Goal: Task Accomplishment & Management: Use online tool/utility

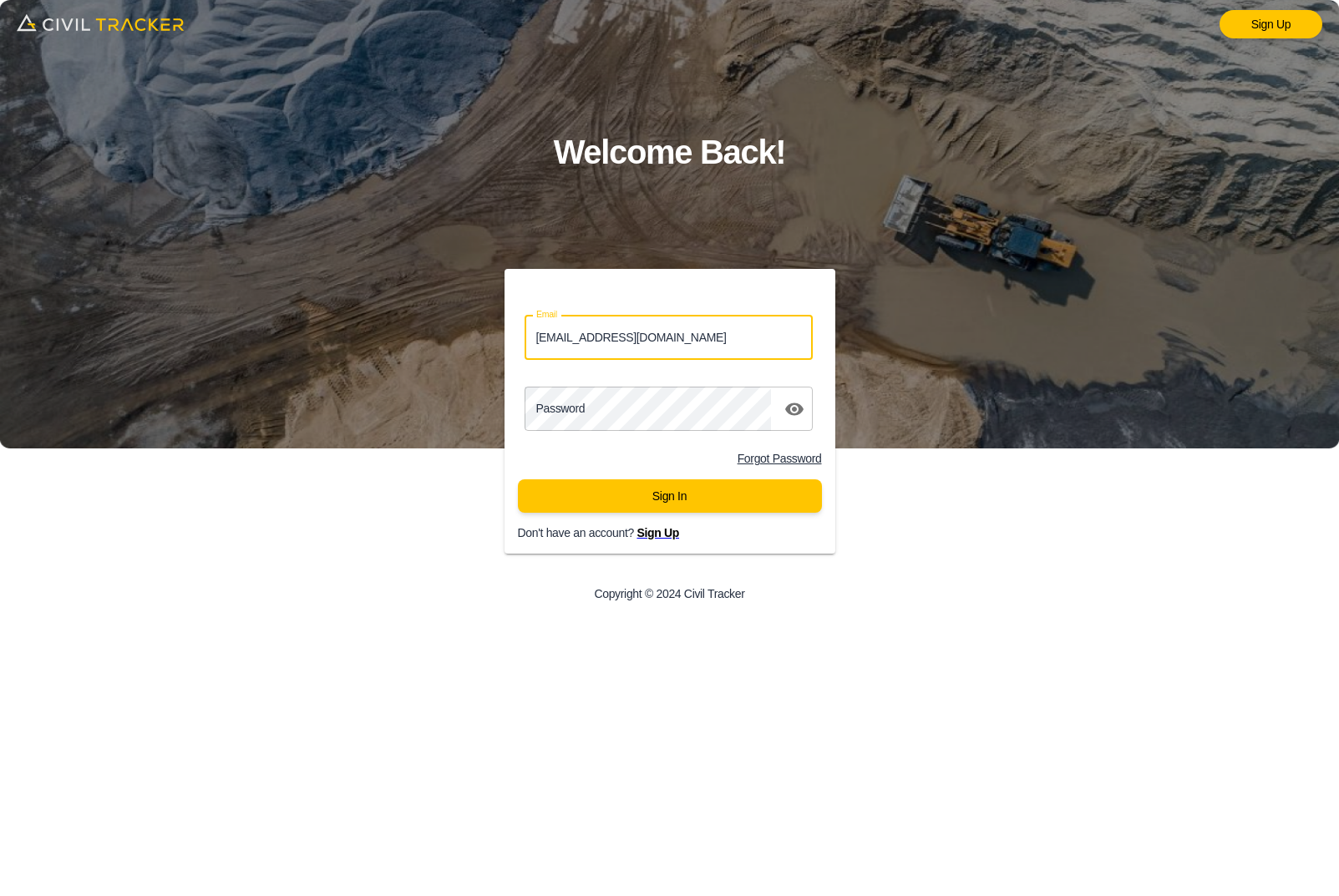
click at [670, 495] on button "Sign In" at bounding box center [670, 495] width 304 height 33
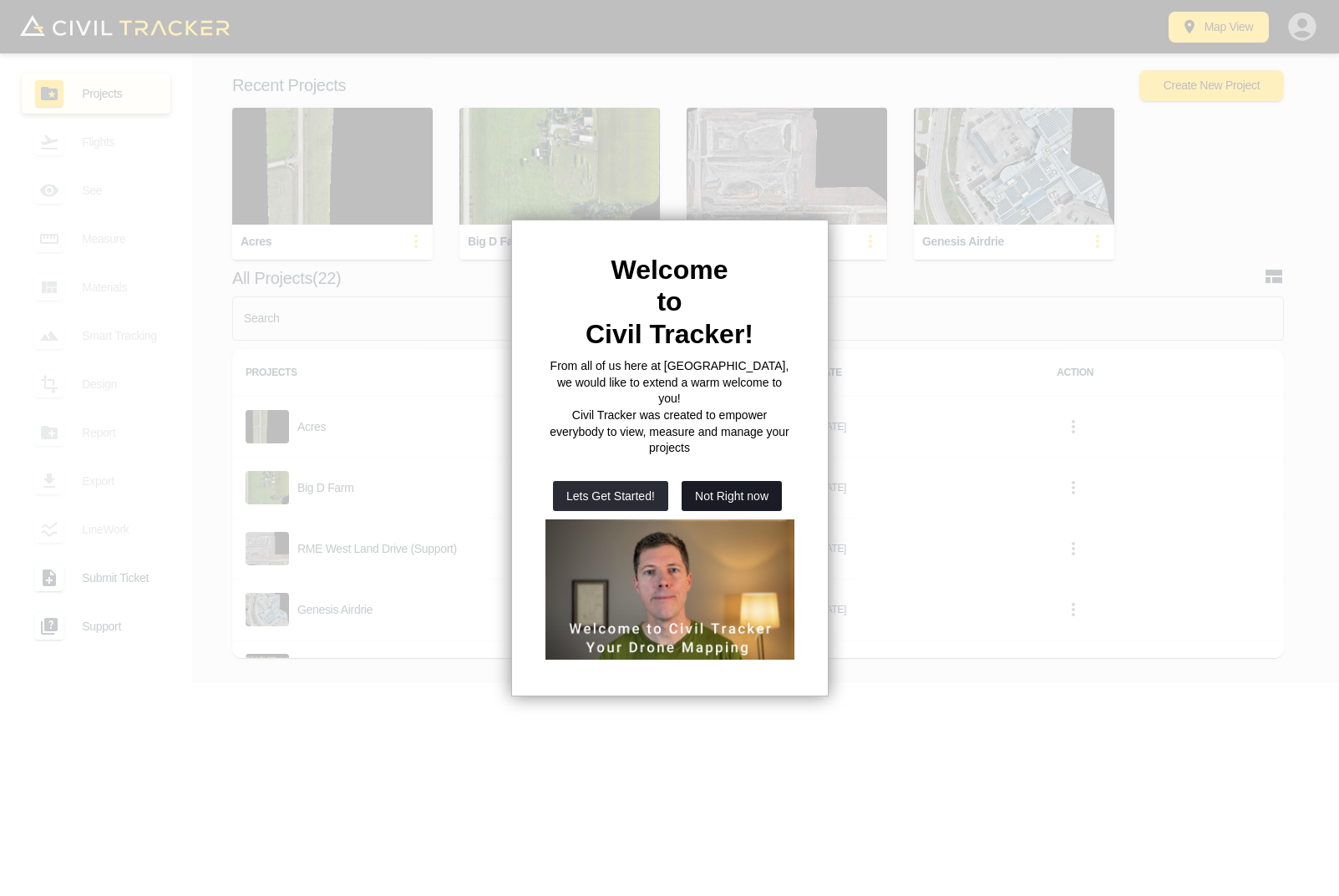
click at [744, 481] on button "Not Right now" at bounding box center [732, 496] width 100 height 30
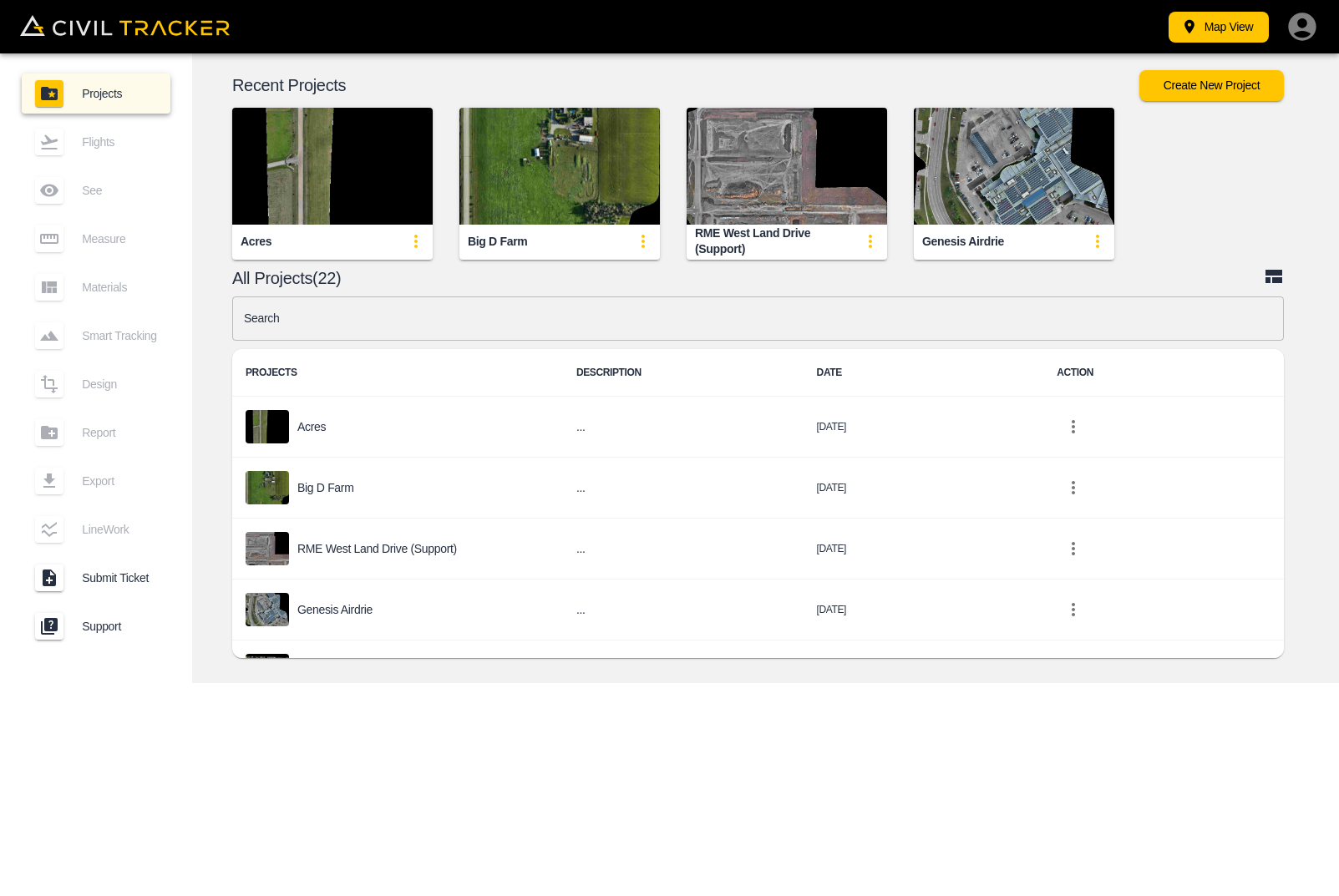
click at [947, 243] on div "Genesis Airdrie" at bounding box center [963, 242] width 82 height 16
click at [964, 194] on img "button" at bounding box center [1014, 166] width 201 height 117
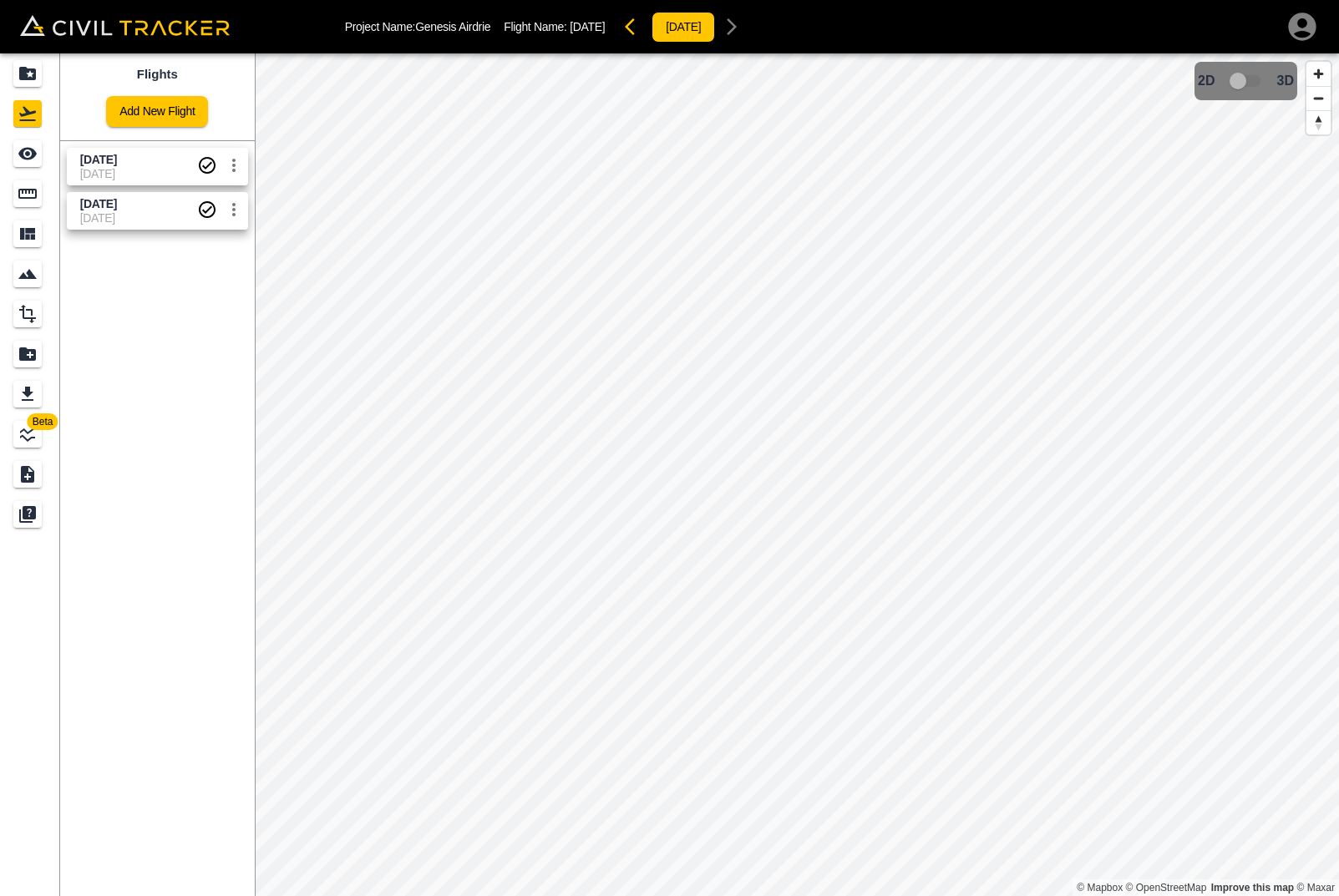
click at [164, 204] on span "July 25 2025" at bounding box center [138, 204] width 117 height 16
click at [130, 152] on span "September 16 2025" at bounding box center [138, 160] width 117 height 16
click at [1165, 0] on html "Project Name: Genesis Airdrie Flight Name: September 16 2025 2025-09-16 Beta Fl…" at bounding box center [670, 448] width 1339 height 896
click at [27, 193] on icon "Measure" at bounding box center [28, 194] width 19 height 10
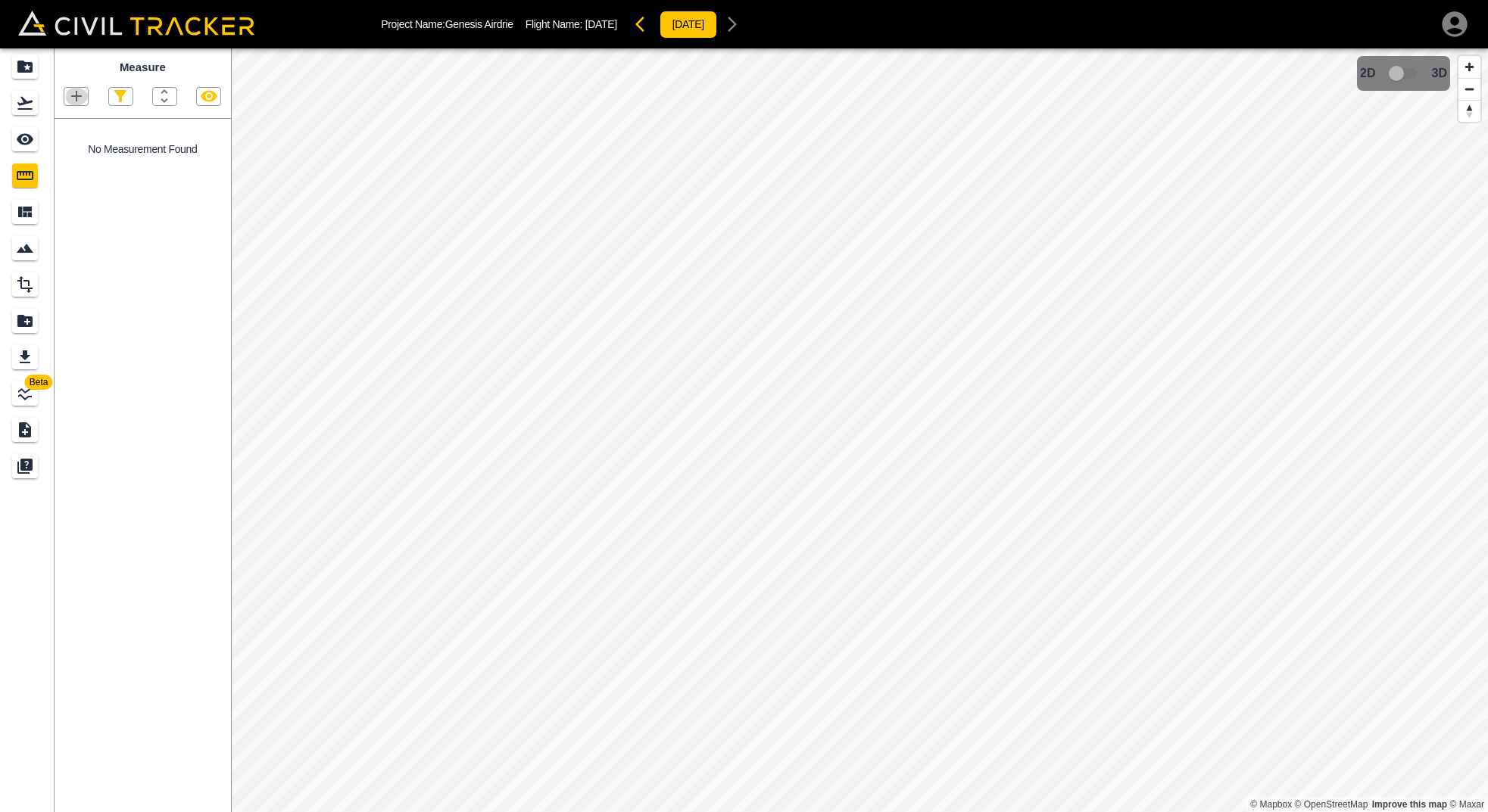
click at [83, 96] on icon "button" at bounding box center [76, 96] width 18 height 18
click at [62, 146] on p "Polyline" at bounding box center [71, 144] width 35 height 12
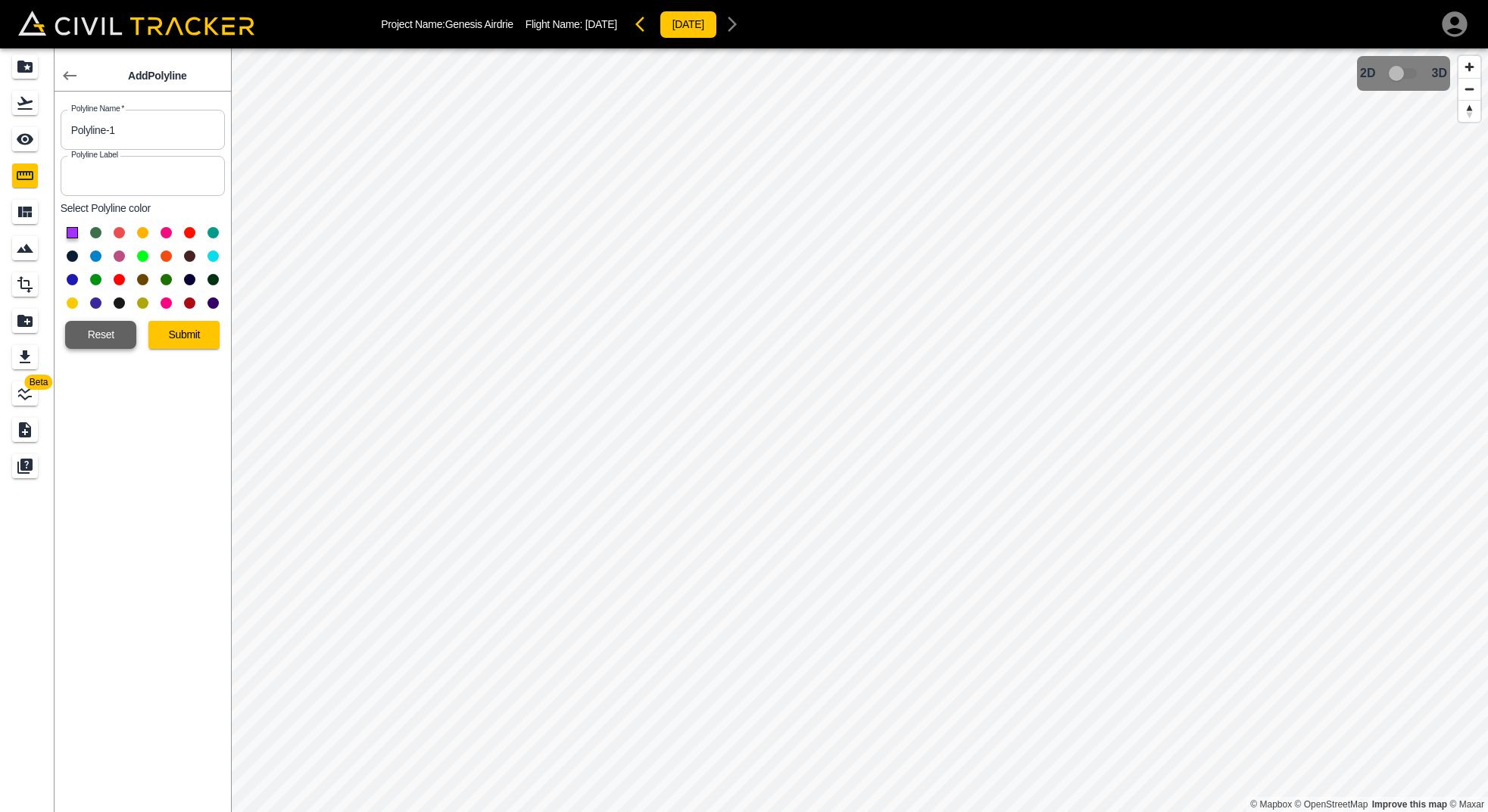
click at [105, 328] on button "Reset" at bounding box center [100, 335] width 71 height 28
click at [88, 333] on button "Reset" at bounding box center [100, 335] width 71 height 28
click at [62, 74] on icon "button" at bounding box center [70, 75] width 18 height 18
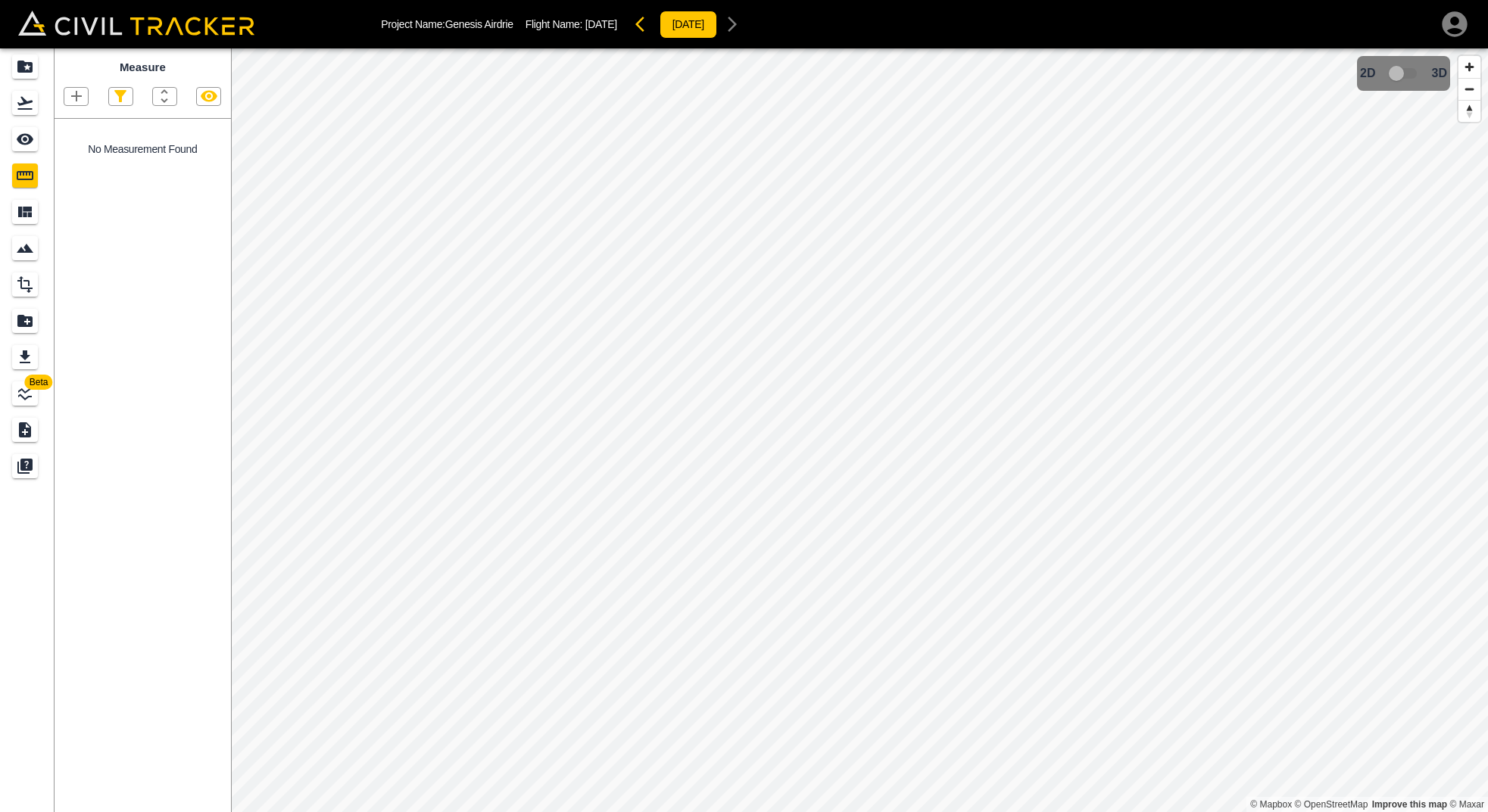
click at [74, 95] on icon "button" at bounding box center [76, 95] width 11 height 11
click at [83, 145] on p "Polyline" at bounding box center [71, 144] width 35 height 12
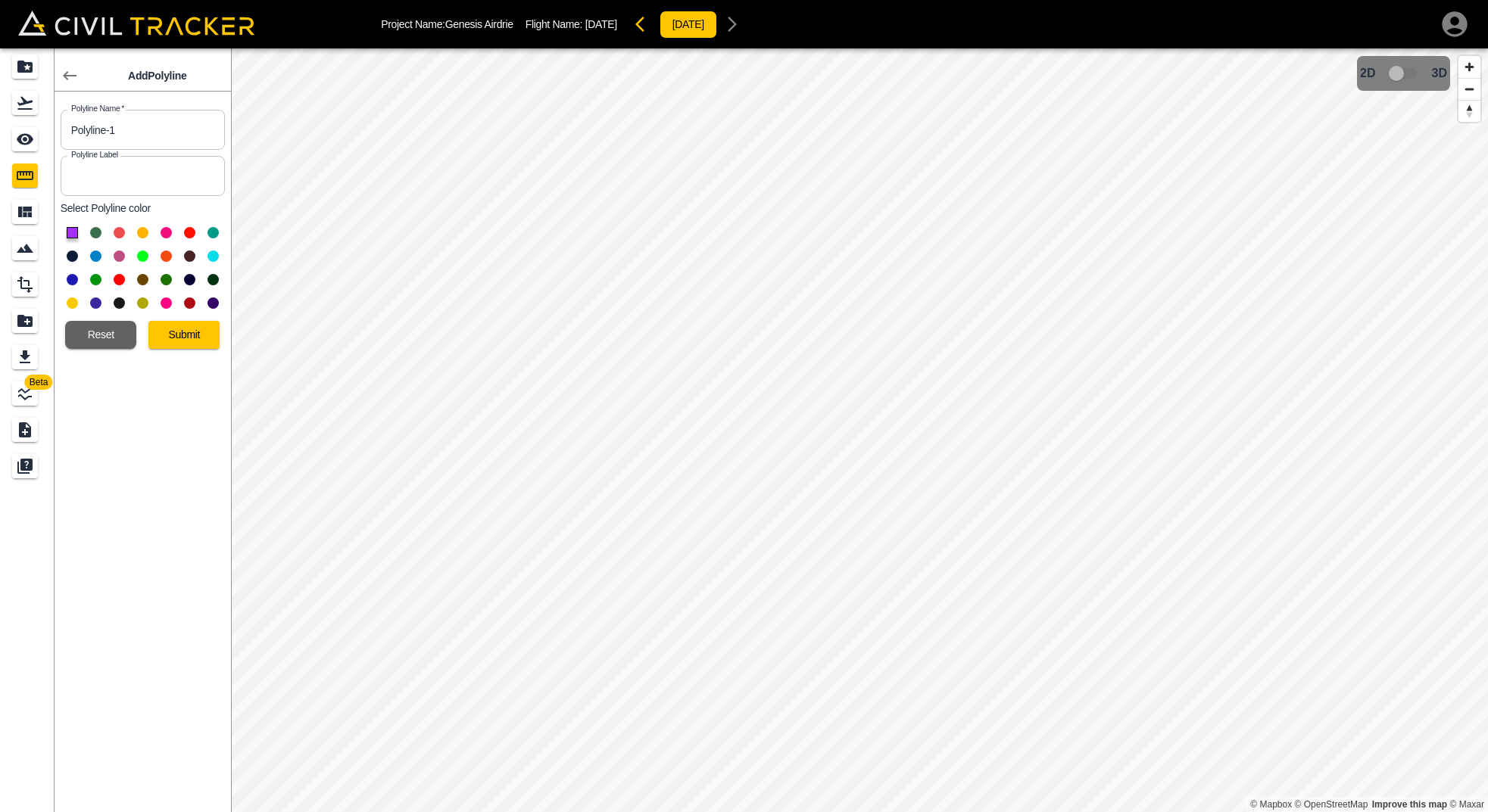
click at [155, 135] on input "Polyline-1" at bounding box center [142, 130] width 164 height 40
drag, startPoint x: 158, startPoint y: 134, endPoint x: 64, endPoint y: 126, distance: 94.3
click at [64, 126] on input "Polyline-1" at bounding box center [142, 130] width 164 height 40
type input "Edge Mill"
click at [197, 176] on input "text" at bounding box center [142, 176] width 164 height 40
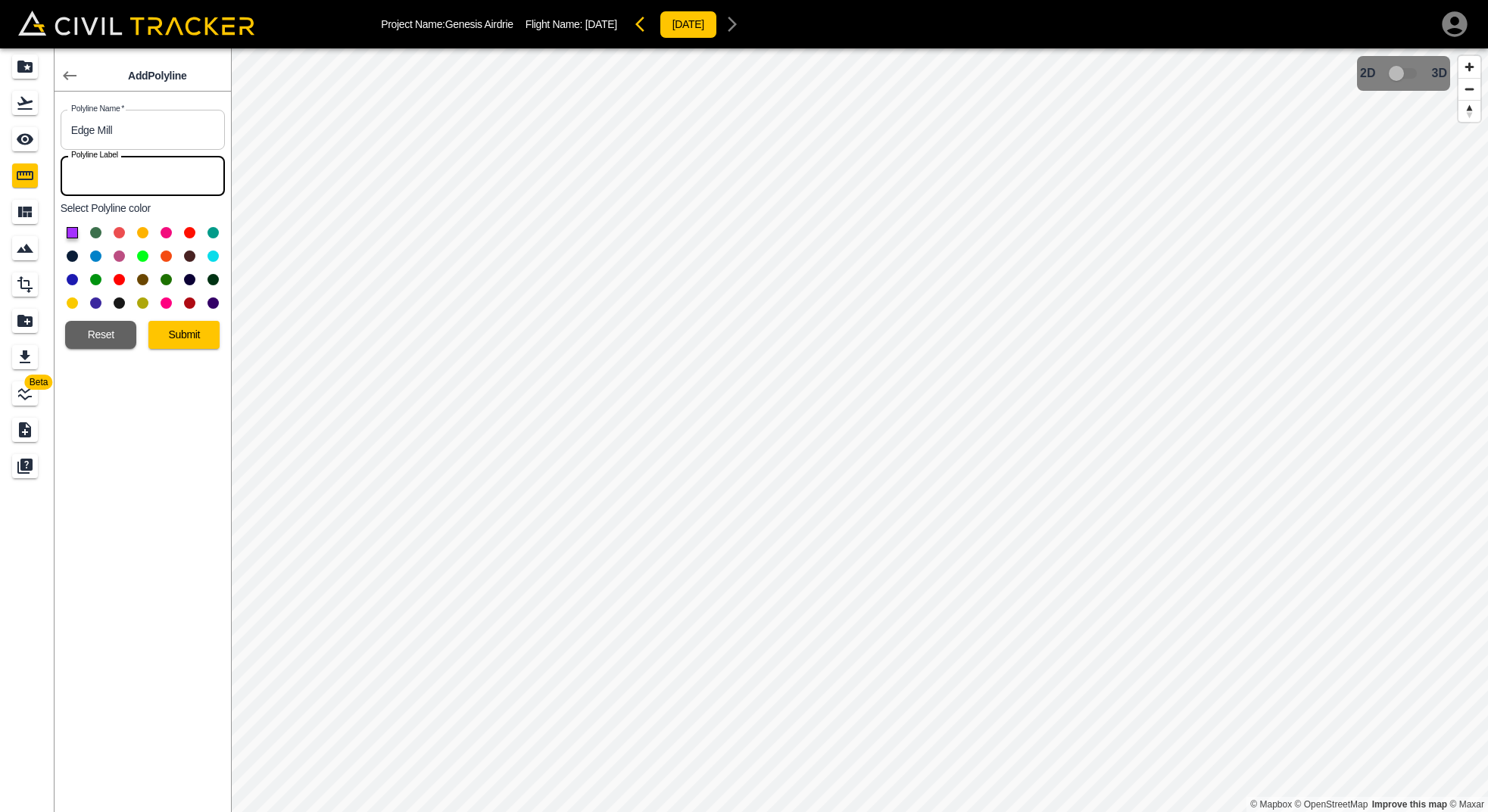
click at [96, 235] on button at bounding box center [95, 233] width 11 height 11
click at [71, 231] on button at bounding box center [72, 233] width 11 height 11
click at [197, 337] on button "Submit" at bounding box center [184, 335] width 71 height 28
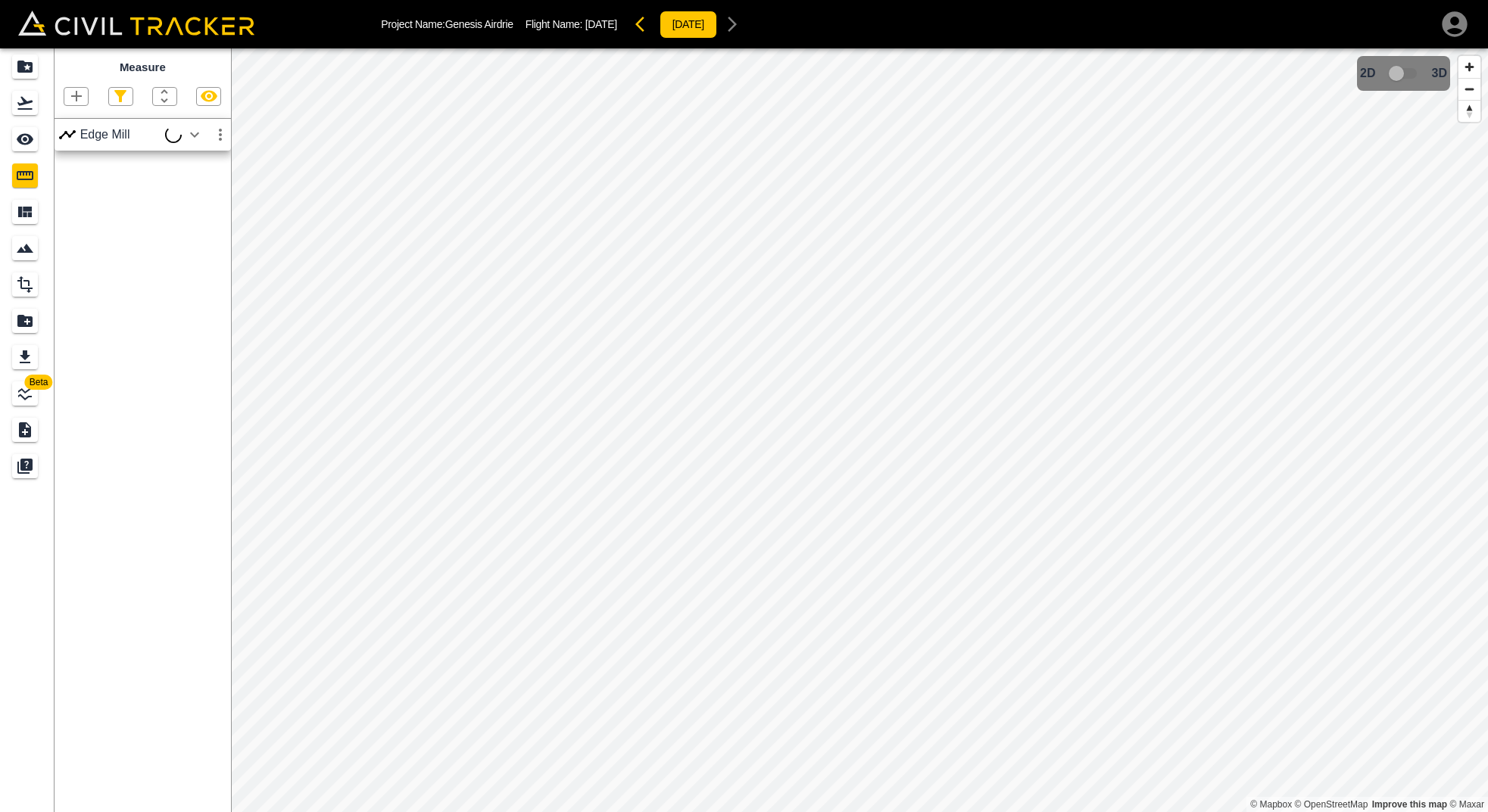
click at [198, 133] on icon "button" at bounding box center [194, 134] width 9 height 6
click at [227, 130] on icon "button" at bounding box center [220, 134] width 18 height 18
click at [206, 190] on h6 "Edit" at bounding box center [206, 191] width 30 height 9
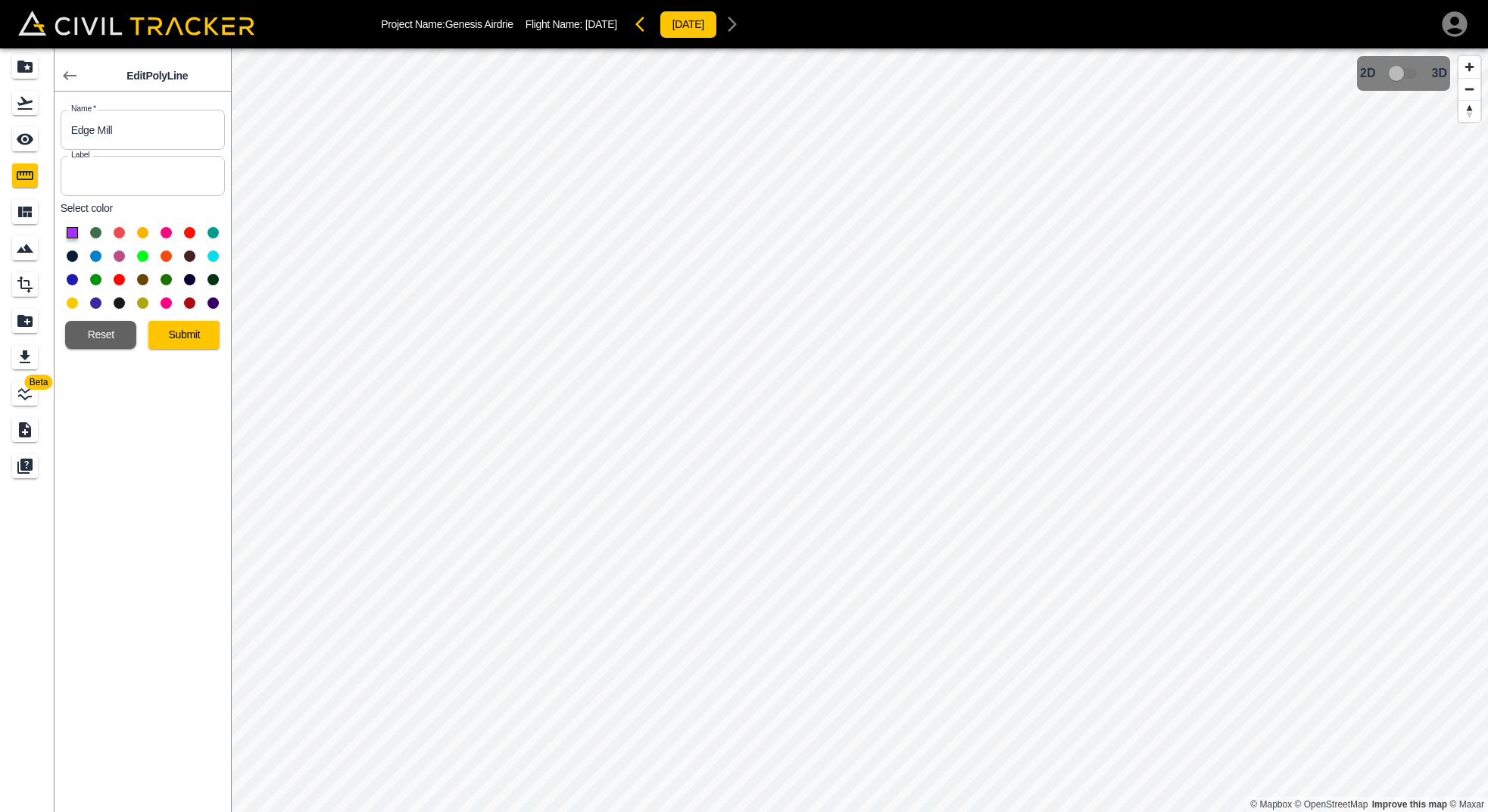
click at [670, 0] on html "Project Name: Genesis Airdrie Flight Name: September 16 2025 2025-09-16 Beta Ed…" at bounding box center [744, 406] width 1488 height 812
click at [870, 39] on div "Project Name: Genesis Airdrie Flight Name: September 16 2025 2025-09-16 Beta Ed…" at bounding box center [744, 406] width 1488 height 812
click at [176, 331] on button "Submit" at bounding box center [184, 335] width 71 height 28
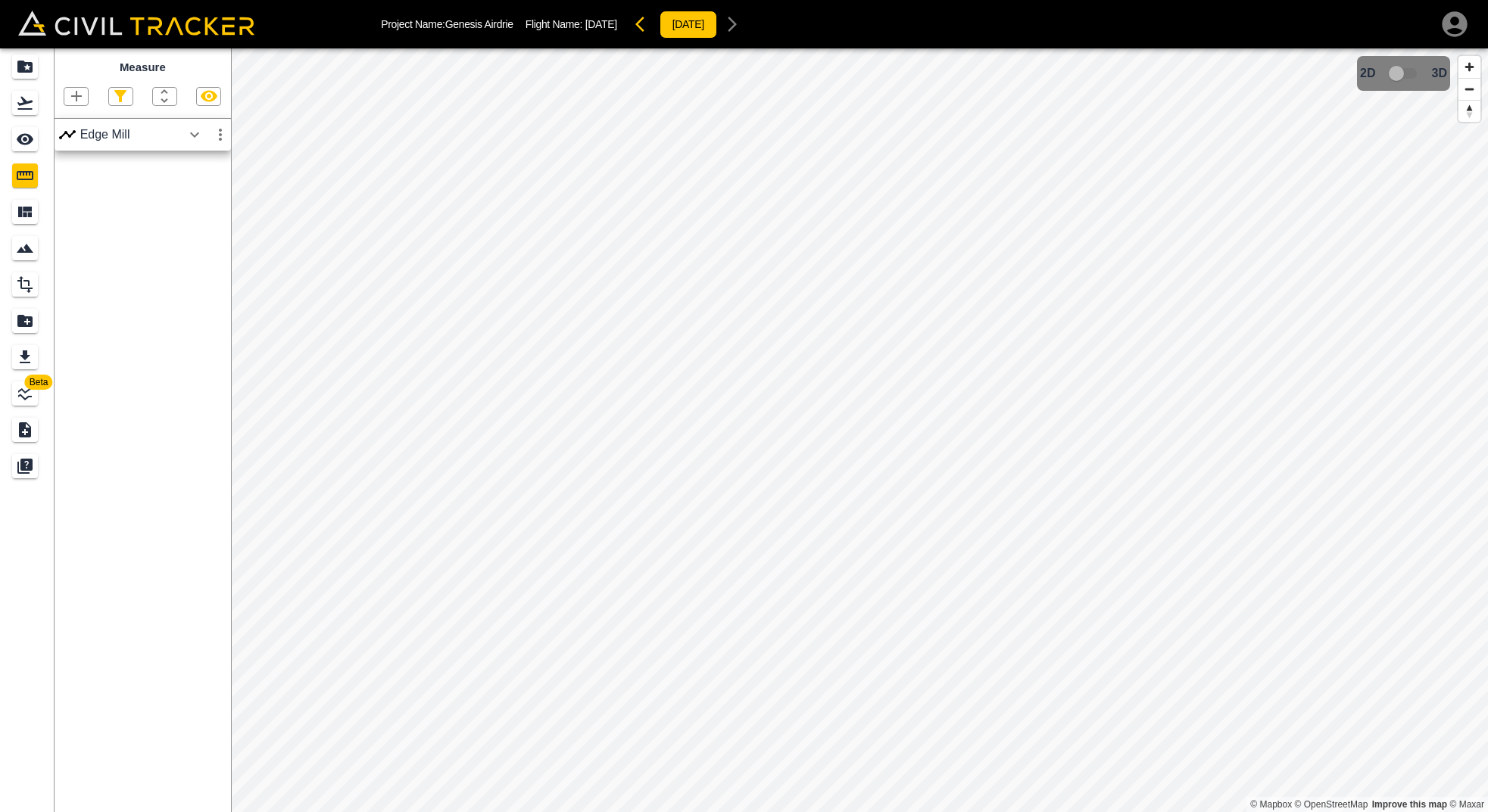
click at [193, 133] on icon "button" at bounding box center [194, 134] width 9 height 6
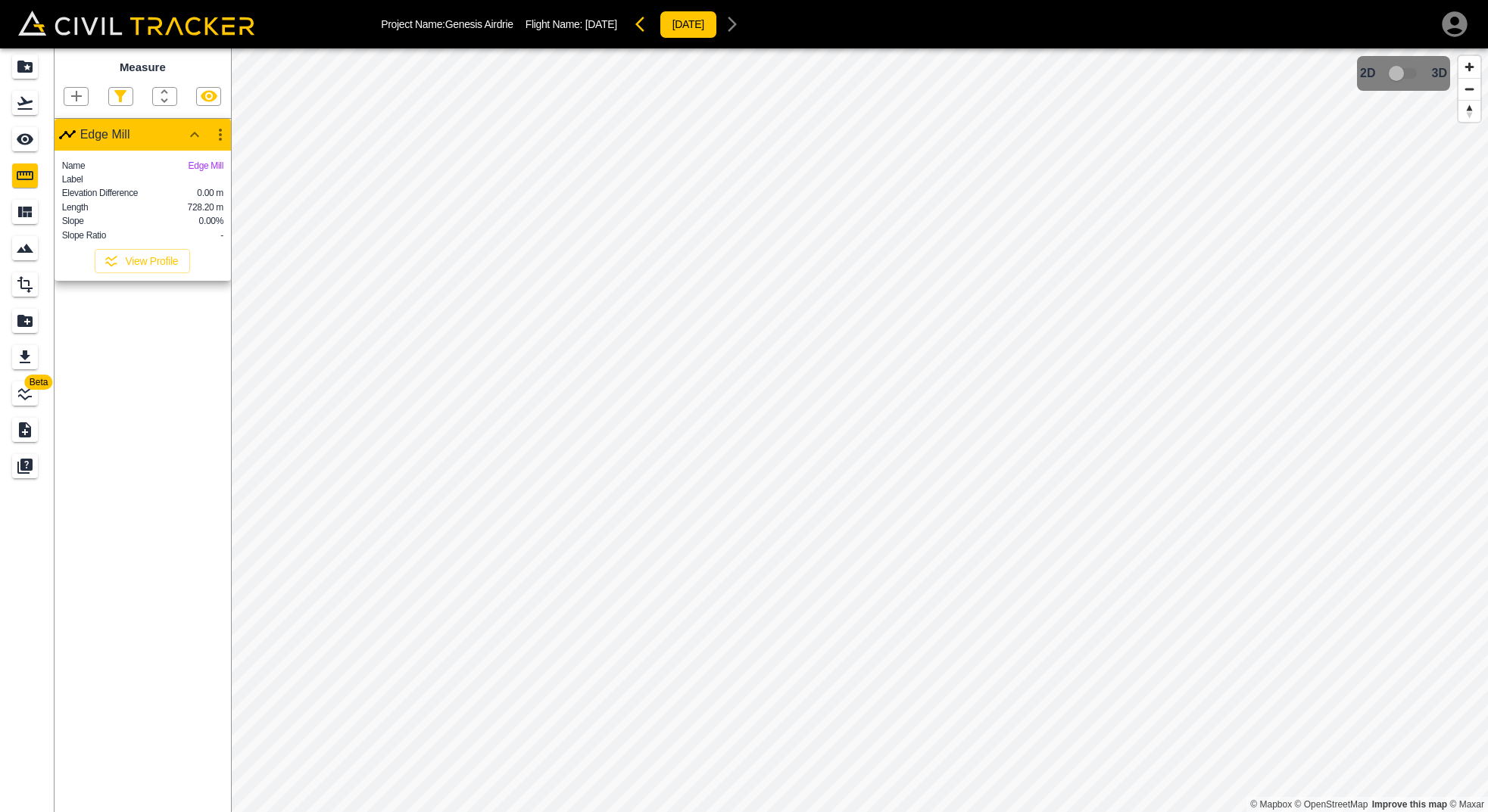
click at [72, 91] on icon "button" at bounding box center [76, 96] width 18 height 18
click at [72, 140] on p "Polyline" at bounding box center [71, 144] width 35 height 12
click at [75, 95] on icon "button" at bounding box center [76, 95] width 11 height 11
click at [70, 146] on p "Polyline" at bounding box center [71, 144] width 35 height 12
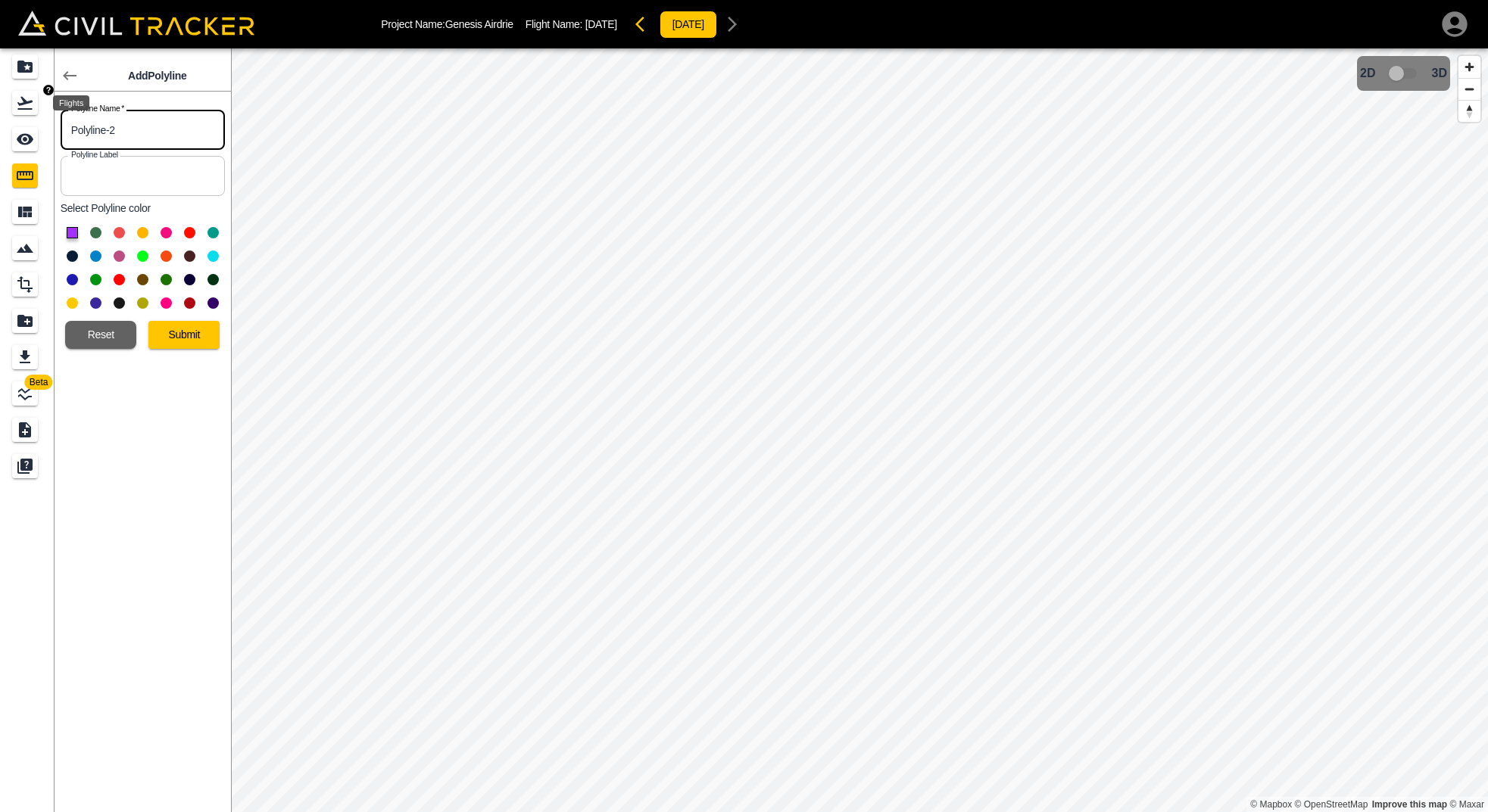
drag, startPoint x: 137, startPoint y: 125, endPoint x: 21, endPoint y: 112, distance: 116.7
click at [21, 112] on div "Beta Add Polyline Polyline Name   * Polyline-2 Polyline Name * Polyline Label P…" at bounding box center [115, 430] width 231 height 763
type input "Catch Basin"
click at [193, 337] on button "Submit" at bounding box center [184, 335] width 71 height 28
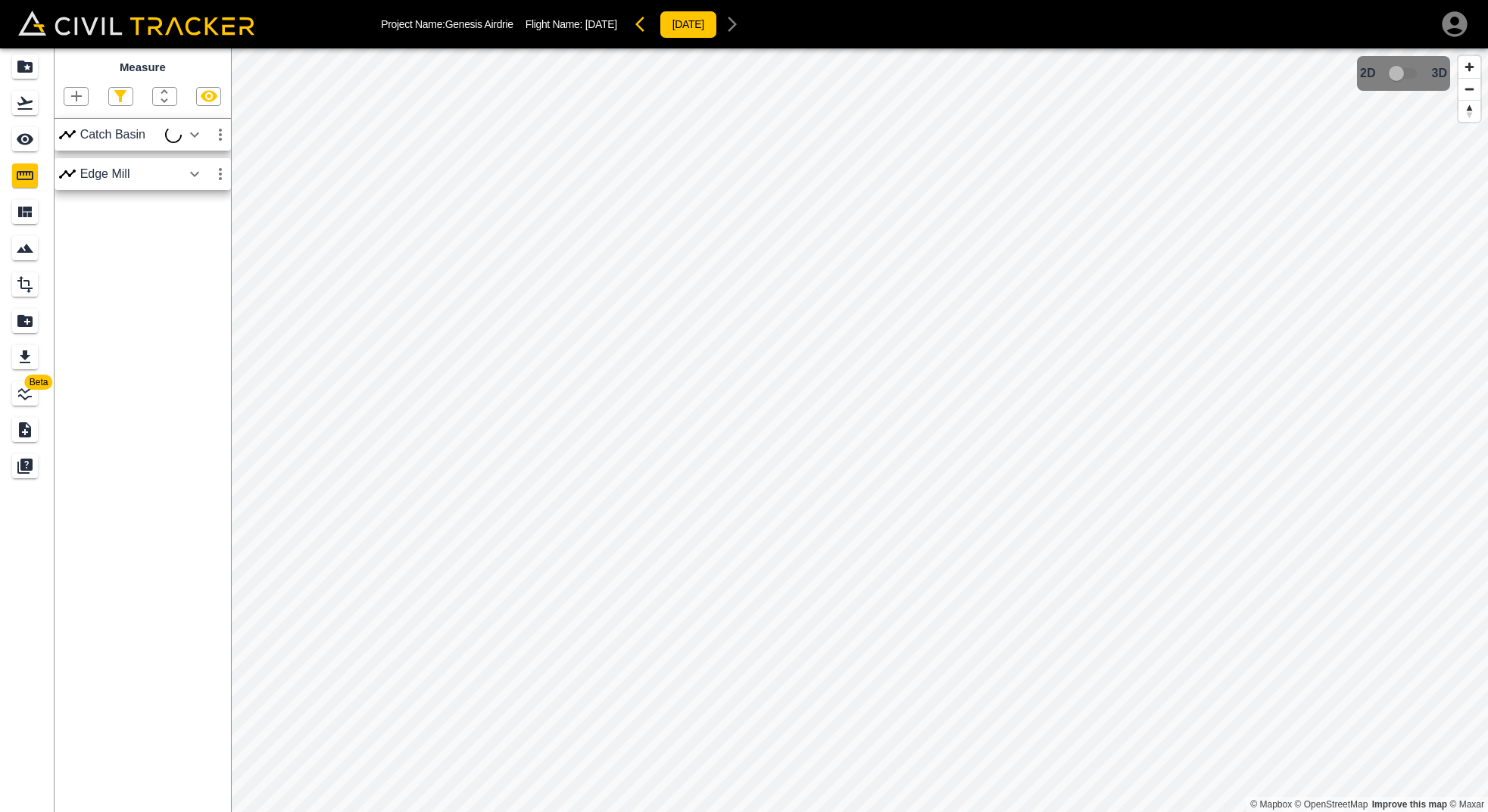
click at [195, 135] on icon "button" at bounding box center [194, 134] width 9 height 6
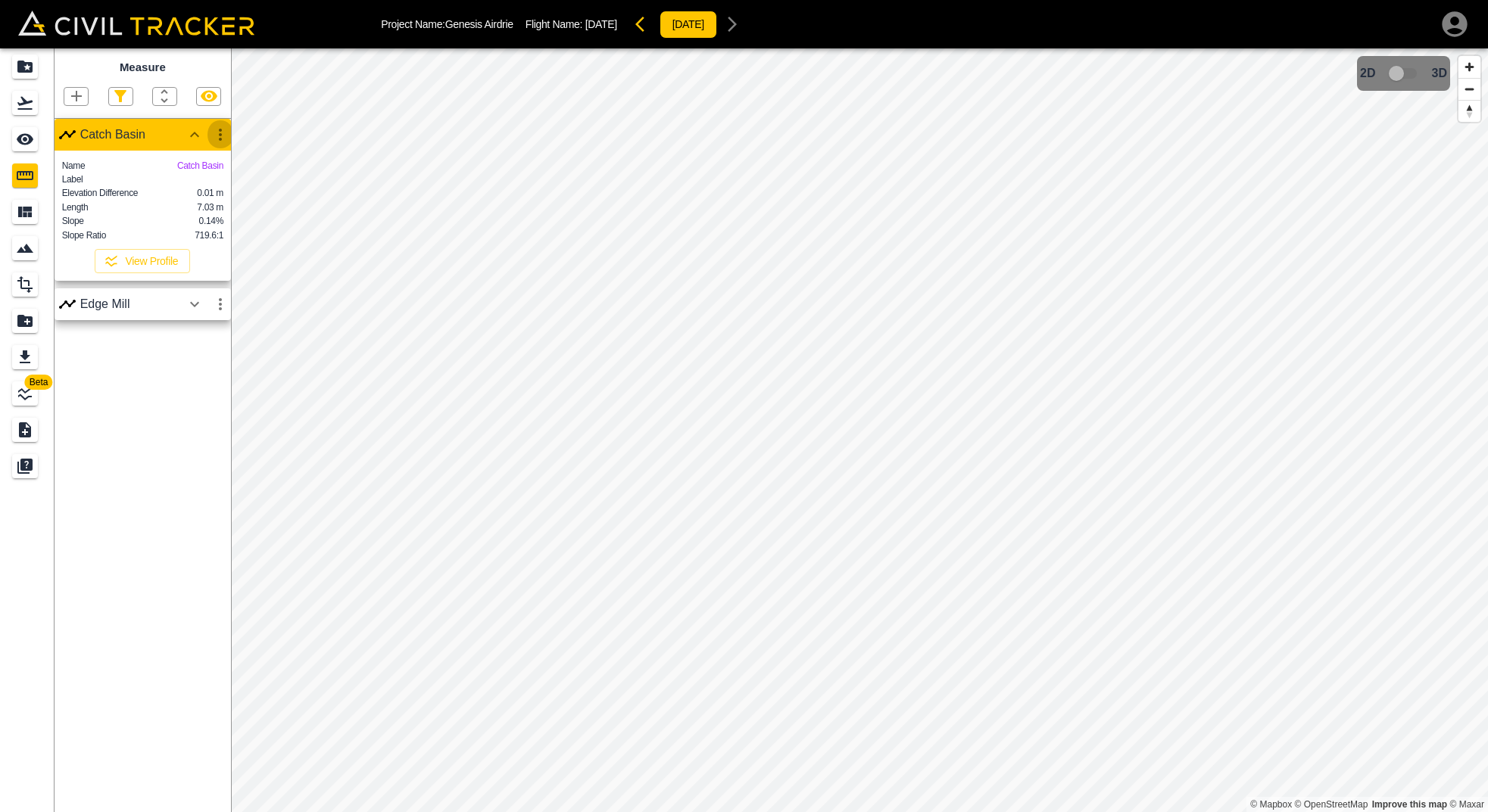
click at [227, 125] on icon "button" at bounding box center [220, 134] width 18 height 18
click at [201, 196] on li "Edit" at bounding box center [184, 192] width 97 height 24
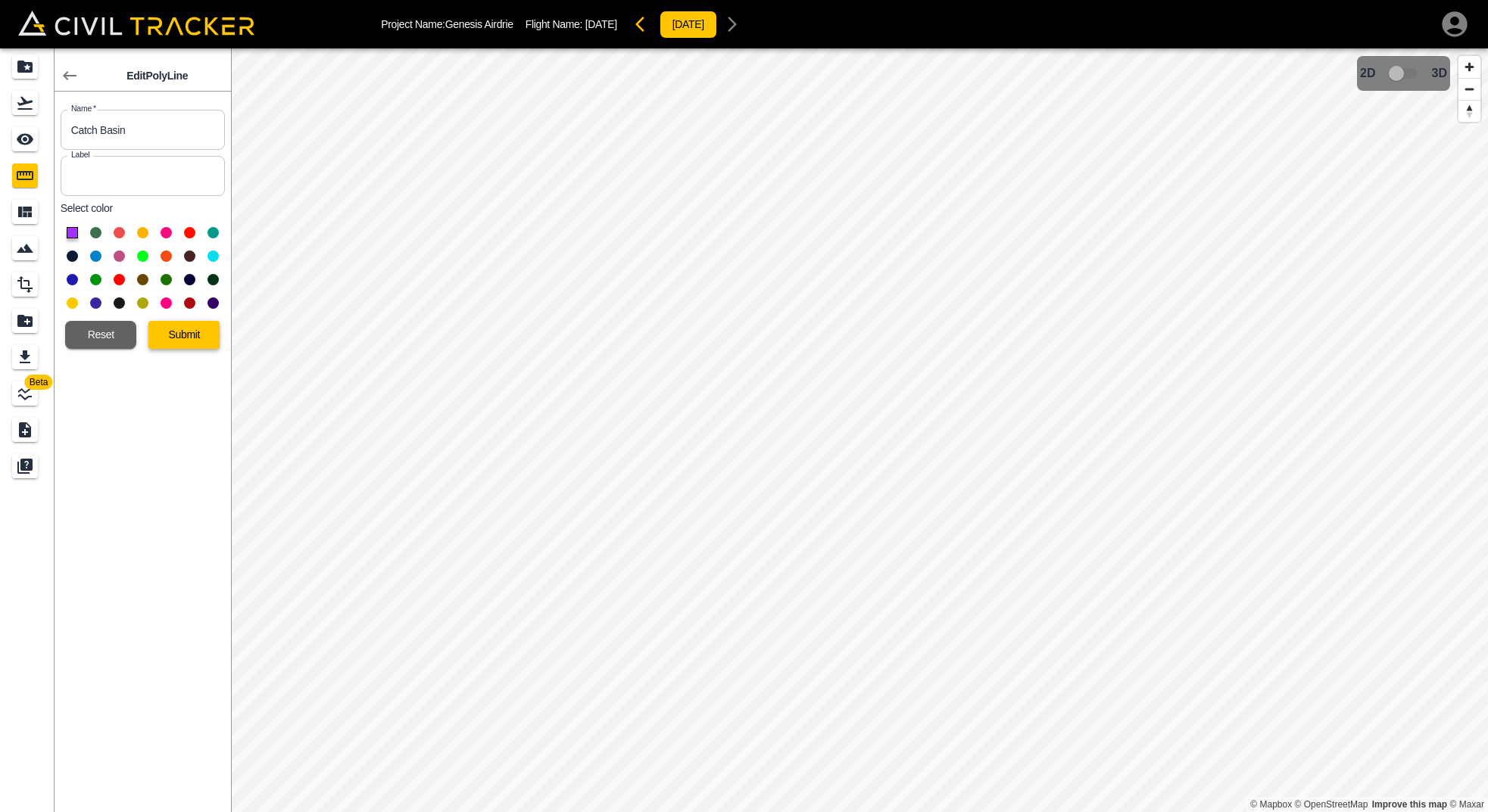
click at [199, 327] on button "Submit" at bounding box center [184, 335] width 71 height 28
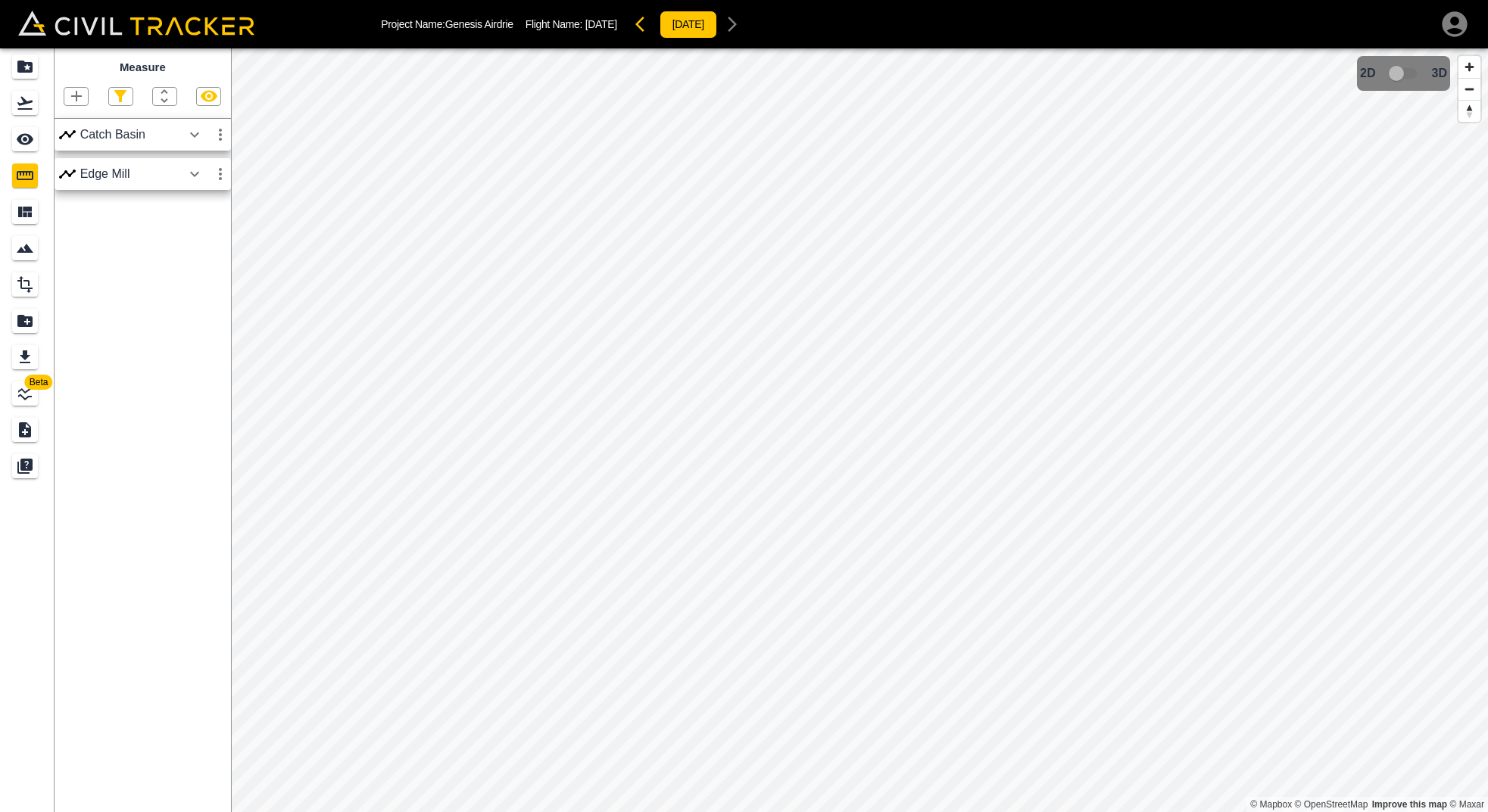
click at [77, 96] on icon "button" at bounding box center [76, 95] width 11 height 11
drag, startPoint x: 68, startPoint y: 142, endPoint x: 91, endPoint y: 150, distance: 24.4
click at [68, 142] on p "Polyline" at bounding box center [71, 144] width 35 height 12
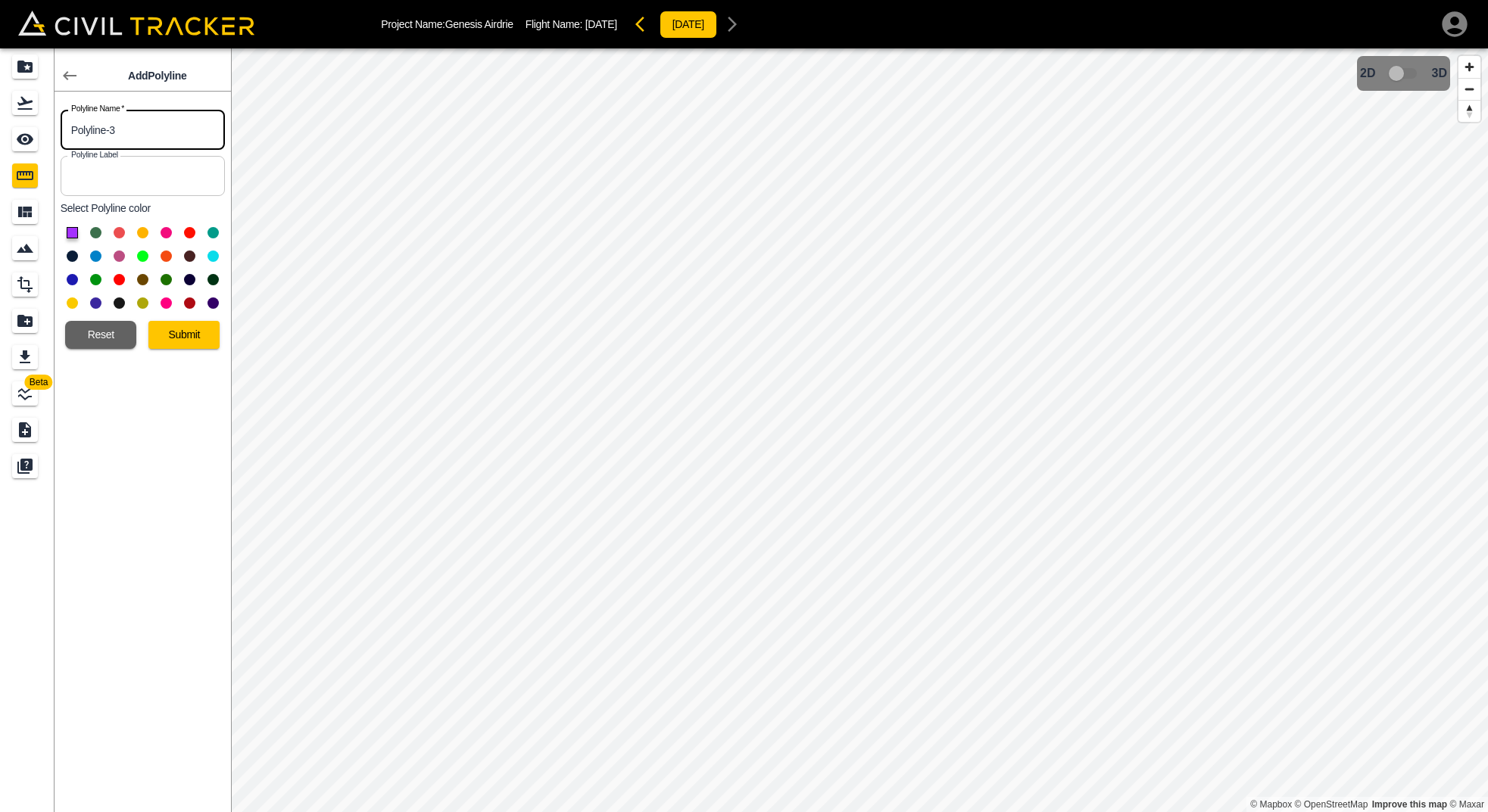
drag, startPoint x: 131, startPoint y: 129, endPoint x: 57, endPoint y: 137, distance: 74.4
click at [57, 136] on div "Polyline Name   * Polyline-3 Polyline Name *" at bounding box center [139, 126] width 171 height 46
type input "CB"
click at [147, 178] on input "text" at bounding box center [142, 176] width 164 height 40
click at [140, 253] on button at bounding box center [142, 256] width 11 height 11
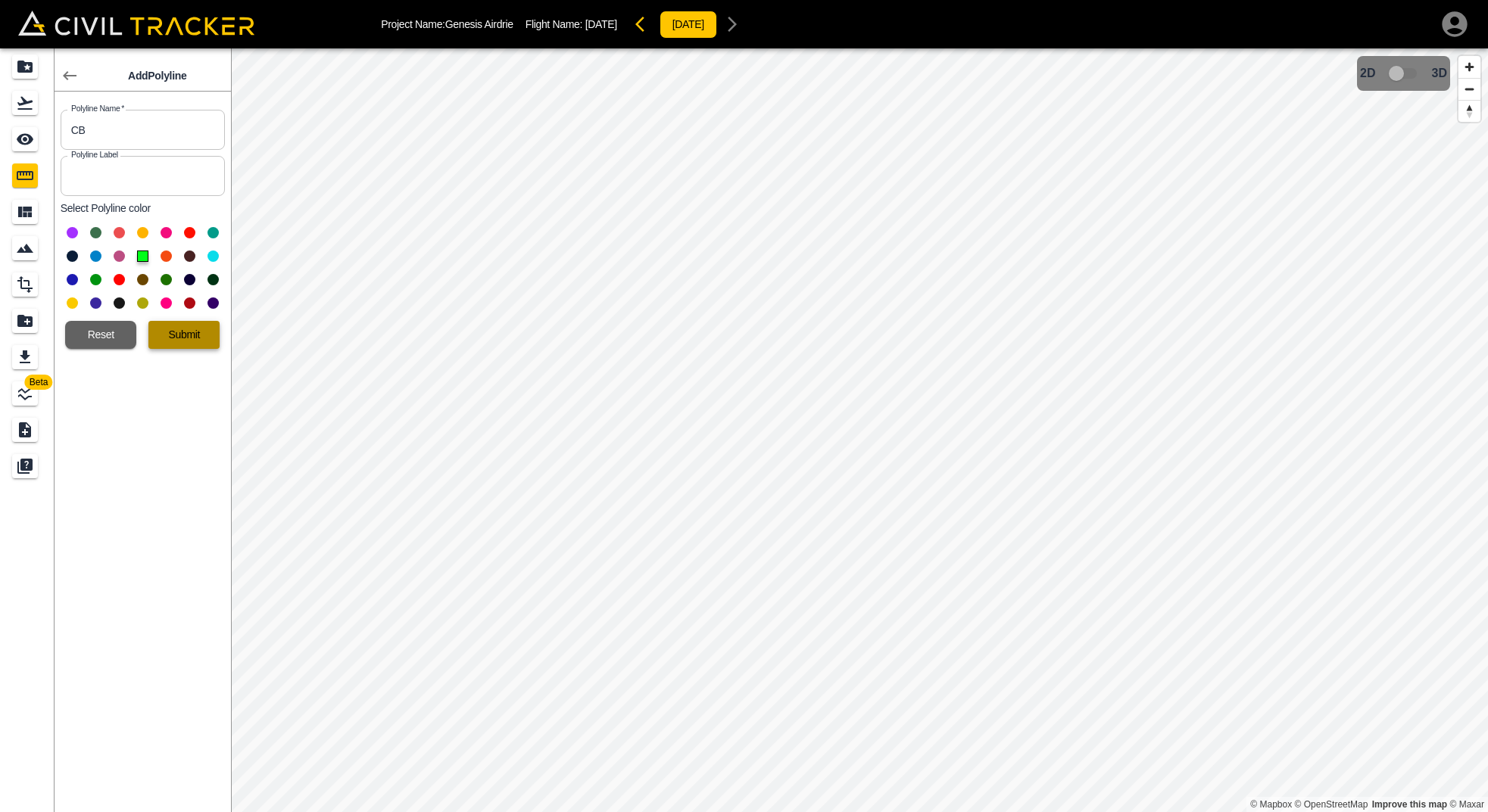
click at [187, 334] on button "Submit" at bounding box center [184, 335] width 71 height 28
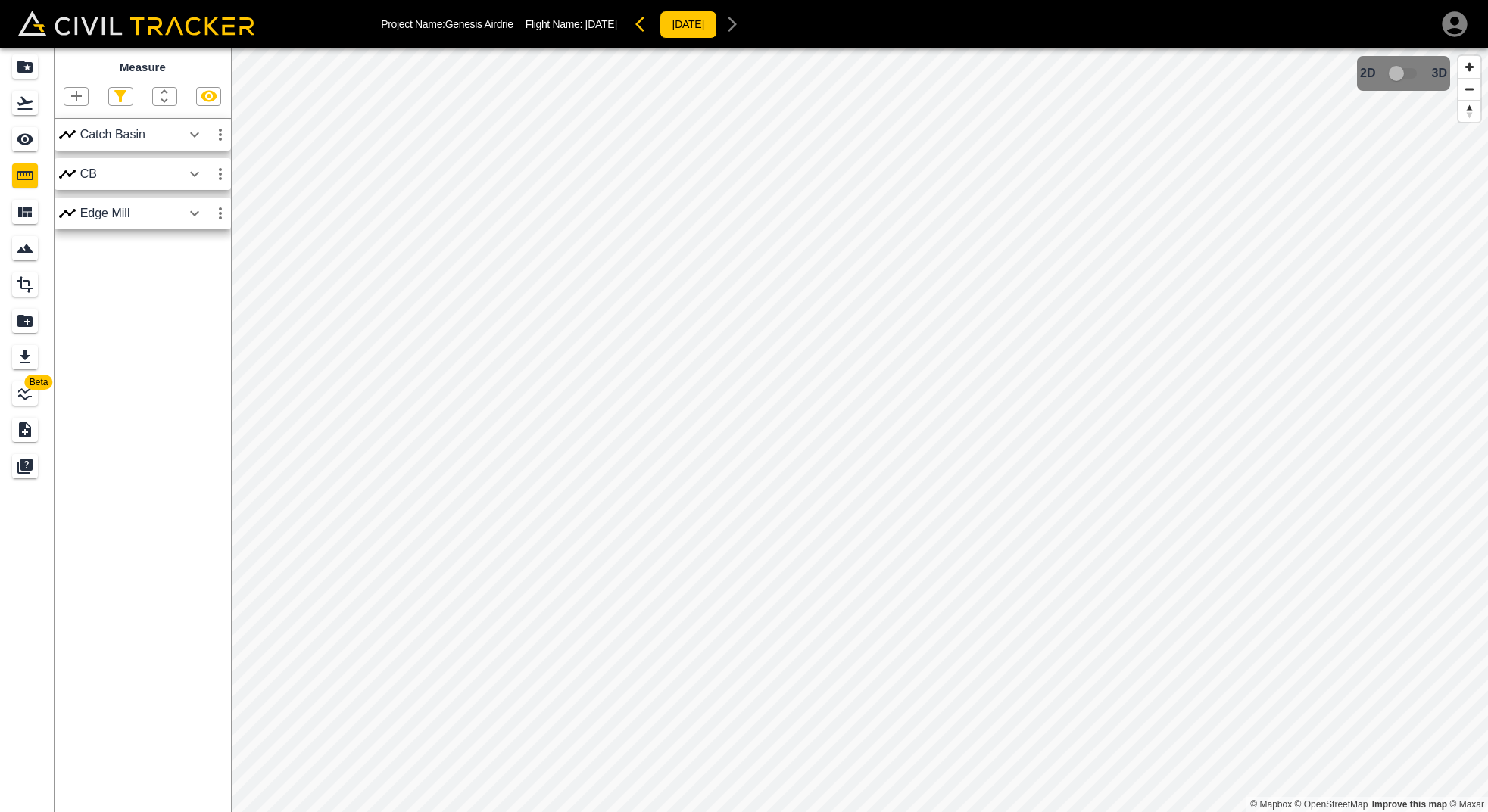
click at [146, 133] on div "Catch Basin" at bounding box center [130, 134] width 101 height 14
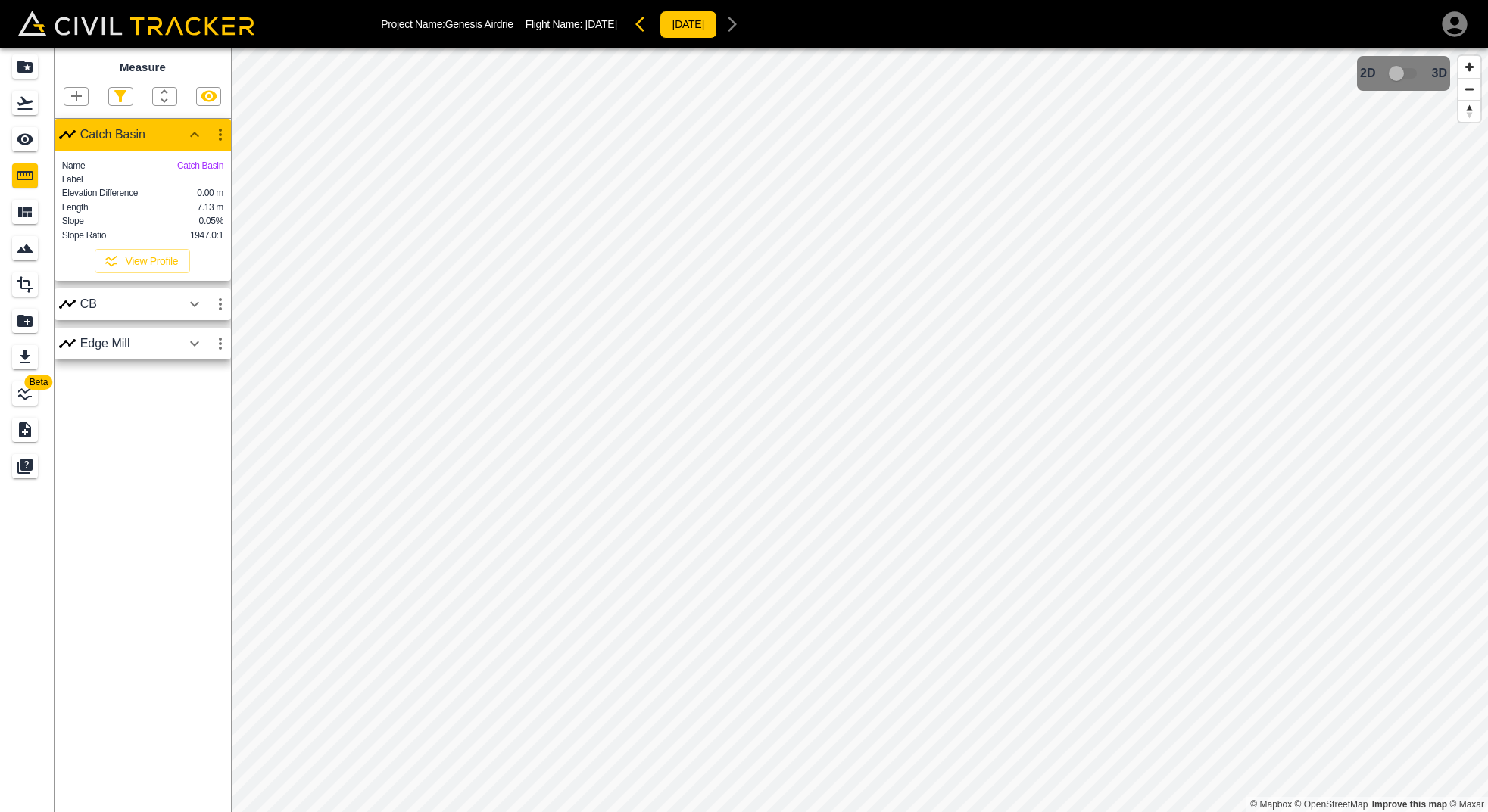
click at [220, 130] on icon "button" at bounding box center [221, 134] width 3 height 12
click at [197, 188] on h6 "Edit" at bounding box center [206, 191] width 30 height 9
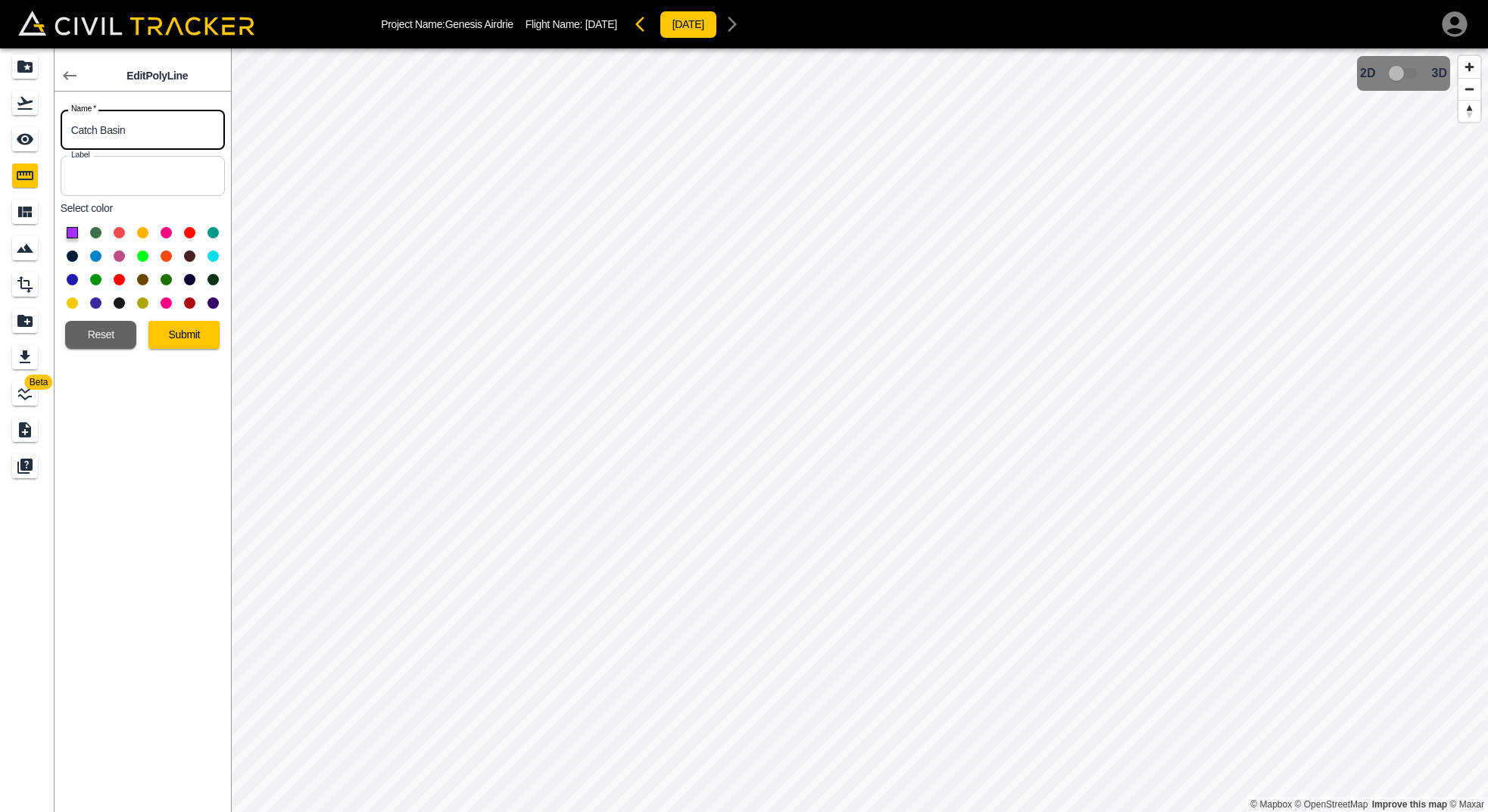
click at [157, 125] on input "Catch Basin" at bounding box center [142, 130] width 164 height 40
click at [147, 136] on input "CB" at bounding box center [142, 130] width 164 height 40
type input "CB"
click at [142, 254] on button at bounding box center [142, 256] width 11 height 11
click at [185, 336] on button "Submit" at bounding box center [184, 335] width 71 height 28
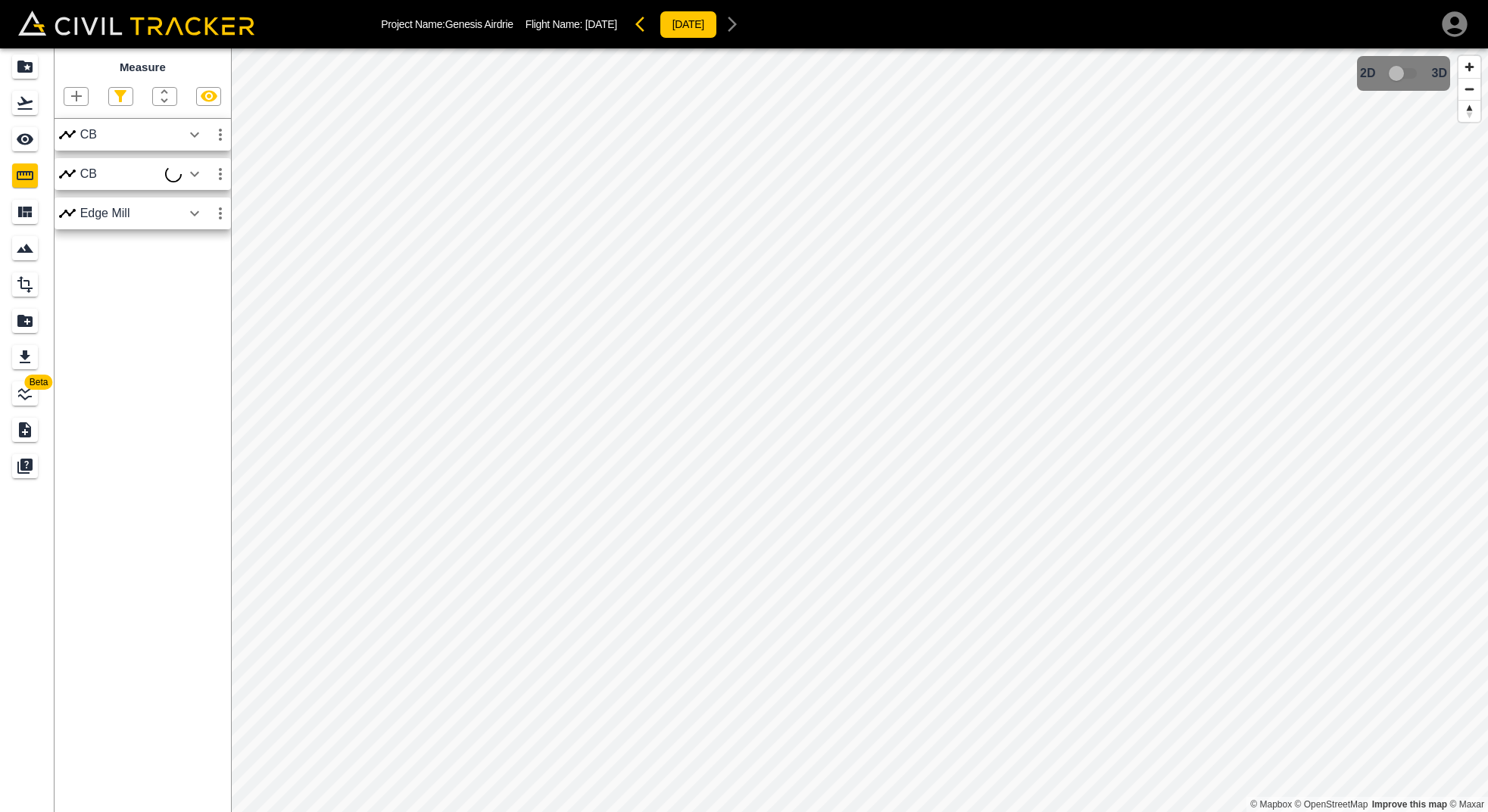
click at [777, 811] on html "Project Name: Genesis Airdrie Flight Name: September 16 2025 2025-09-16 Beta Me…" at bounding box center [744, 406] width 1488 height 812
click at [193, 171] on icon "button" at bounding box center [194, 174] width 18 height 18
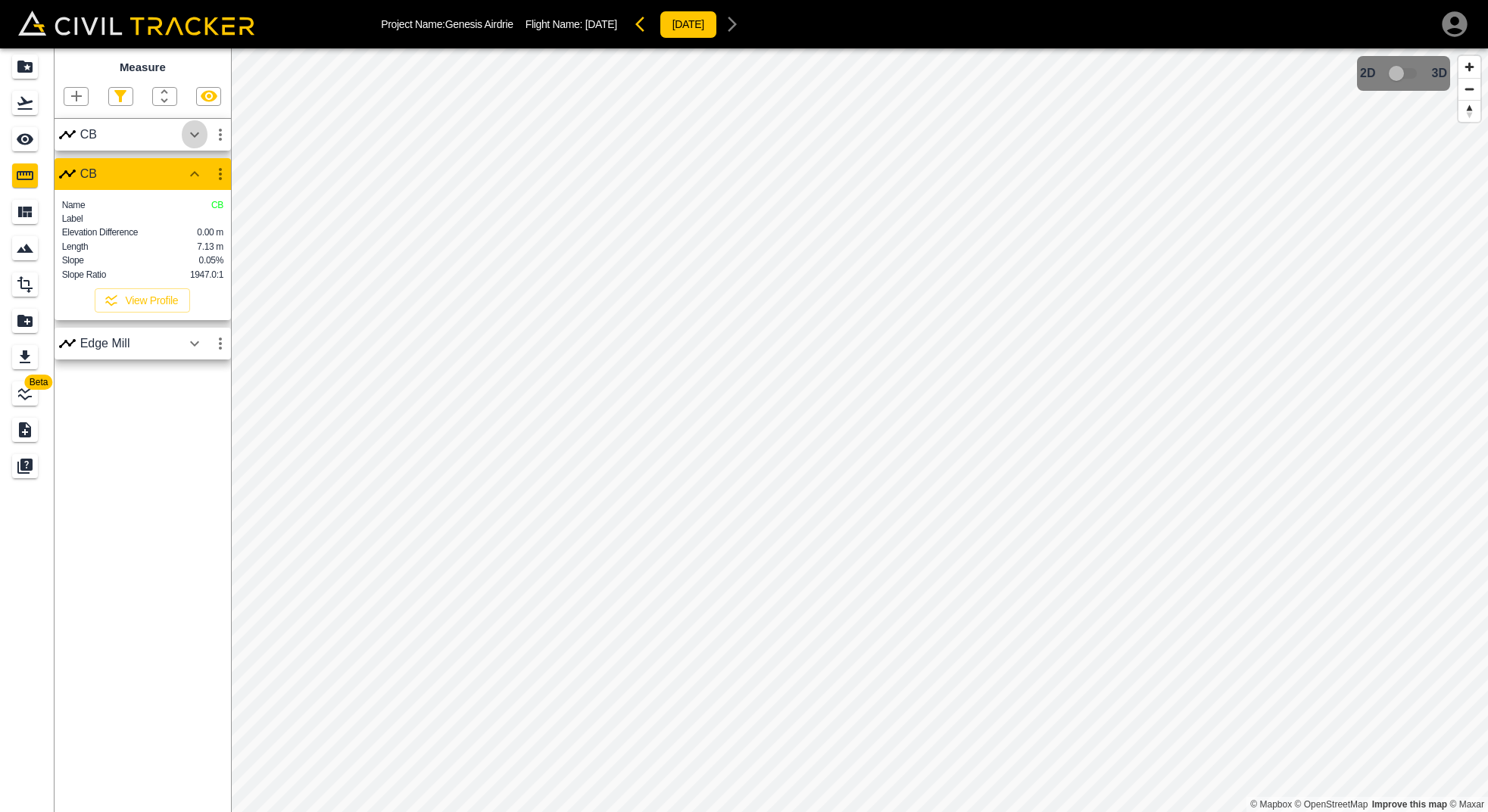
click at [193, 136] on icon "button" at bounding box center [194, 134] width 9 height 6
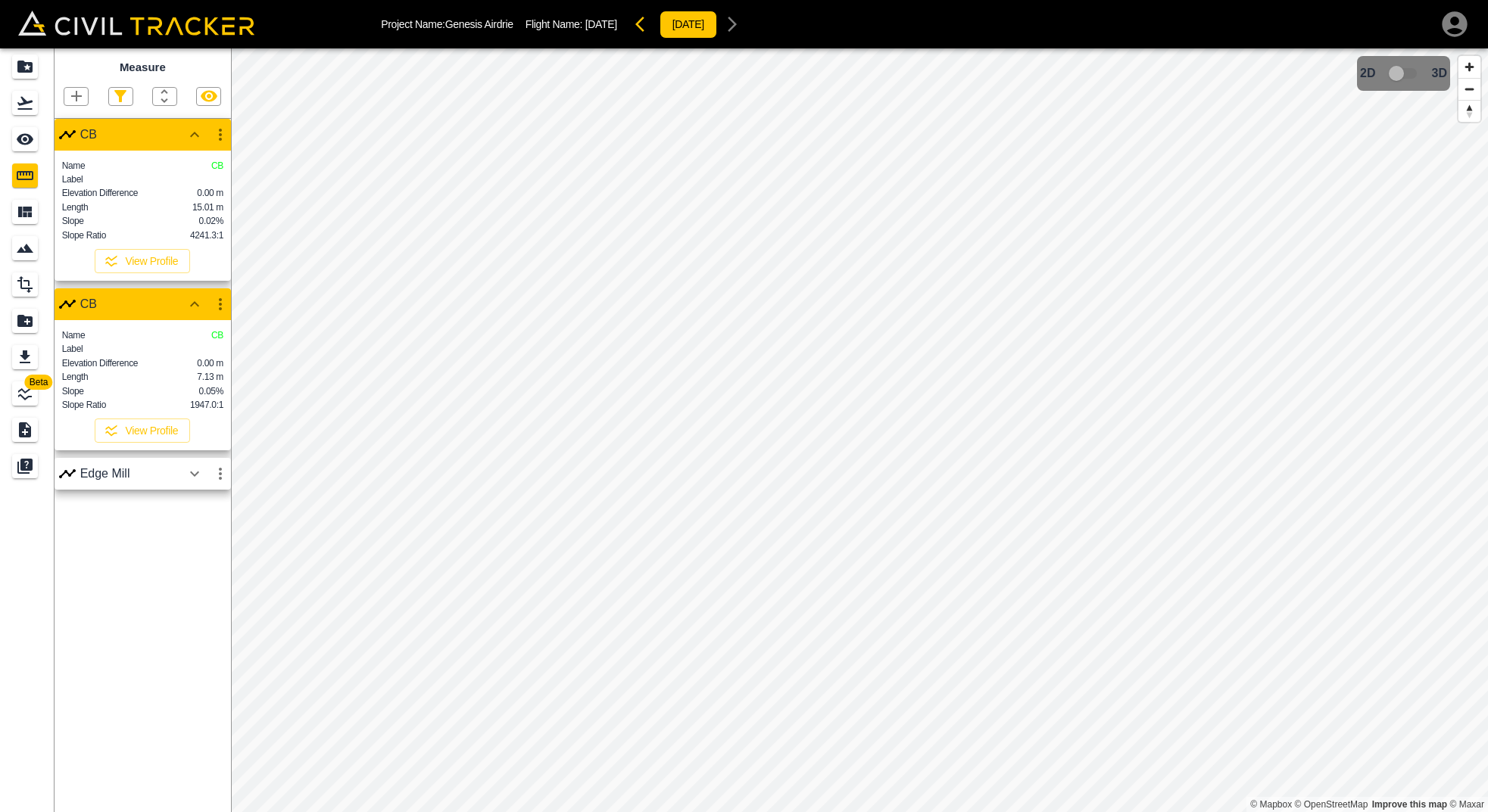
click at [193, 136] on icon "button" at bounding box center [194, 134] width 18 height 18
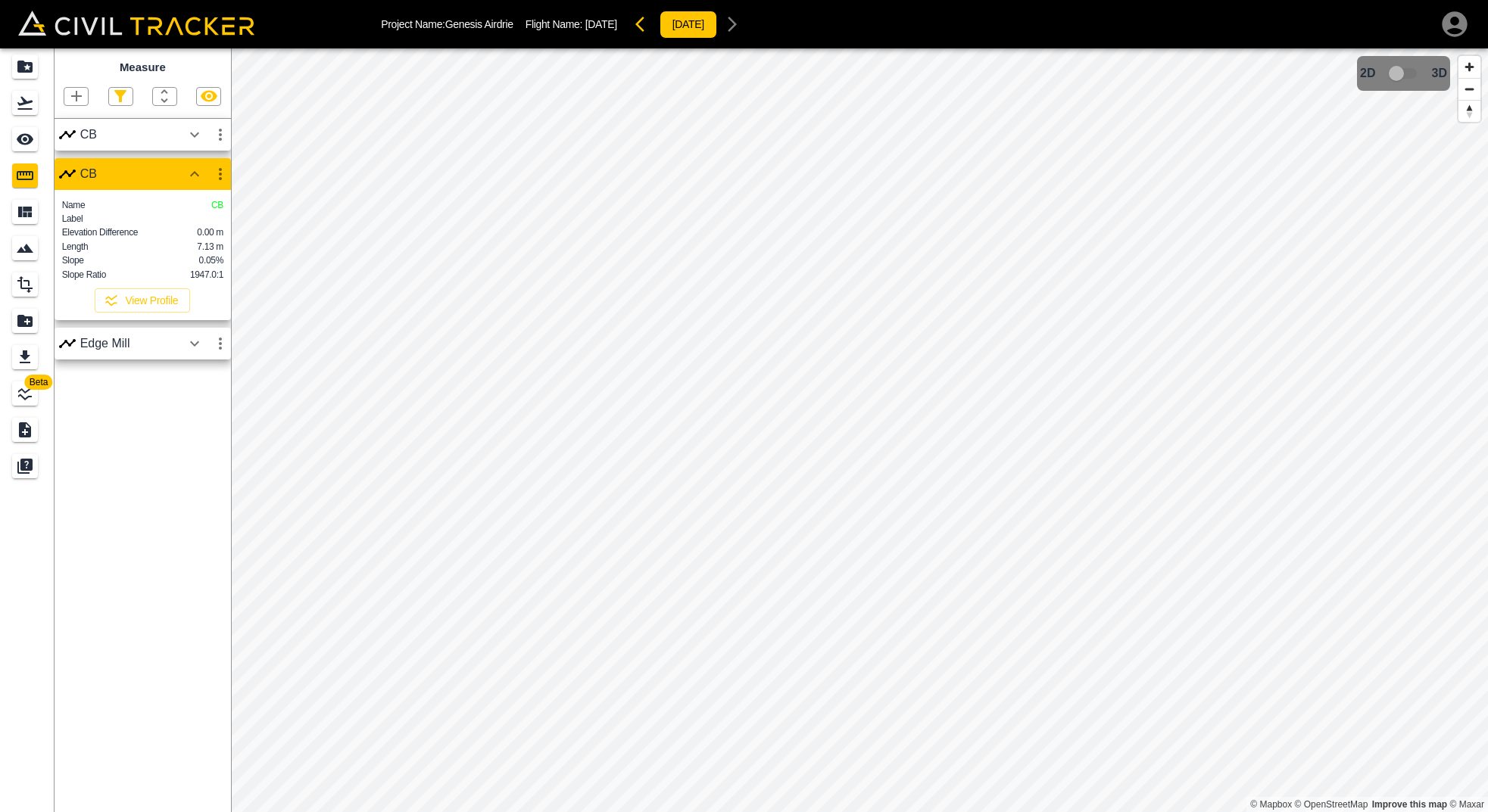
click at [163, 412] on div "Measure CB CB Name CB Label Elevation Difference 0.00 m Length 7.13 m Slope 0.0…" at bounding box center [142, 430] width 176 height 763
click at [73, 95] on icon "button" at bounding box center [76, 95] width 11 height 11
click at [68, 144] on p "Polyline" at bounding box center [71, 144] width 35 height 12
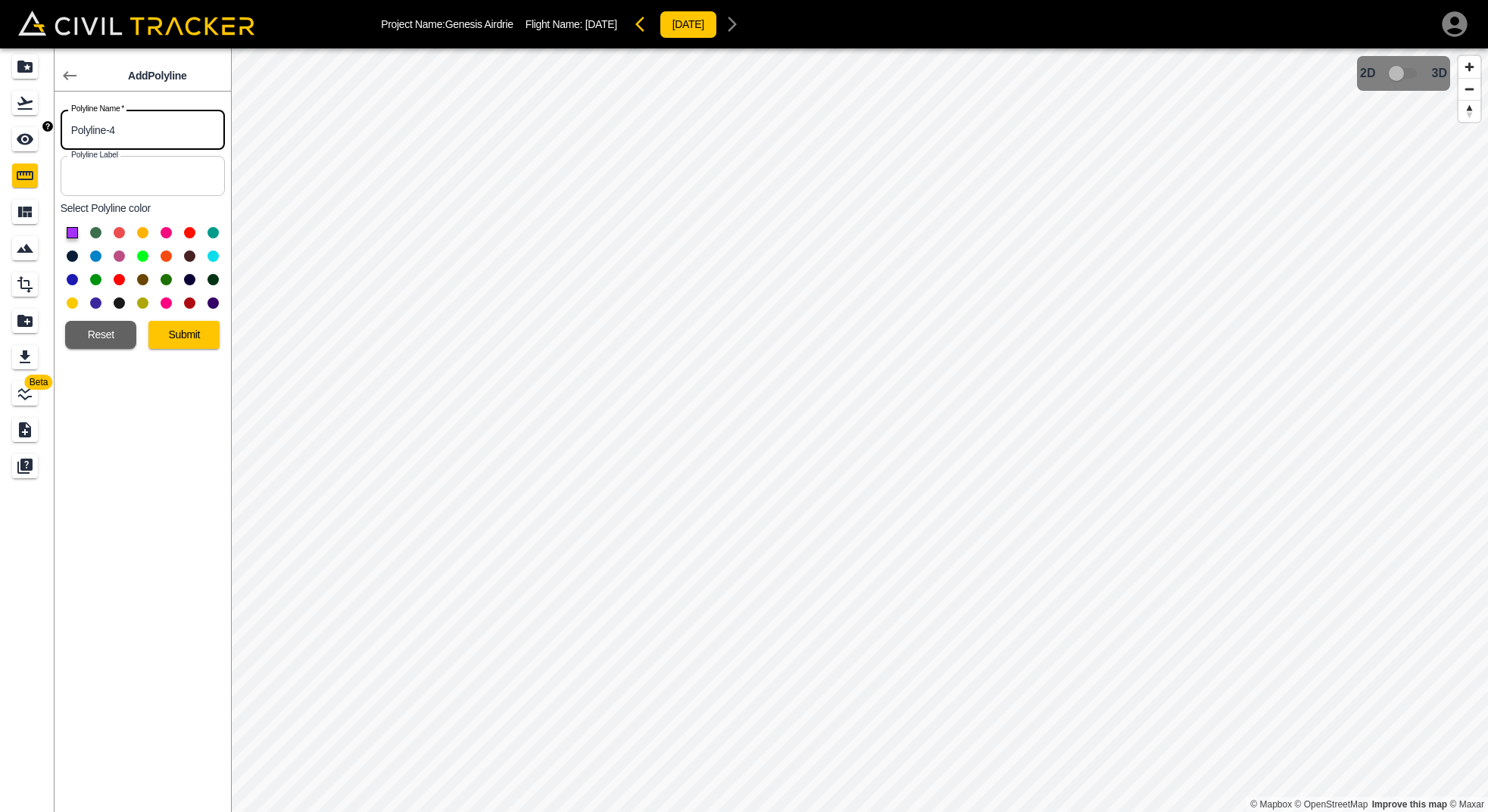
drag, startPoint x: 134, startPoint y: 133, endPoint x: 41, endPoint y: 130, distance: 93.0
click at [41, 130] on div "Beta Add Polyline Polyline Name   * Polyline-4 Polyline Name * Polyline Label P…" at bounding box center [115, 430] width 231 height 763
type input "Island 1"
click at [142, 230] on button at bounding box center [142, 233] width 11 height 11
click at [190, 333] on button "Submit" at bounding box center [184, 335] width 71 height 28
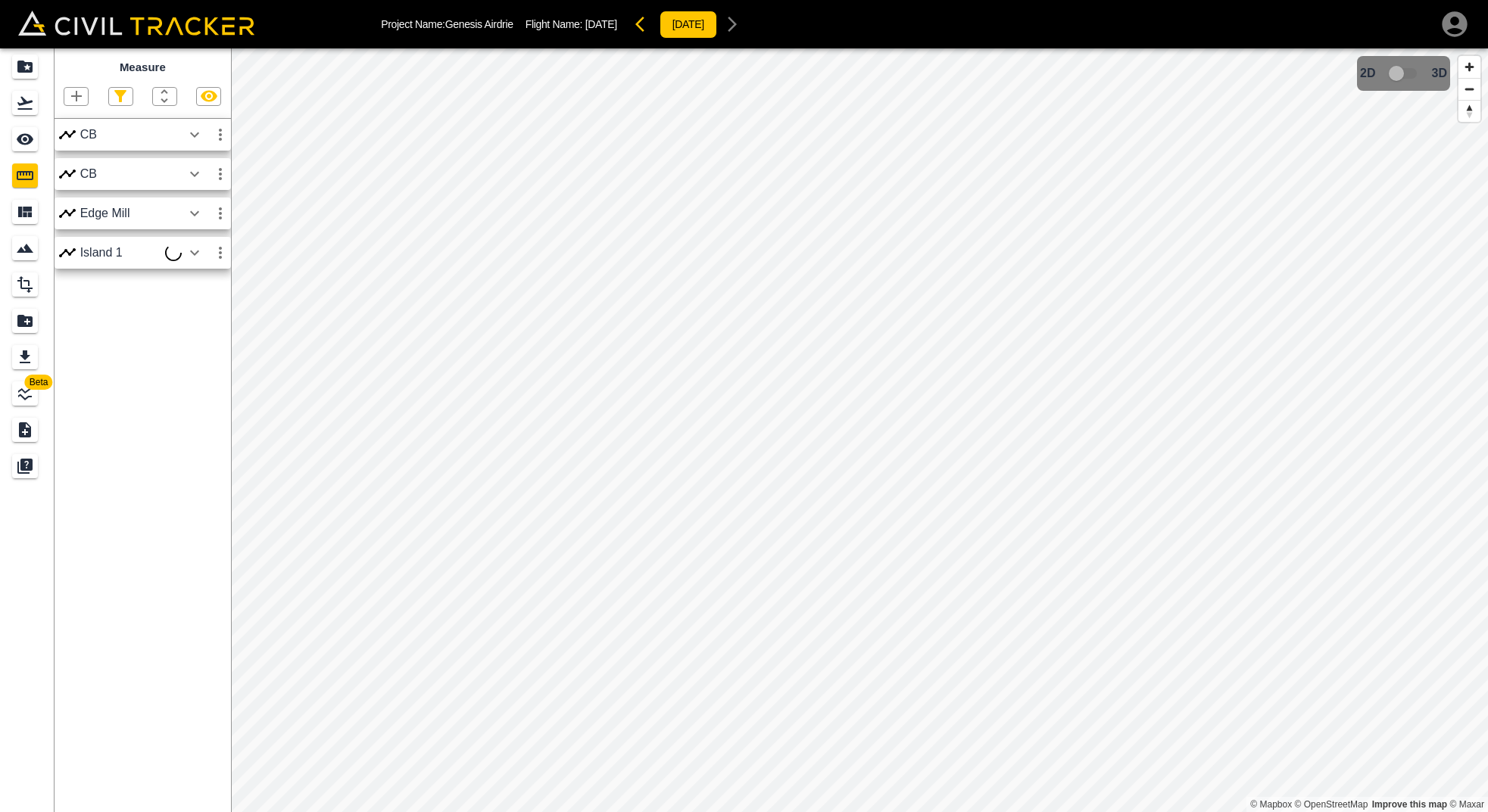
click at [194, 254] on icon "button" at bounding box center [194, 252] width 9 height 6
click at [74, 96] on icon "button" at bounding box center [76, 95] width 11 height 11
click at [66, 146] on p "Polyline" at bounding box center [71, 144] width 35 height 12
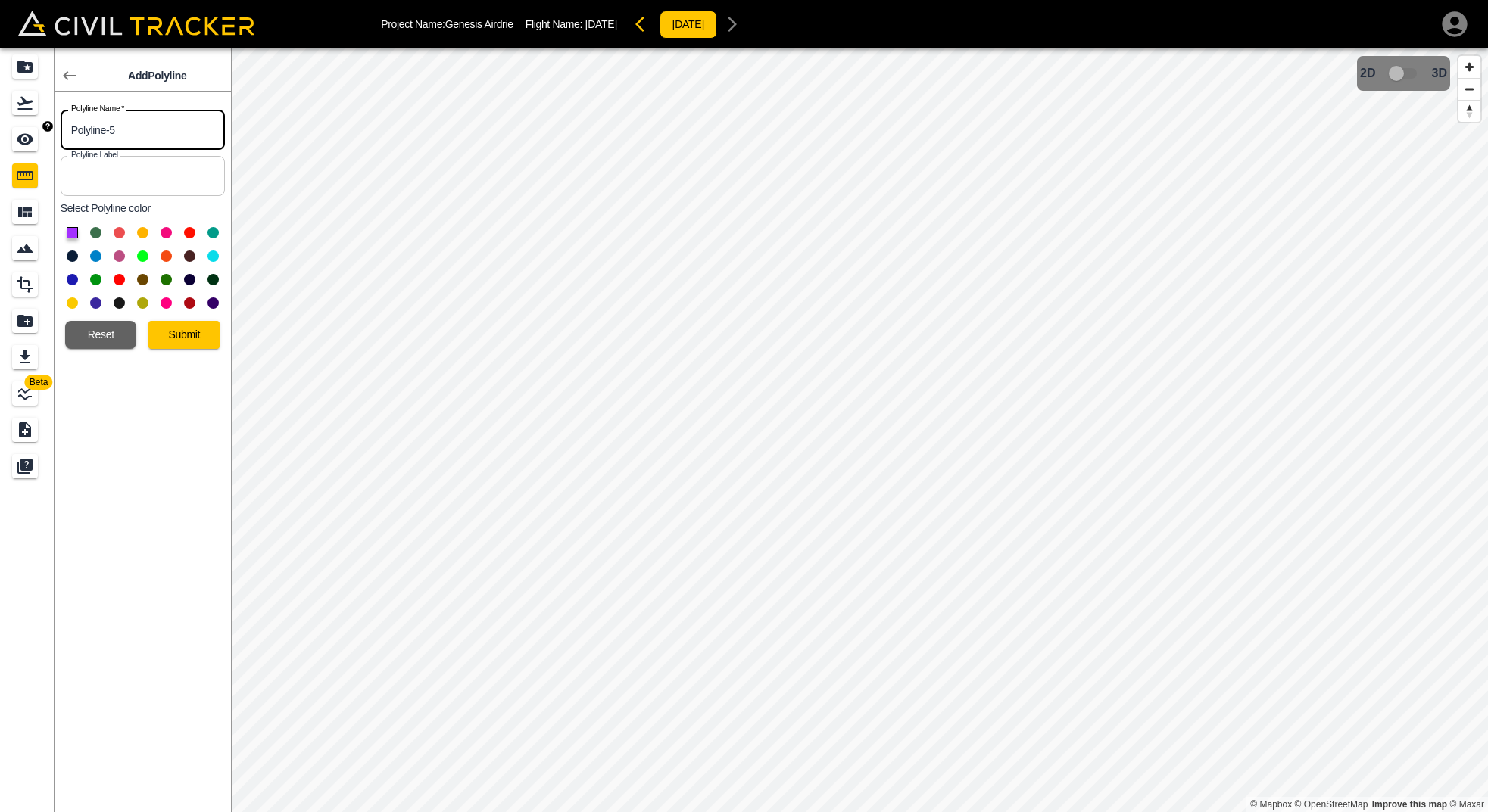
drag, startPoint x: 139, startPoint y: 136, endPoint x: 45, endPoint y: 126, distance: 94.5
click at [45, 126] on body "Project Name: Genesis Airdrie Flight Name: September 16 2025 2025-09-16 Beta Ad…" at bounding box center [744, 406] width 1488 height 812
type input "Island 2"
click at [184, 337] on button "Submit" at bounding box center [184, 335] width 71 height 28
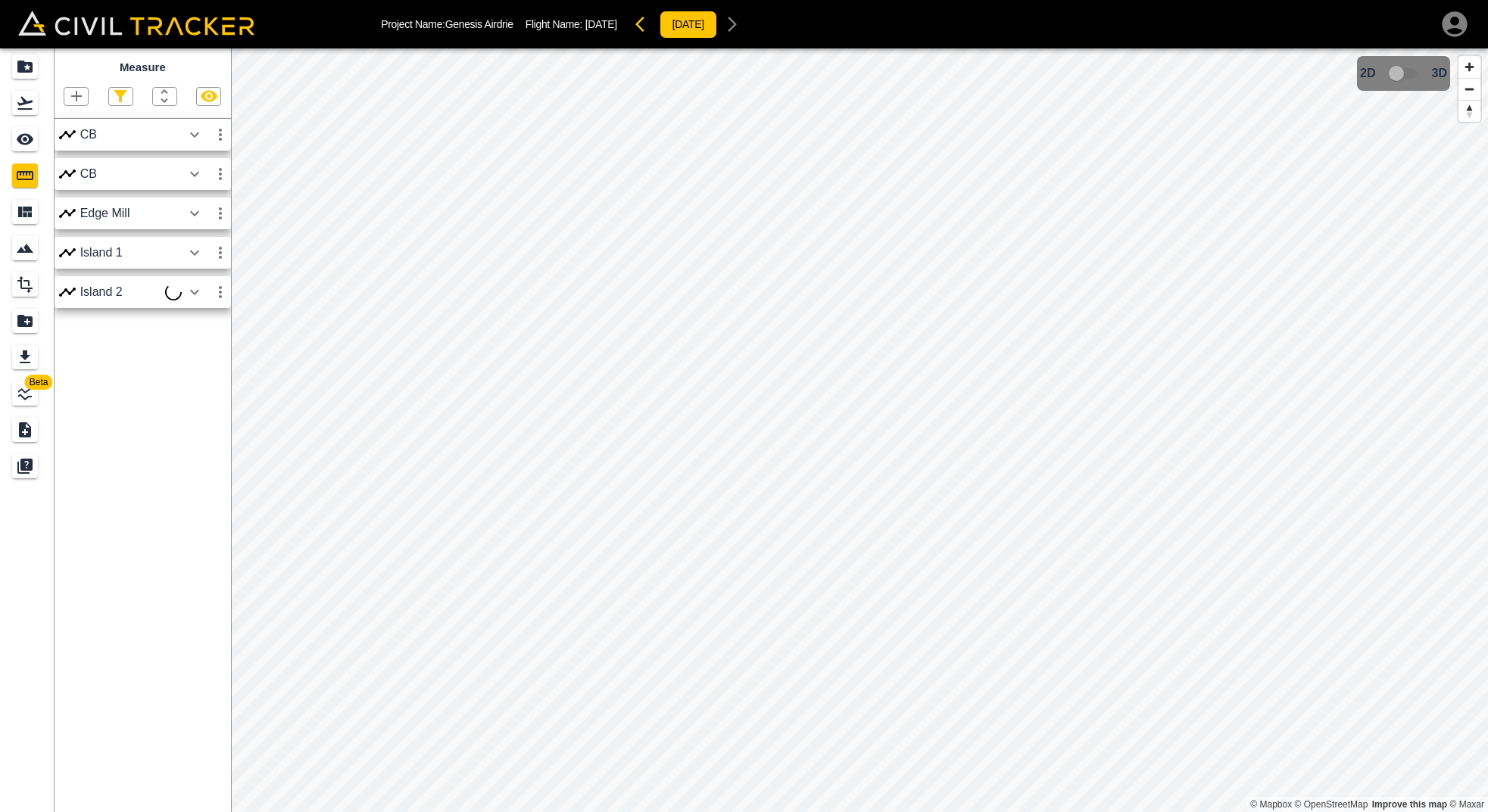
click at [223, 289] on icon "button" at bounding box center [220, 292] width 18 height 18
click at [219, 288] on icon "button" at bounding box center [220, 292] width 18 height 18
click at [204, 349] on h6 "Edit" at bounding box center [206, 349] width 30 height 9
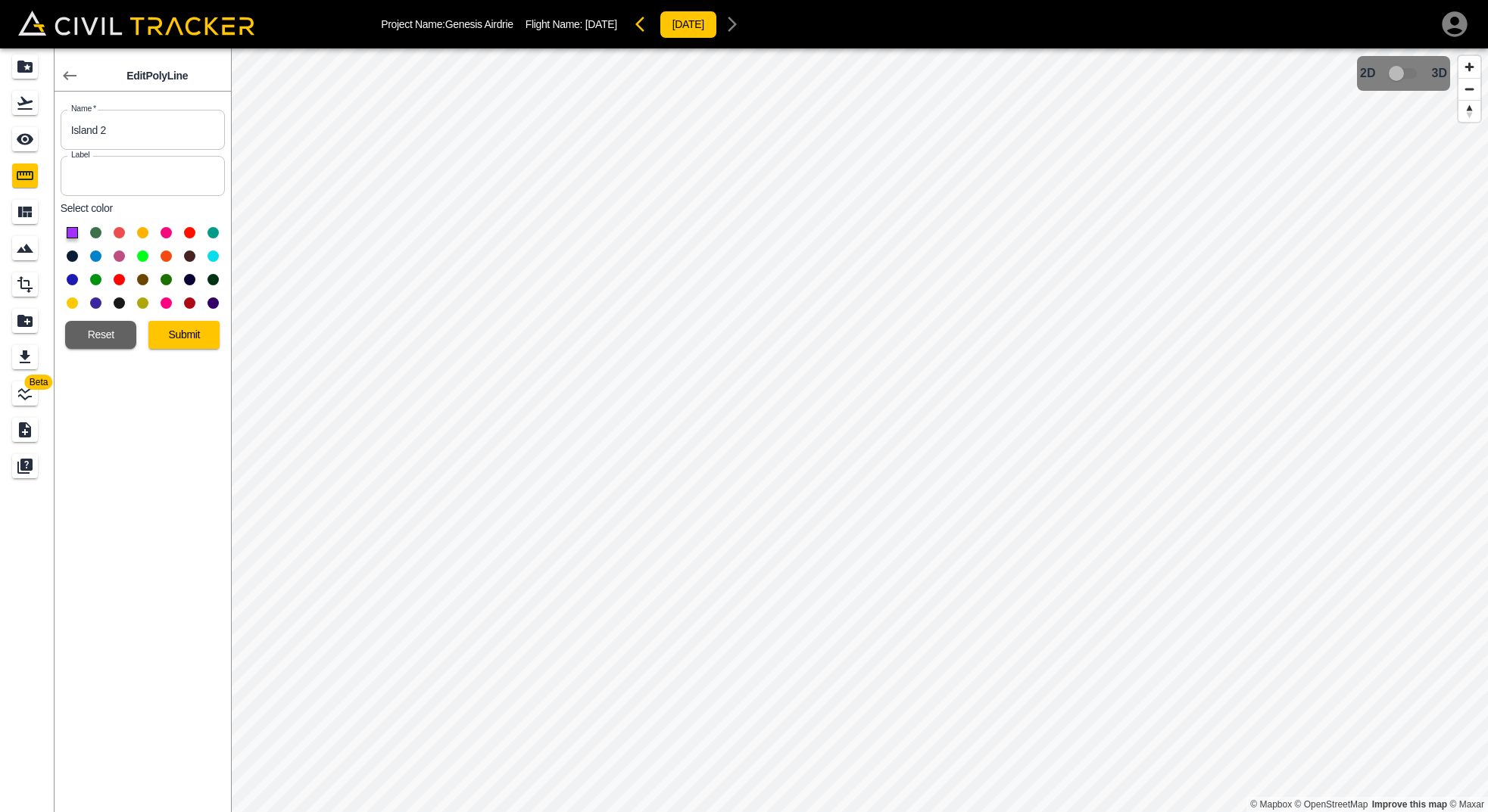
click at [142, 233] on button at bounding box center [142, 233] width 11 height 11
click at [174, 337] on button "Submit" at bounding box center [184, 335] width 71 height 28
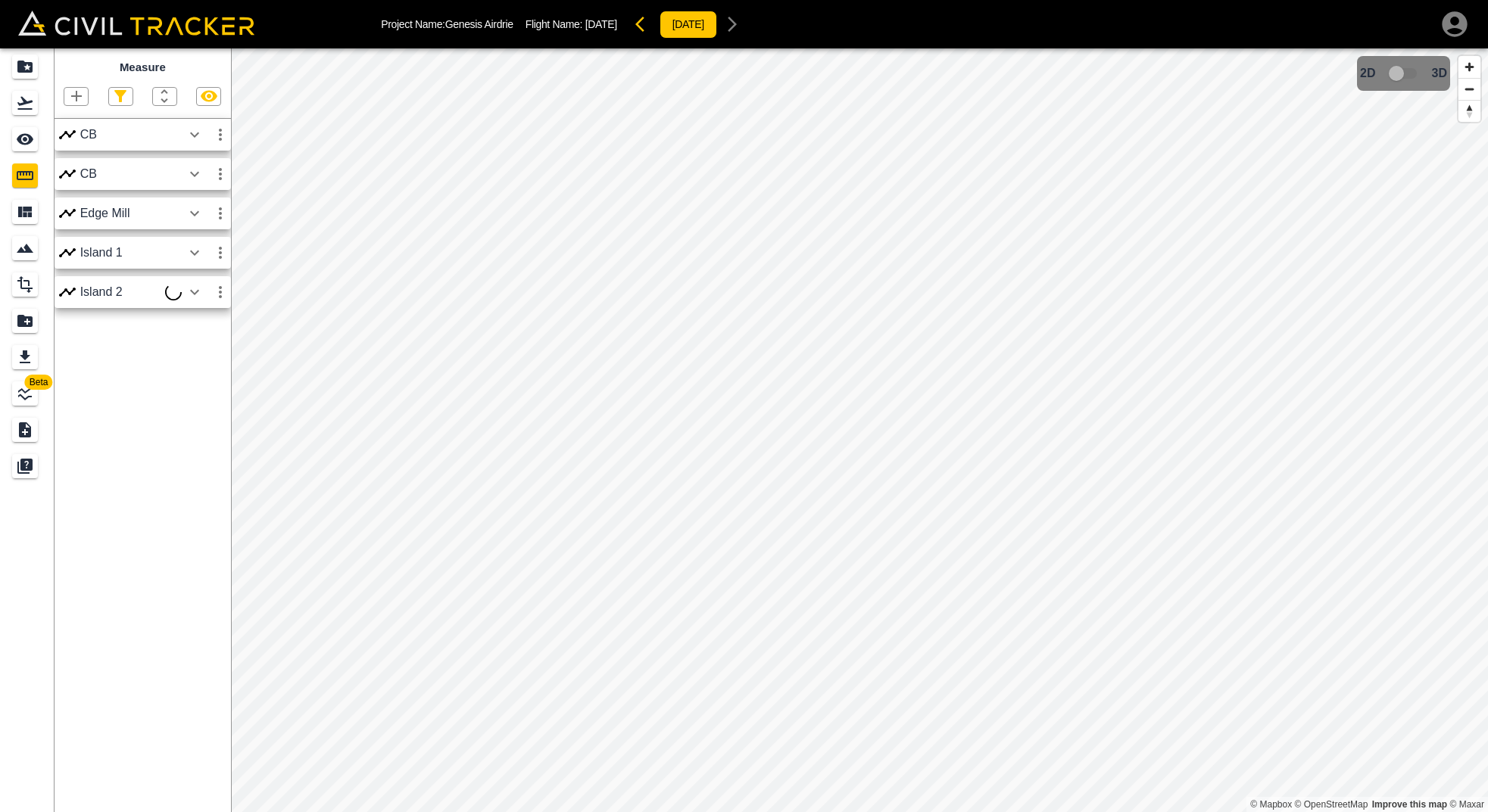
click at [72, 95] on icon "button" at bounding box center [76, 96] width 18 height 18
click at [77, 142] on p "Polyline" at bounding box center [71, 144] width 35 height 12
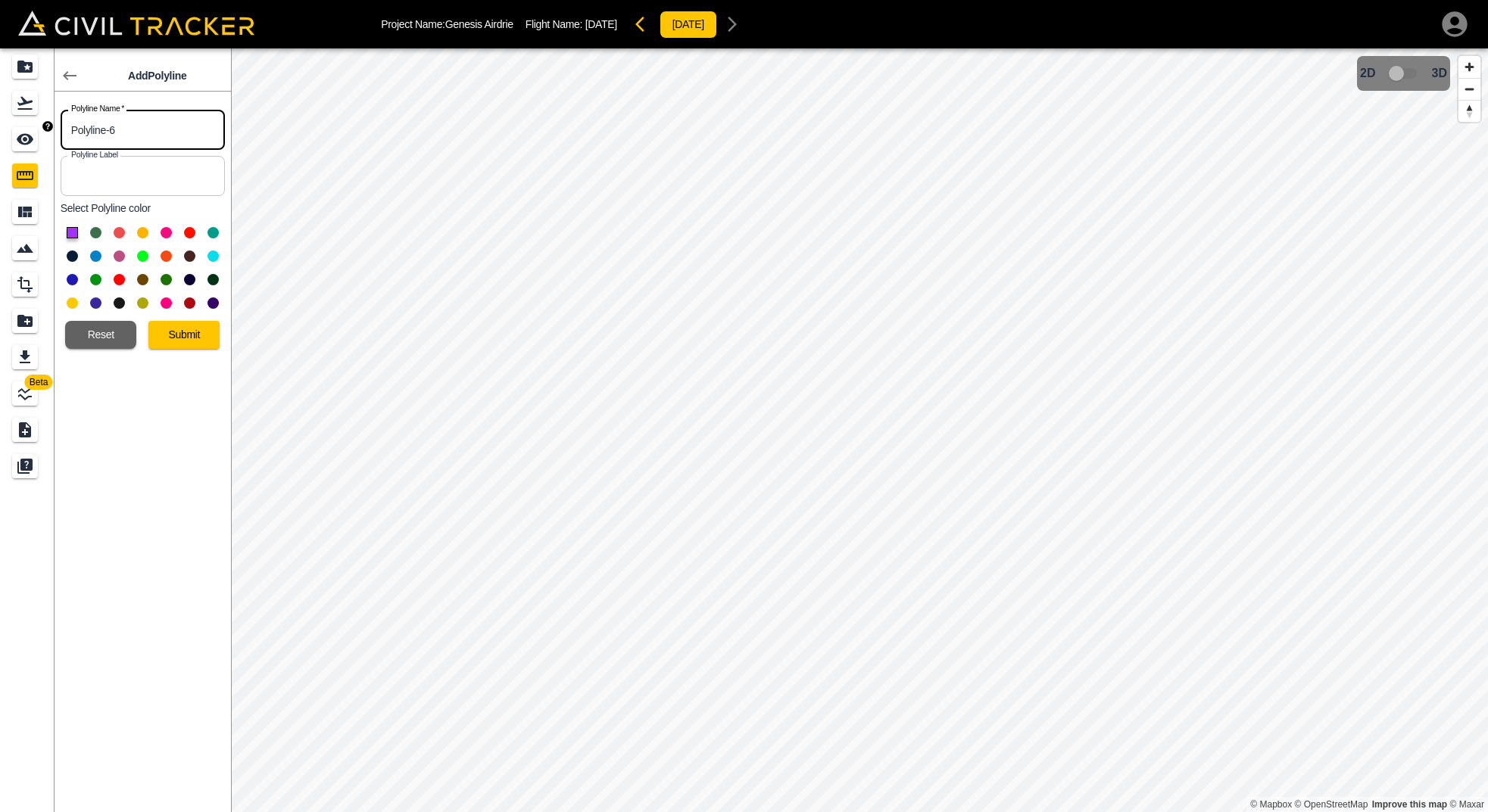
drag, startPoint x: 151, startPoint y: 134, endPoint x: 8, endPoint y: 136, distance: 143.0
click at [8, 136] on div "Beta Add Polyline Polyline Name   * Polyline-6 Polyline Name * Polyline Label P…" at bounding box center [115, 430] width 231 height 763
drag, startPoint x: 123, startPoint y: 133, endPoint x: 50, endPoint y: 120, distance: 74.1
click at [50, 120] on div "Beta Add Polyline Polyline Name   * Polyline-6 Polyline Name * Polyline Label P…" at bounding box center [115, 430] width 231 height 763
type input "Island 3"
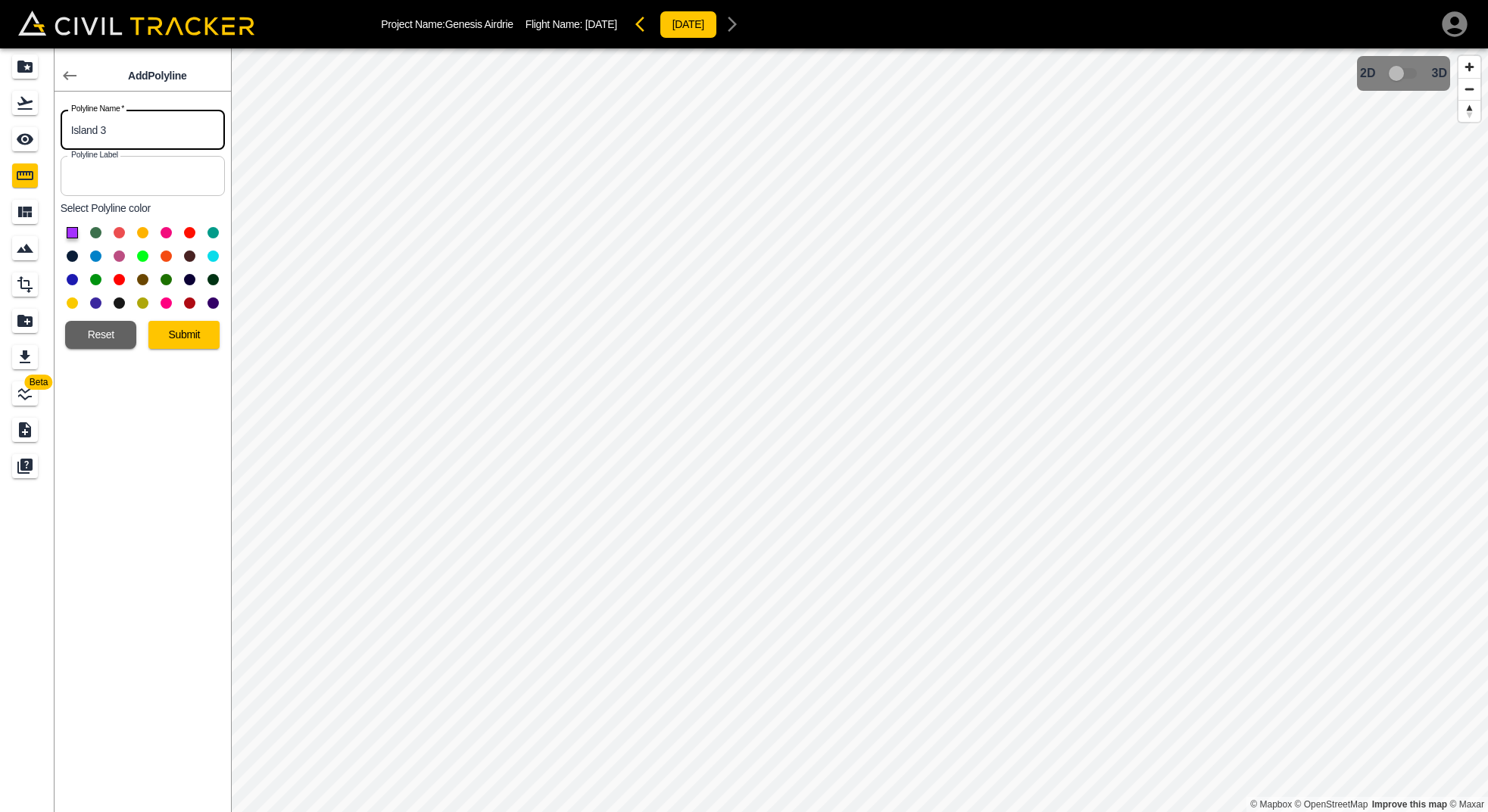
click at [143, 233] on button at bounding box center [142, 233] width 11 height 11
click at [173, 332] on button "Submit" at bounding box center [184, 335] width 71 height 28
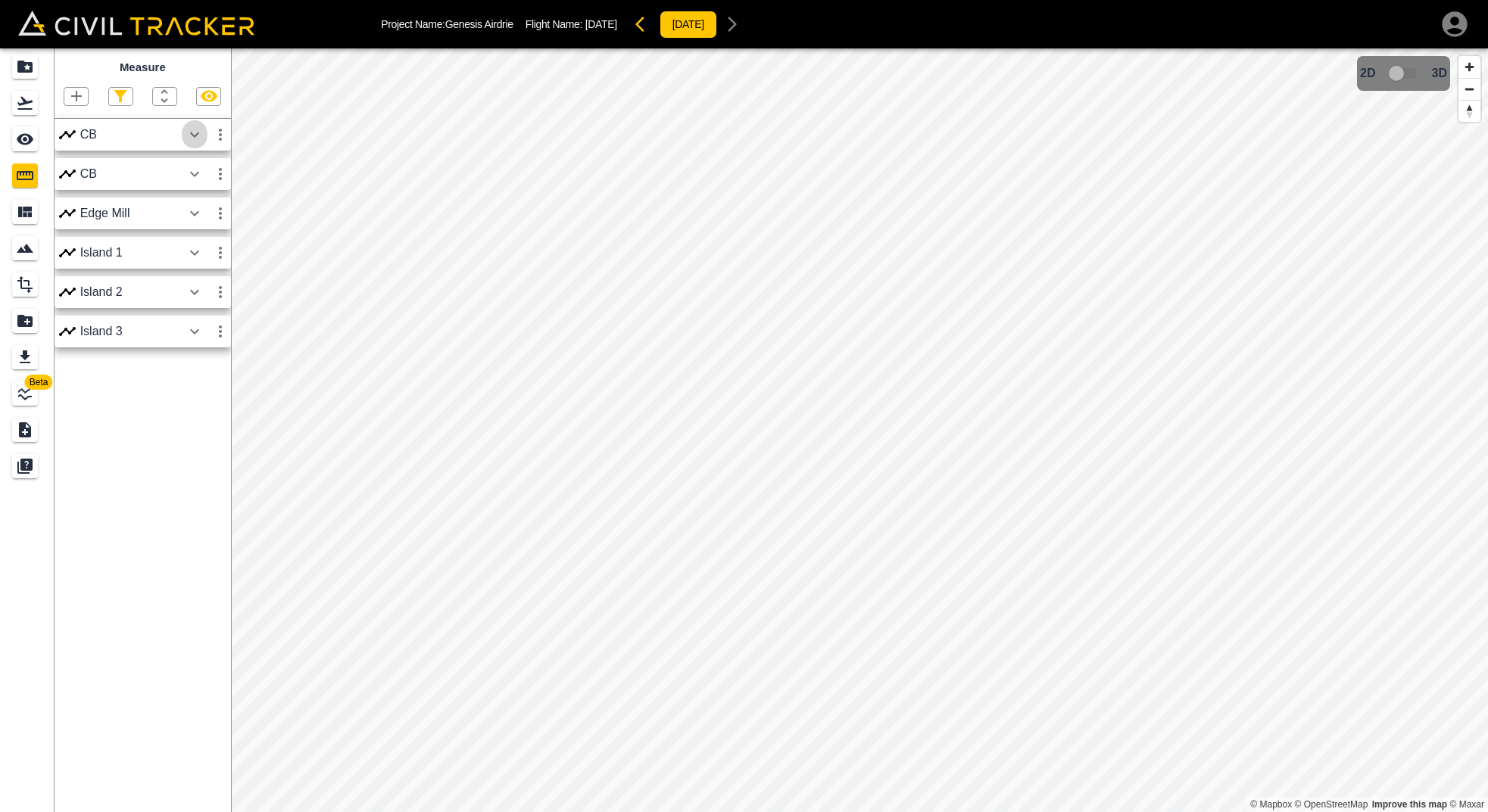
click at [194, 133] on icon "button" at bounding box center [194, 134] width 18 height 18
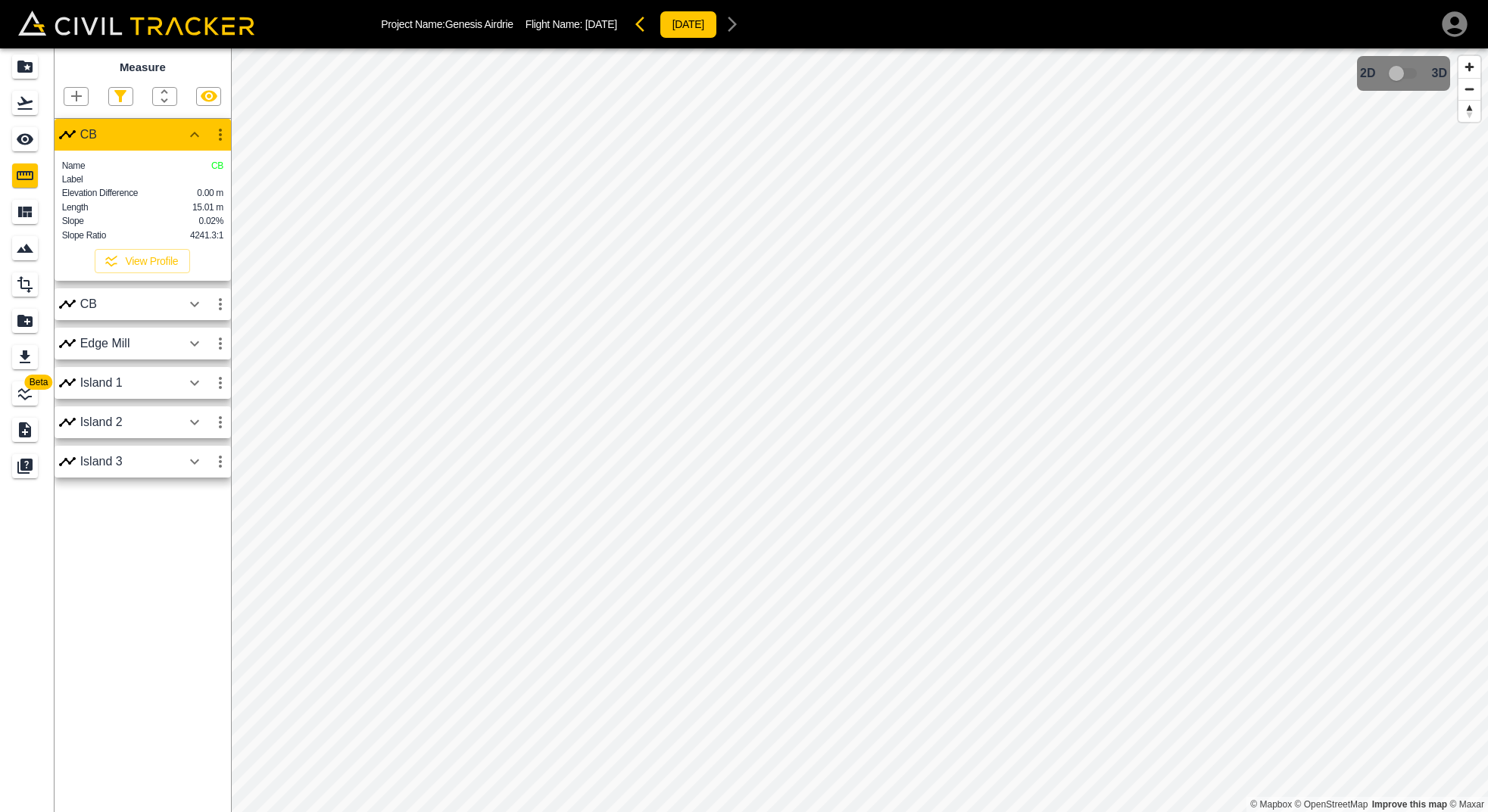
click at [193, 303] on icon "button" at bounding box center [194, 304] width 18 height 18
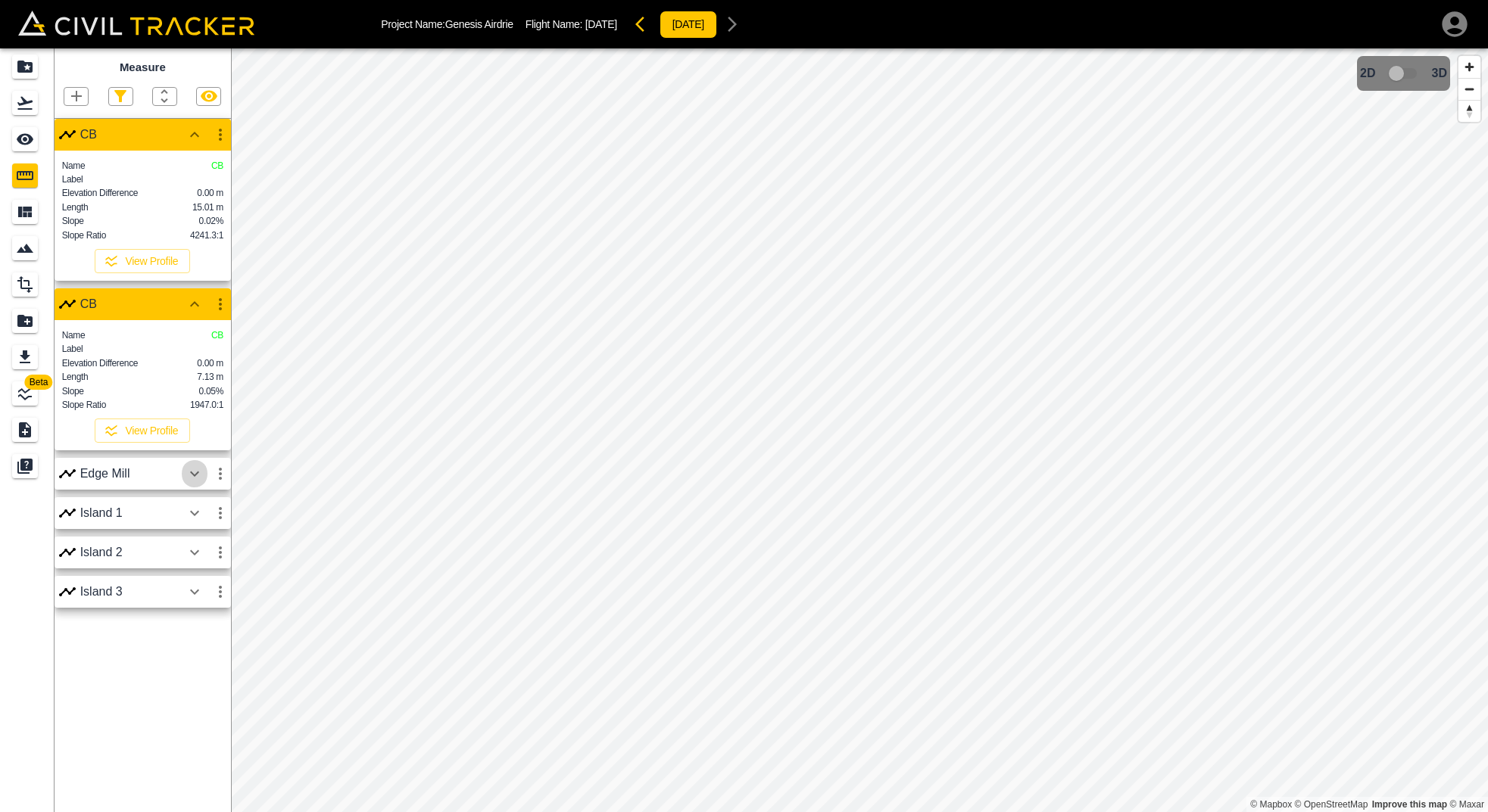
click at [195, 479] on icon "button" at bounding box center [194, 474] width 18 height 18
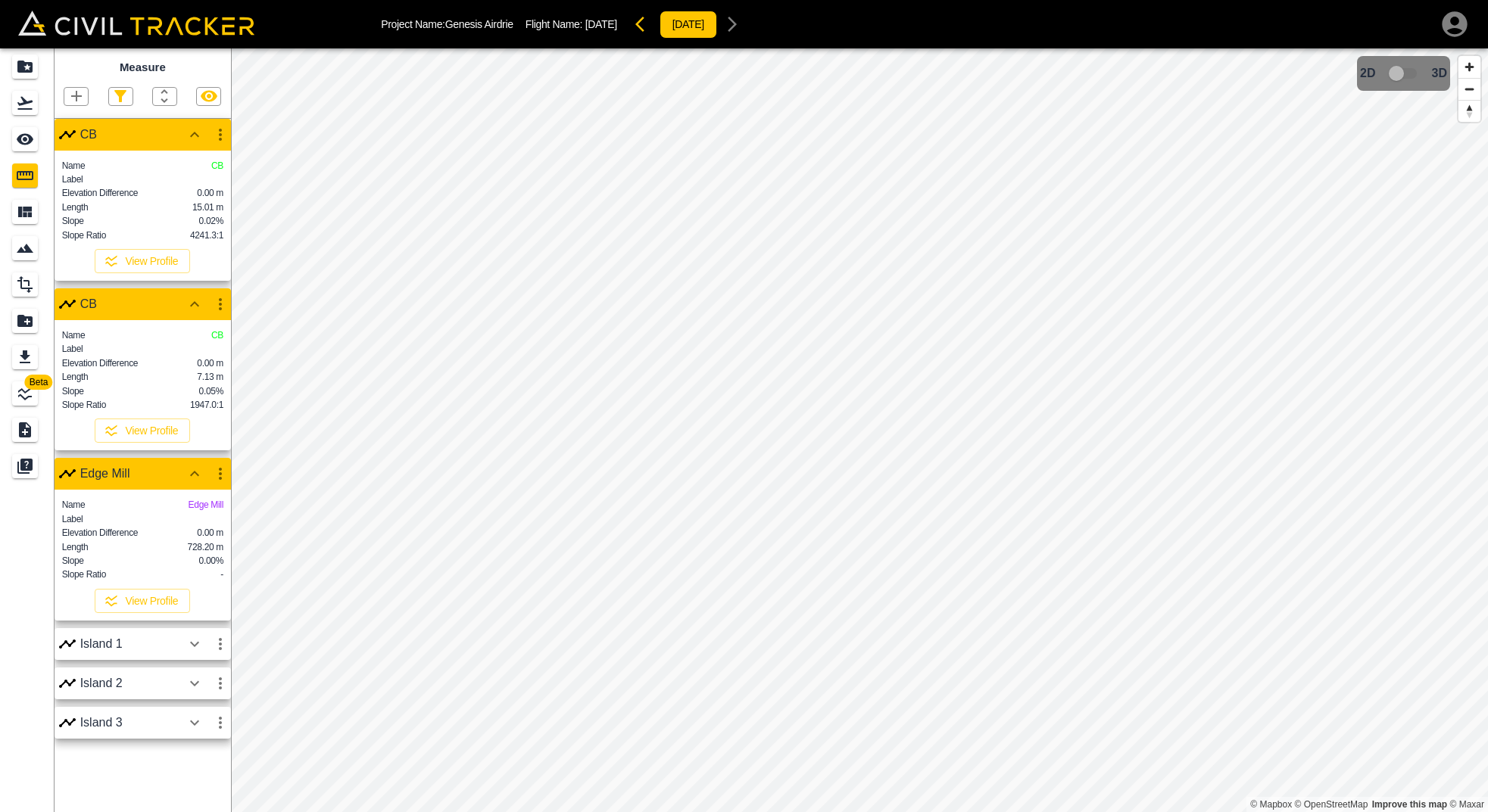
click at [189, 648] on icon "button" at bounding box center [194, 644] width 18 height 18
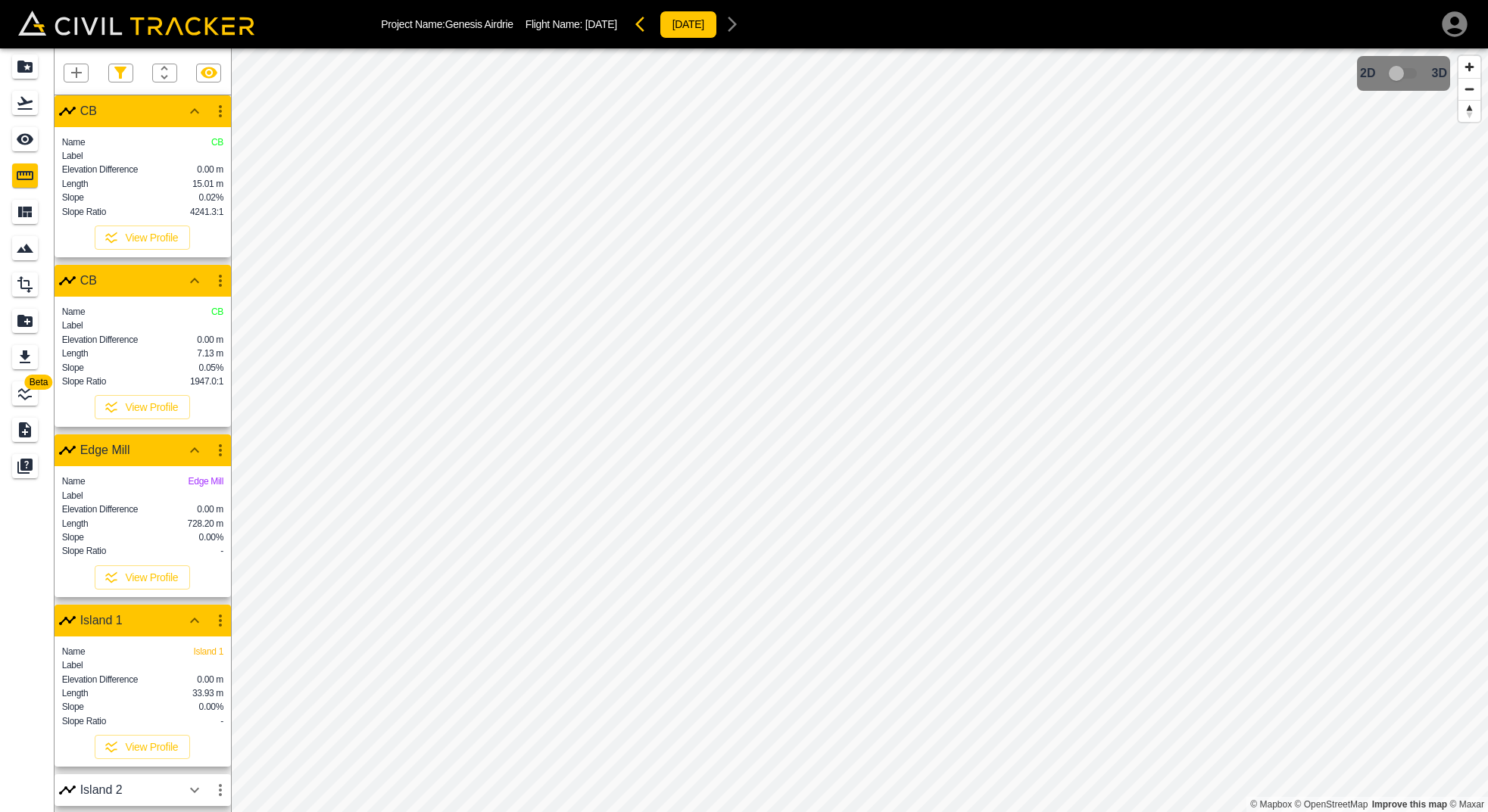
scroll to position [34, 0]
click at [195, 785] on icon "button" at bounding box center [194, 790] width 18 height 18
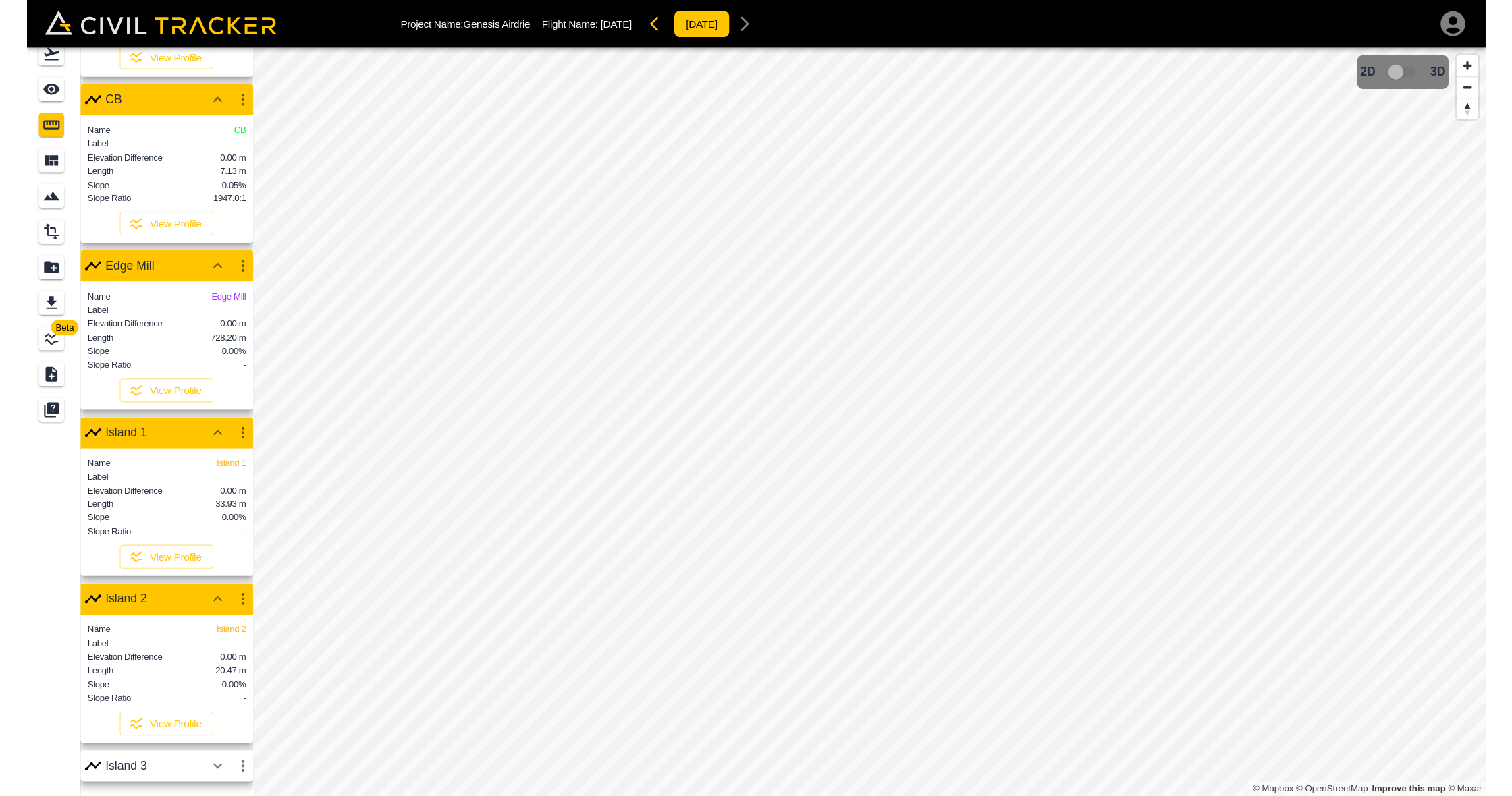
scroll to position [0, 0]
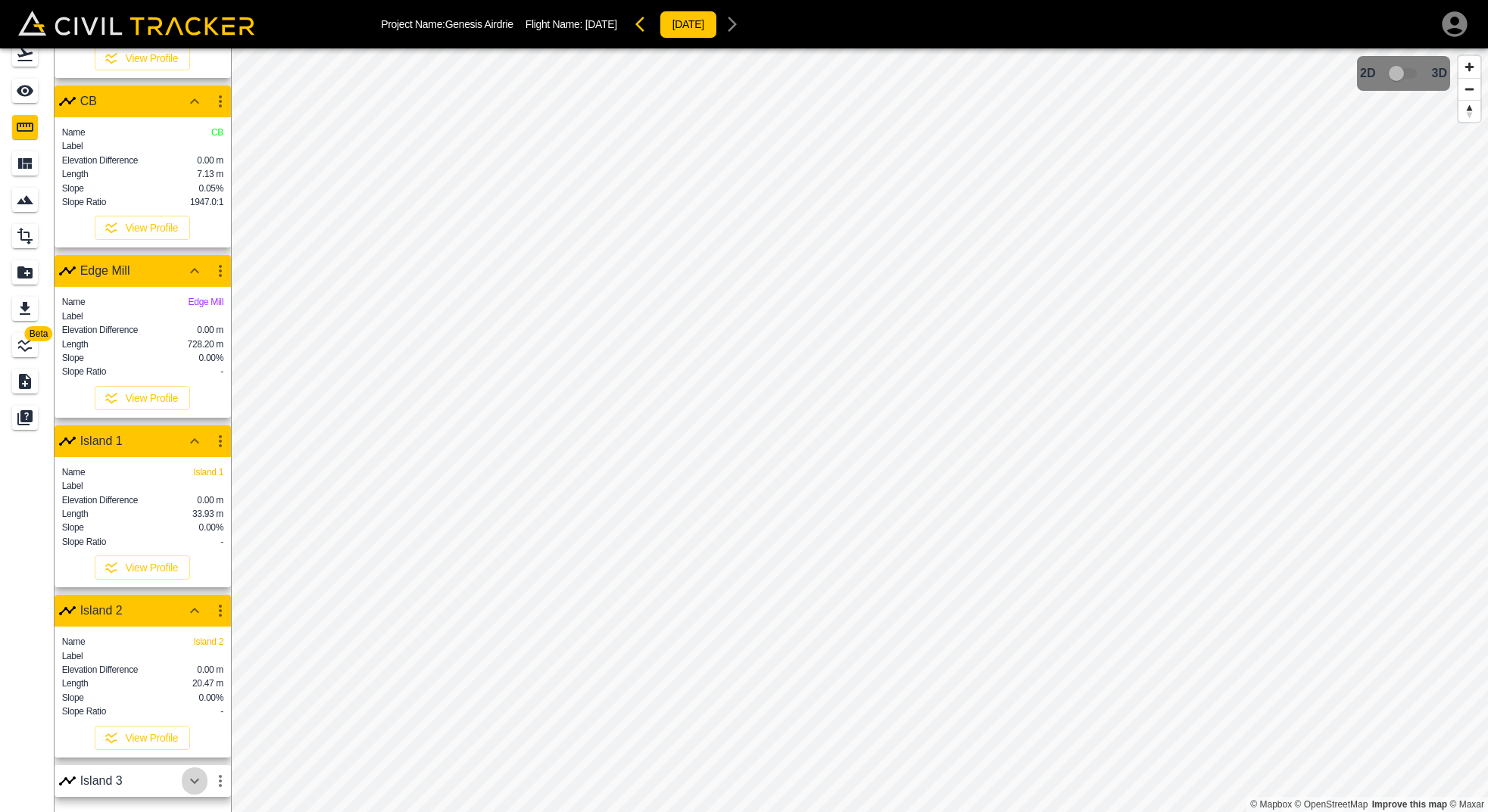
drag, startPoint x: 194, startPoint y: 779, endPoint x: 189, endPoint y: 769, distance: 11.2
click at [194, 779] on icon "button" at bounding box center [194, 781] width 18 height 18
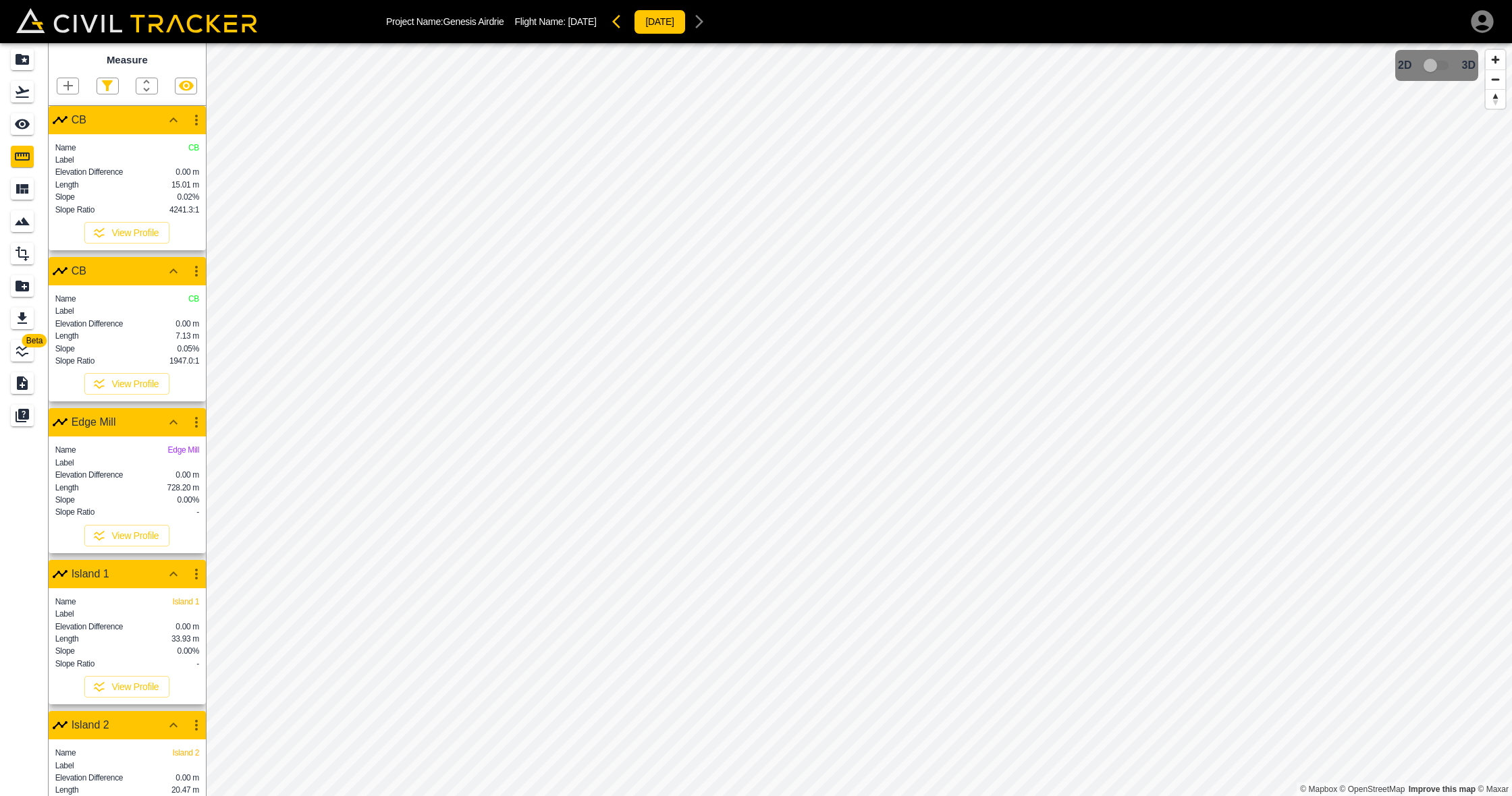
click at [171, 118] on icon "button" at bounding box center [173, 120] width 16 height 16
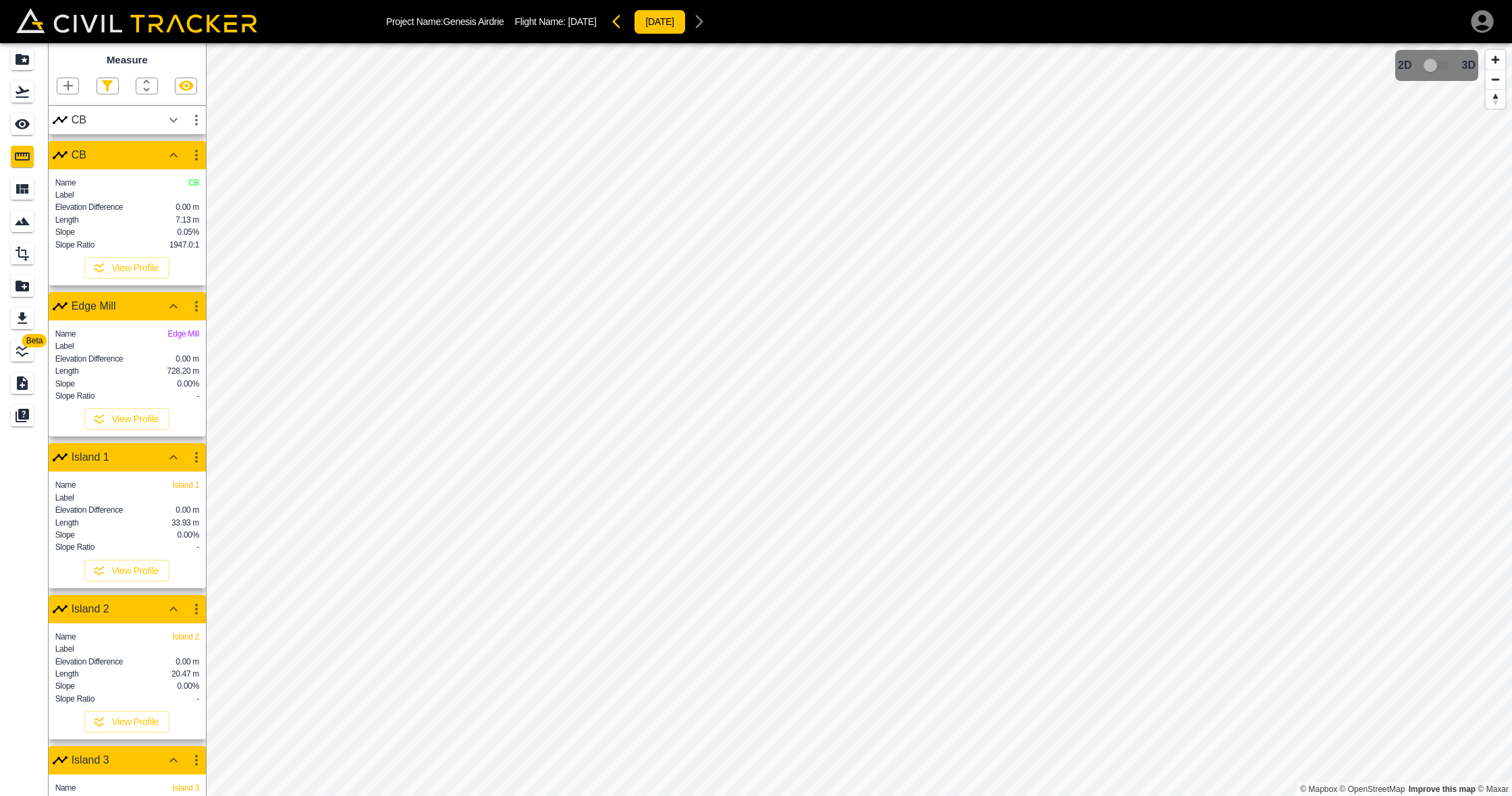
click at [172, 146] on button "button" at bounding box center [174, 155] width 23 height 27
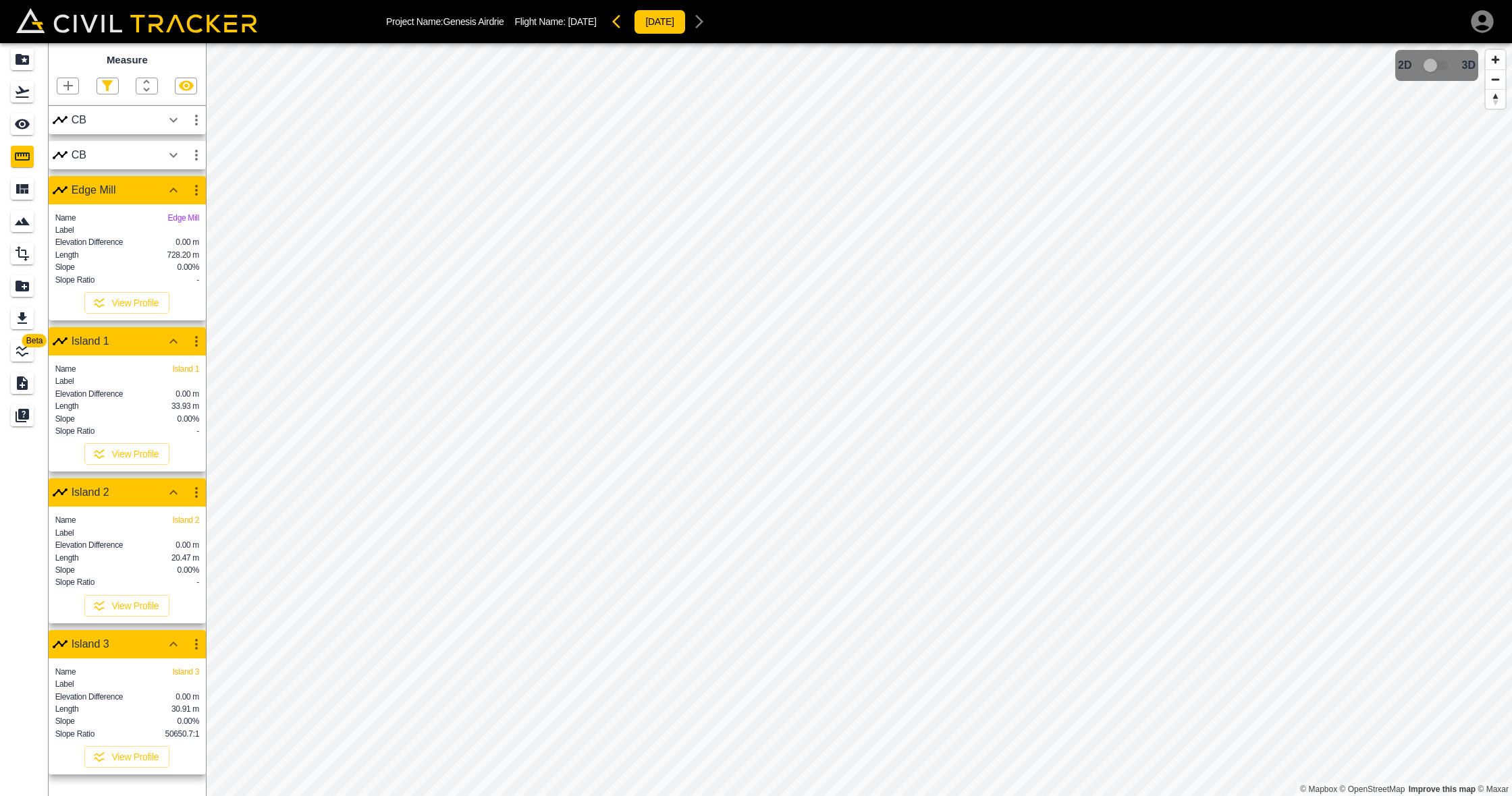
click at [172, 185] on icon "button" at bounding box center [173, 190] width 16 height 16
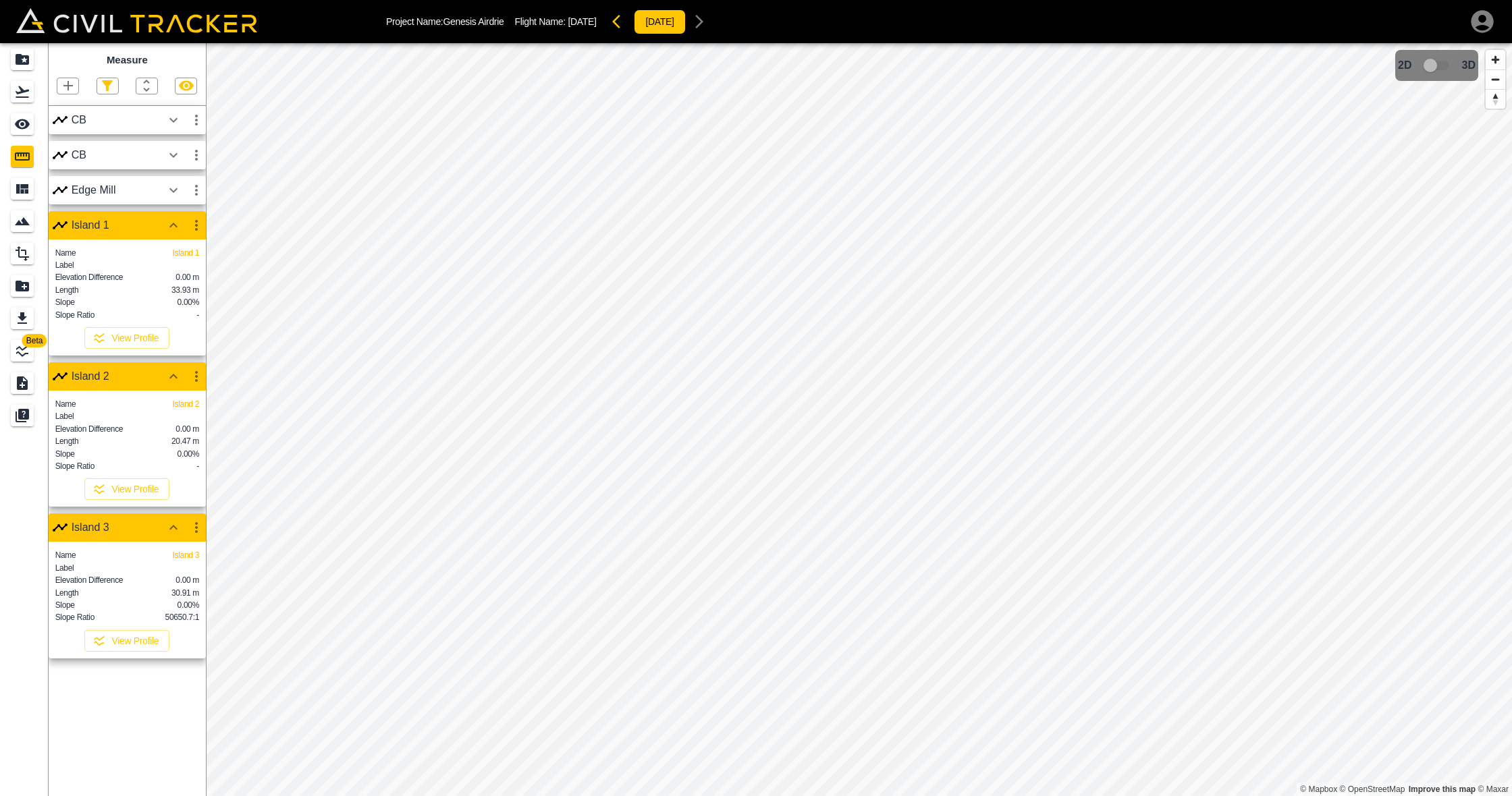
drag, startPoint x: 174, startPoint y: 226, endPoint x: 179, endPoint y: 245, distance: 19.6
click at [174, 226] on icon "button" at bounding box center [173, 225] width 16 height 16
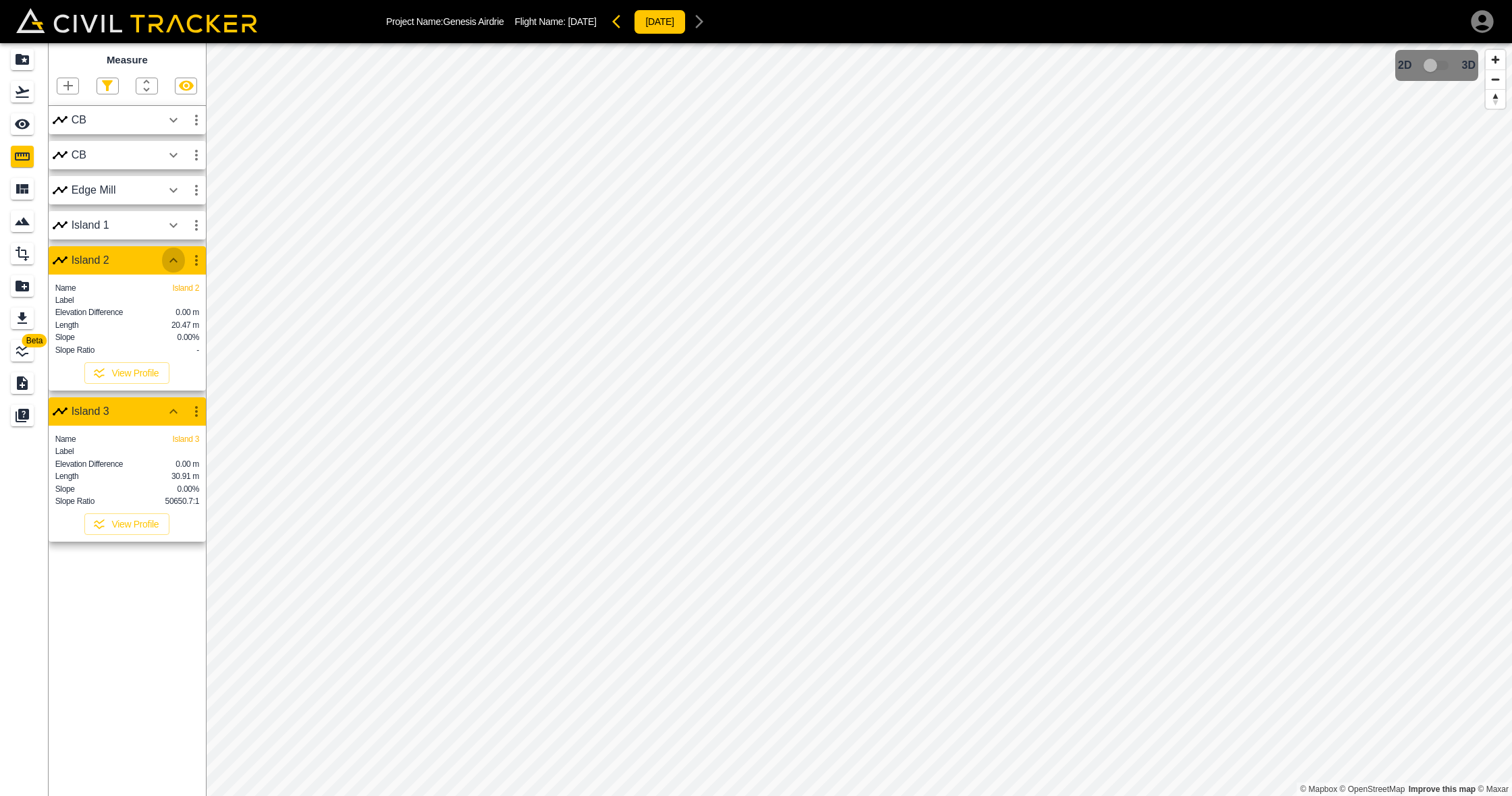
click at [172, 264] on icon "button" at bounding box center [173, 260] width 16 height 16
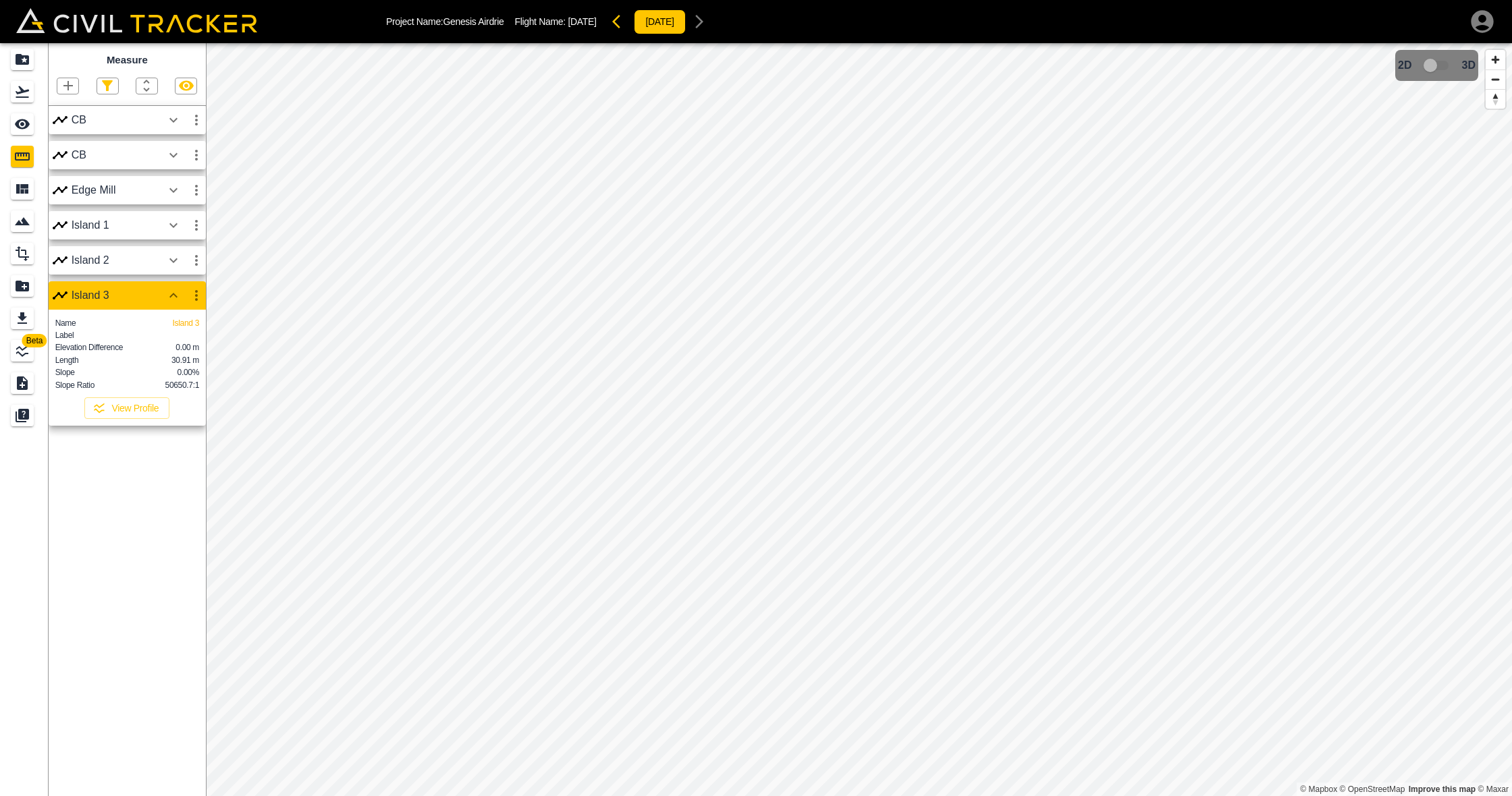
click at [170, 294] on icon "button" at bounding box center [173, 296] width 16 height 16
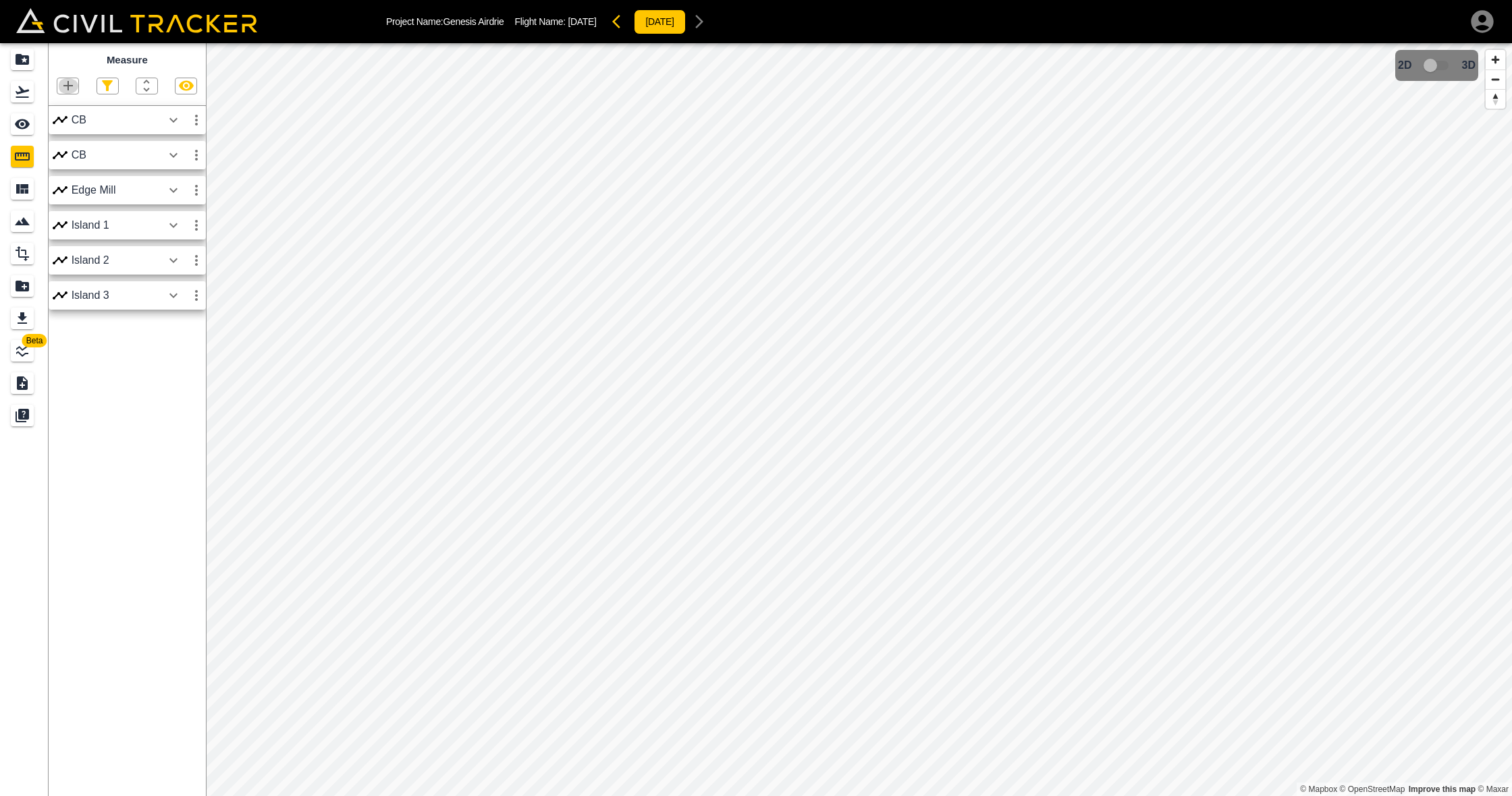
click at [66, 87] on icon "button" at bounding box center [68, 85] width 9 height 9
click at [74, 148] on p "Polygon" at bounding box center [64, 149] width 32 height 11
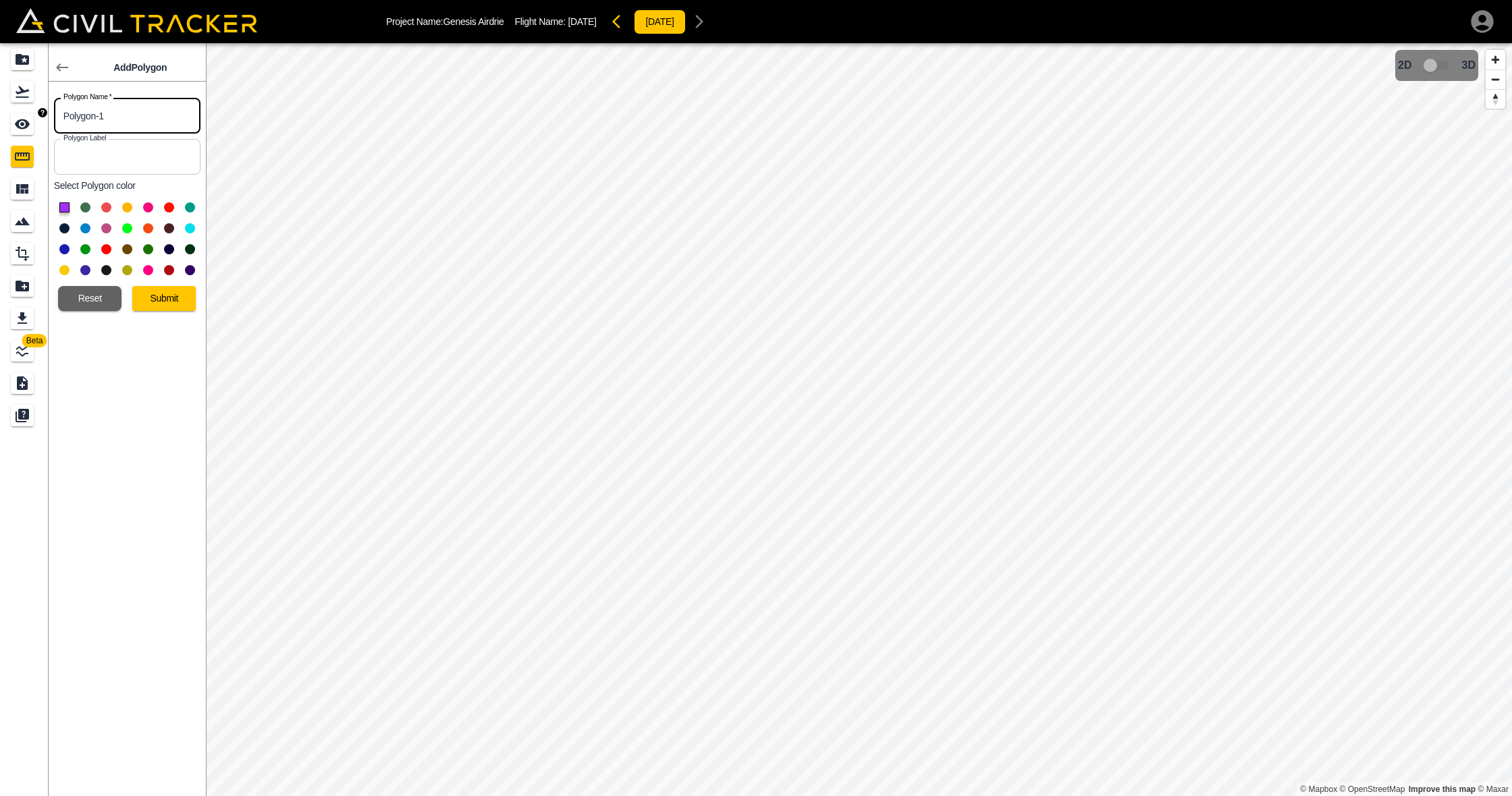
drag, startPoint x: 136, startPoint y: 117, endPoint x: 0, endPoint y: 110, distance: 136.2
click at [0, 110] on div "Beta Add Polygon Polygon Name   * Polygon-1 Polygon Name * Polygon Label Polygo…" at bounding box center [102, 420] width 205 height 753
type input "Extra Profile Mill"
click at [127, 268] on button at bounding box center [127, 270] width 10 height 10
click at [144, 270] on button at bounding box center [148, 270] width 10 height 10
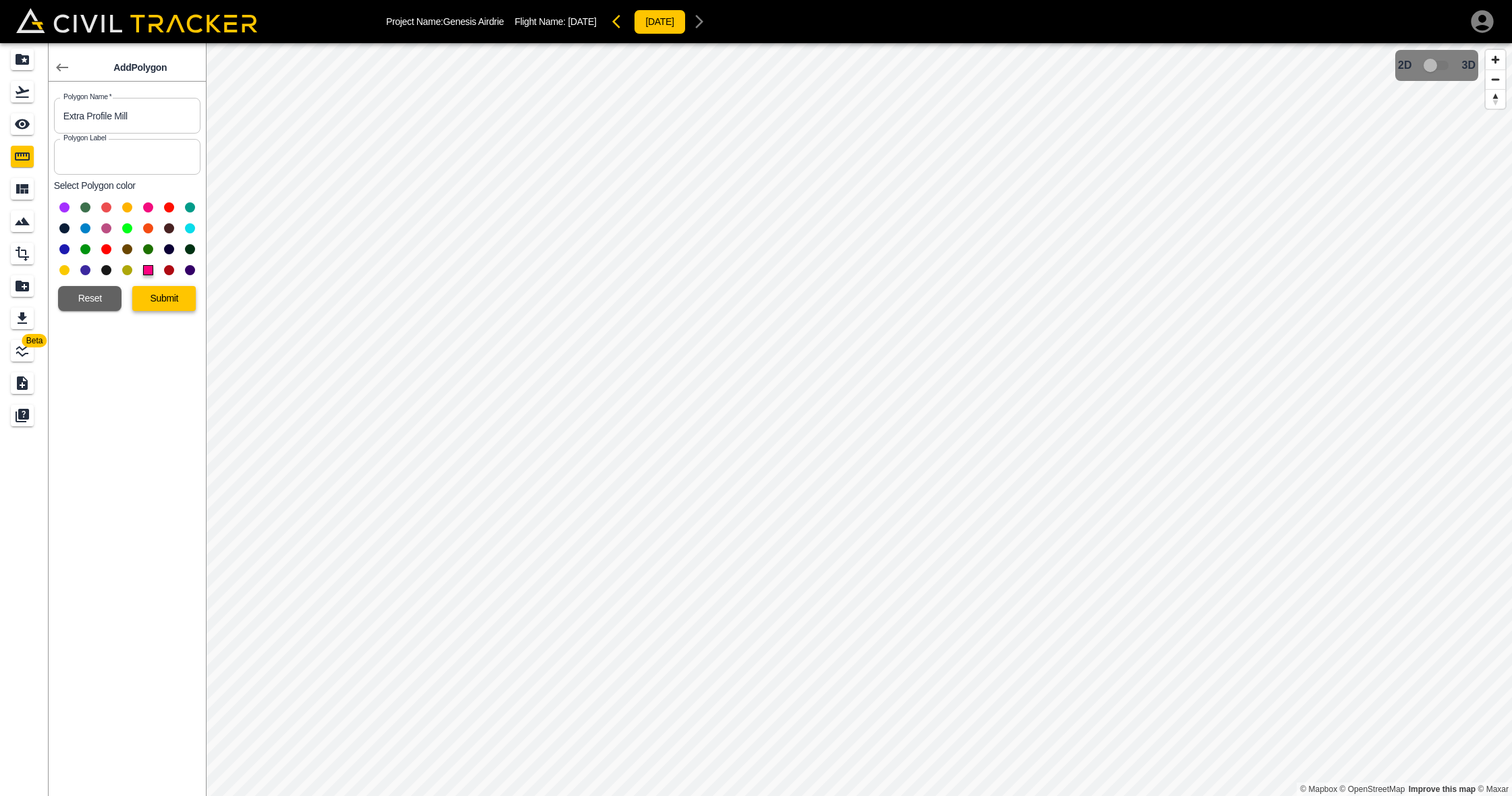
click at [162, 297] on button "Submit" at bounding box center [164, 298] width 63 height 25
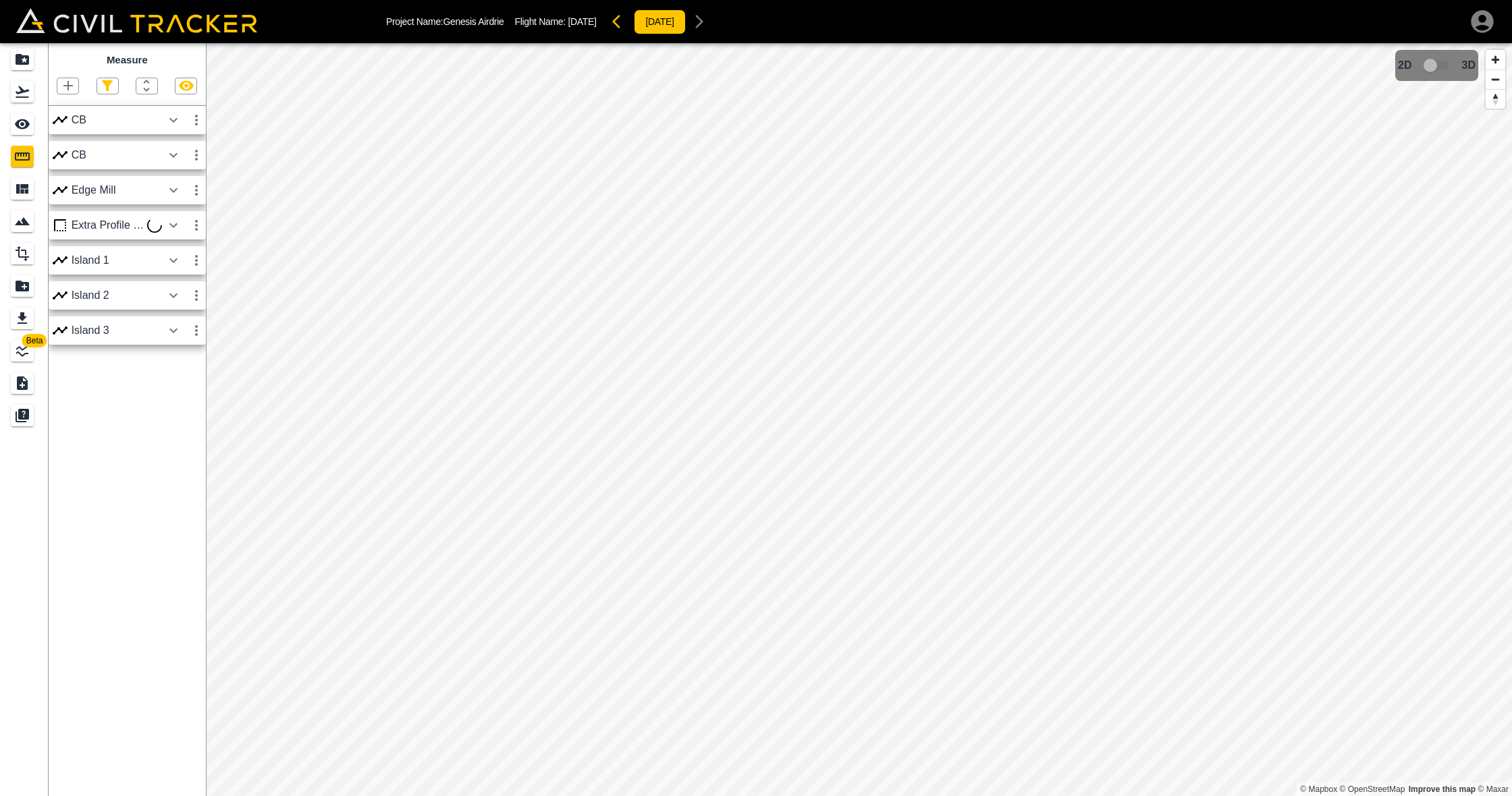
click at [176, 224] on icon "button" at bounding box center [173, 225] width 8 height 5
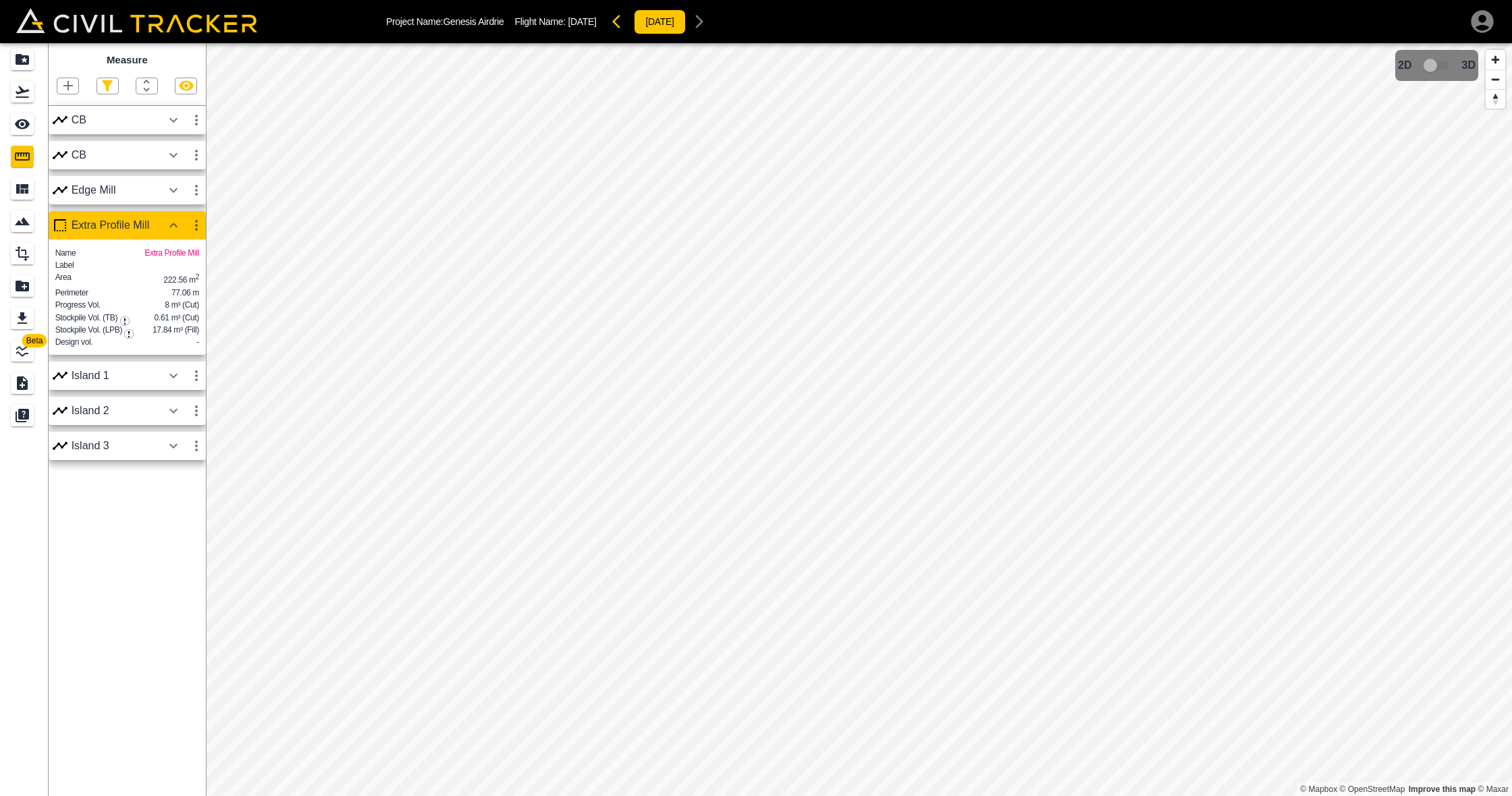
click at [195, 225] on icon "button" at bounding box center [196, 225] width 16 height 16
click at [178, 270] on li "Edit" at bounding box center [164, 276] width 87 height 22
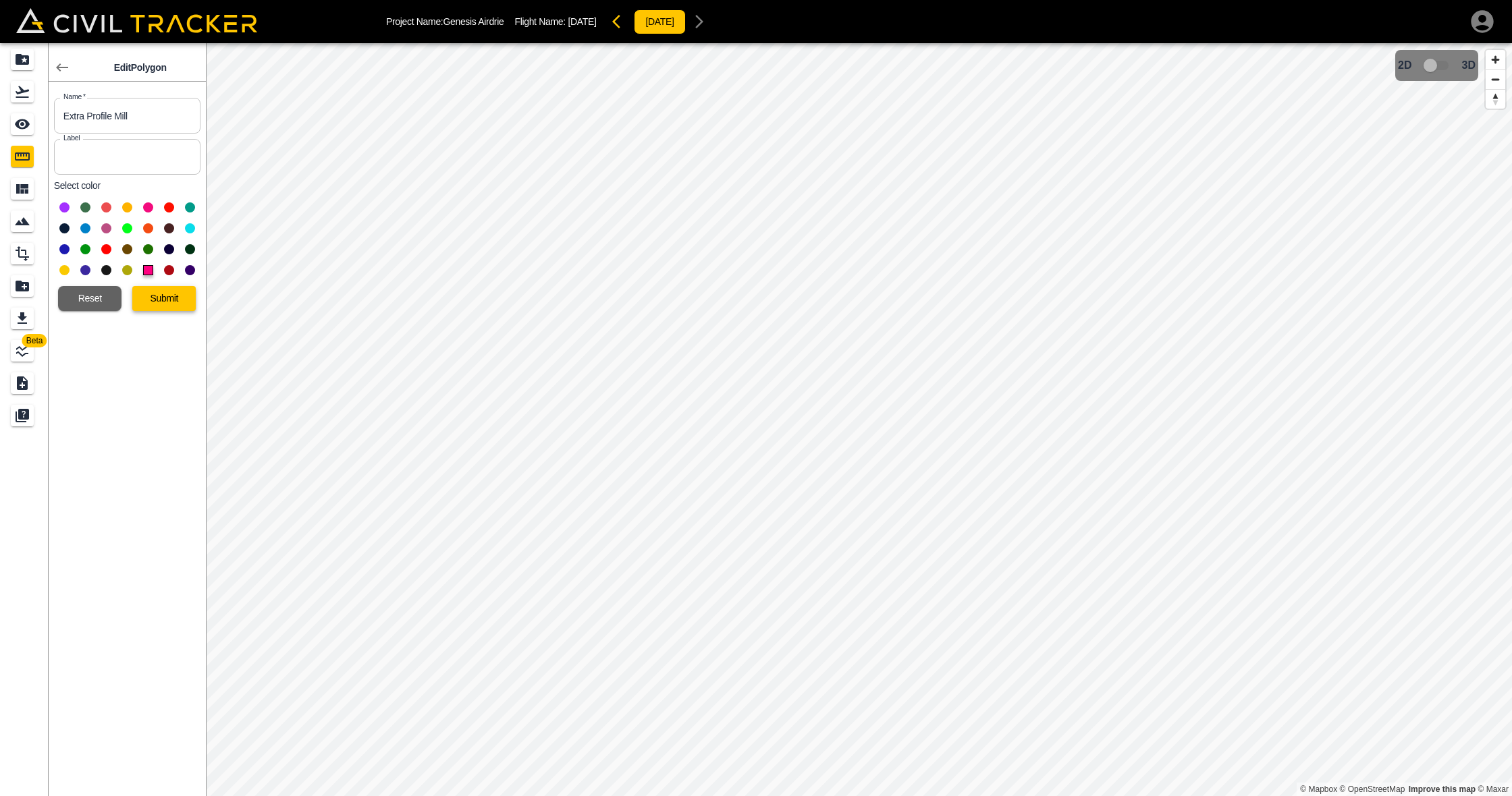
click at [162, 309] on button "Submit" at bounding box center [164, 298] width 63 height 25
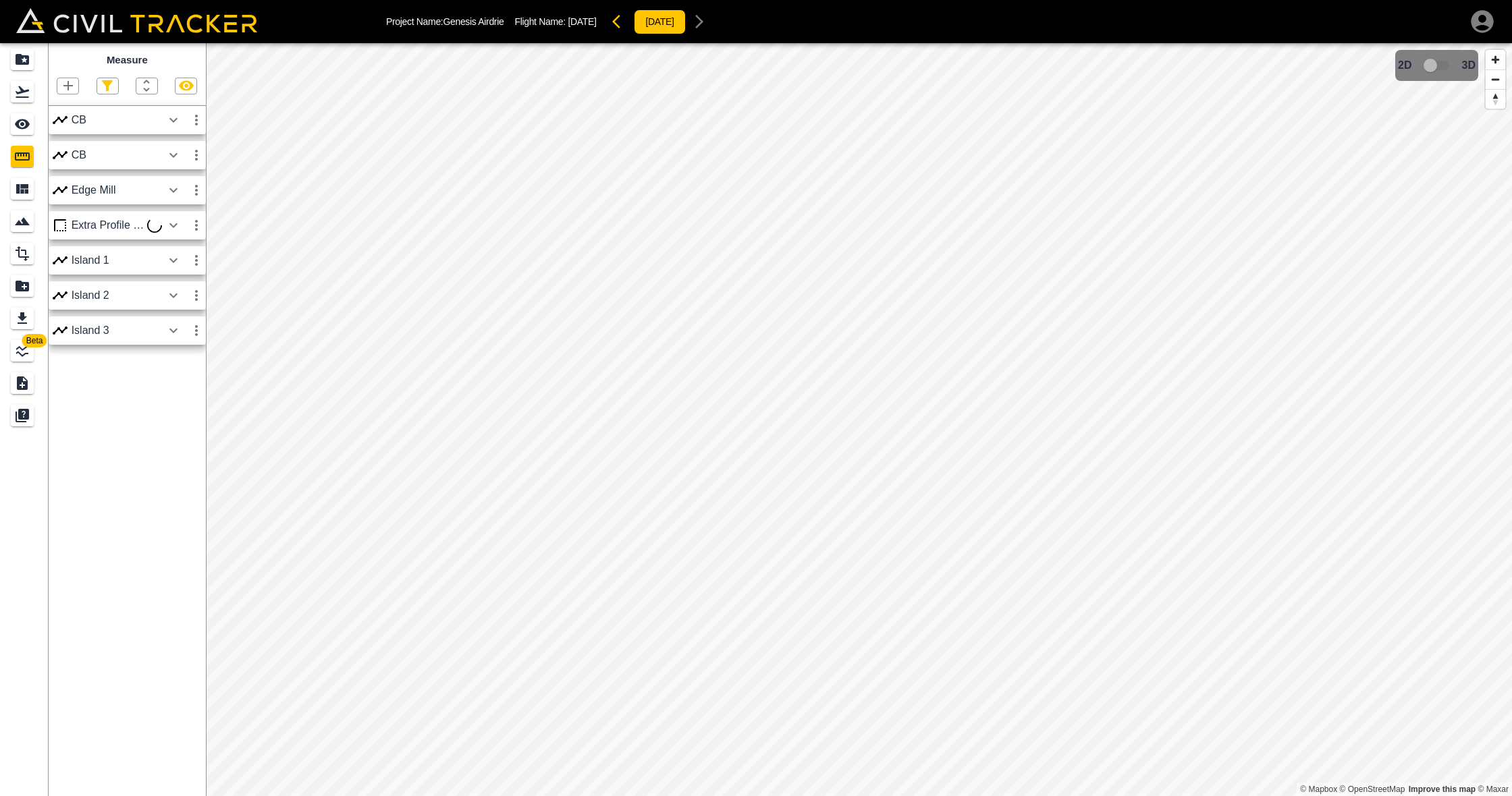
click at [178, 227] on icon "button" at bounding box center [173, 225] width 16 height 16
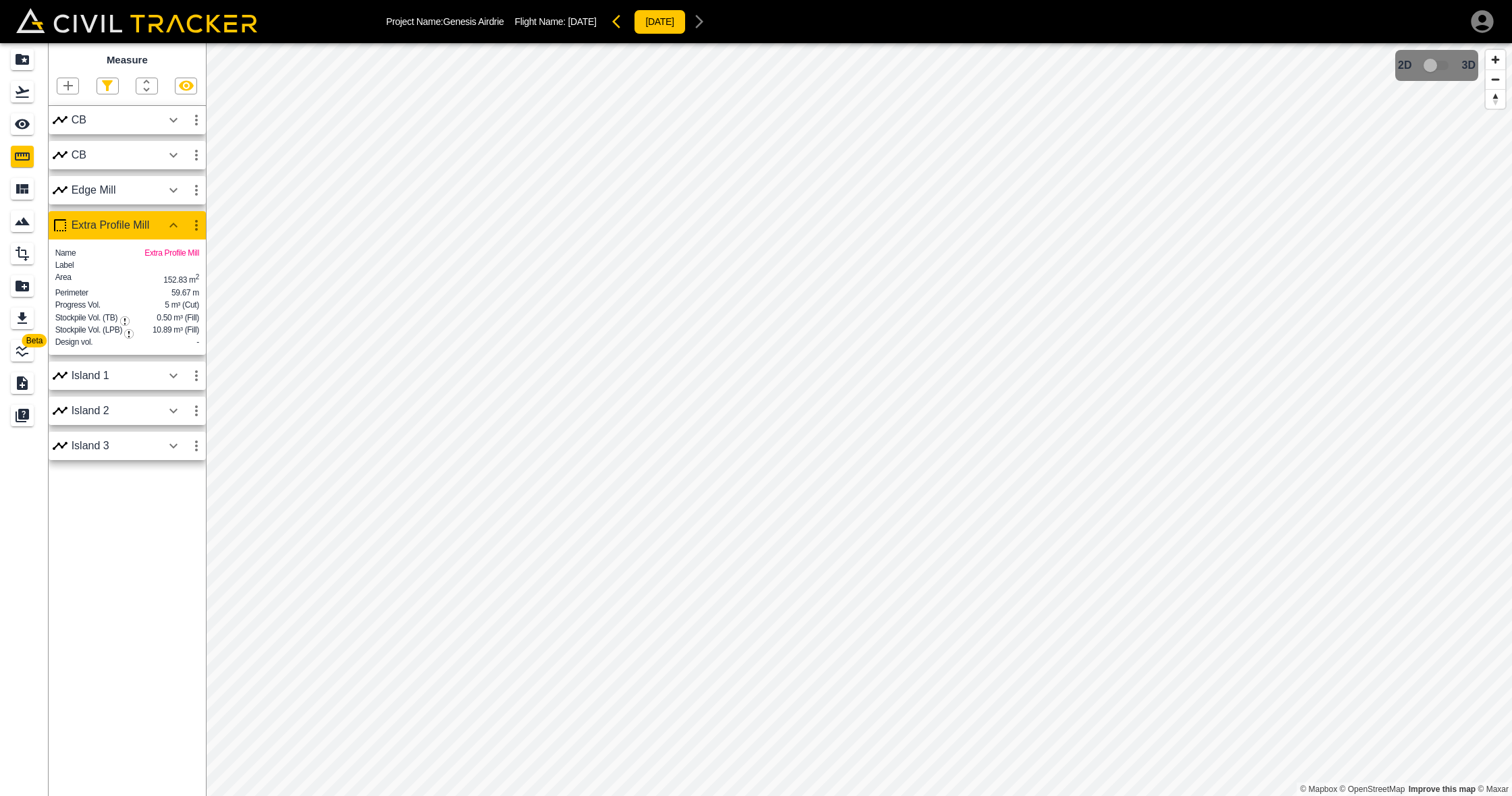
click at [193, 226] on icon "button" at bounding box center [196, 225] width 16 height 16
click at [184, 275] on h6 "Edit" at bounding box center [183, 275] width 27 height 8
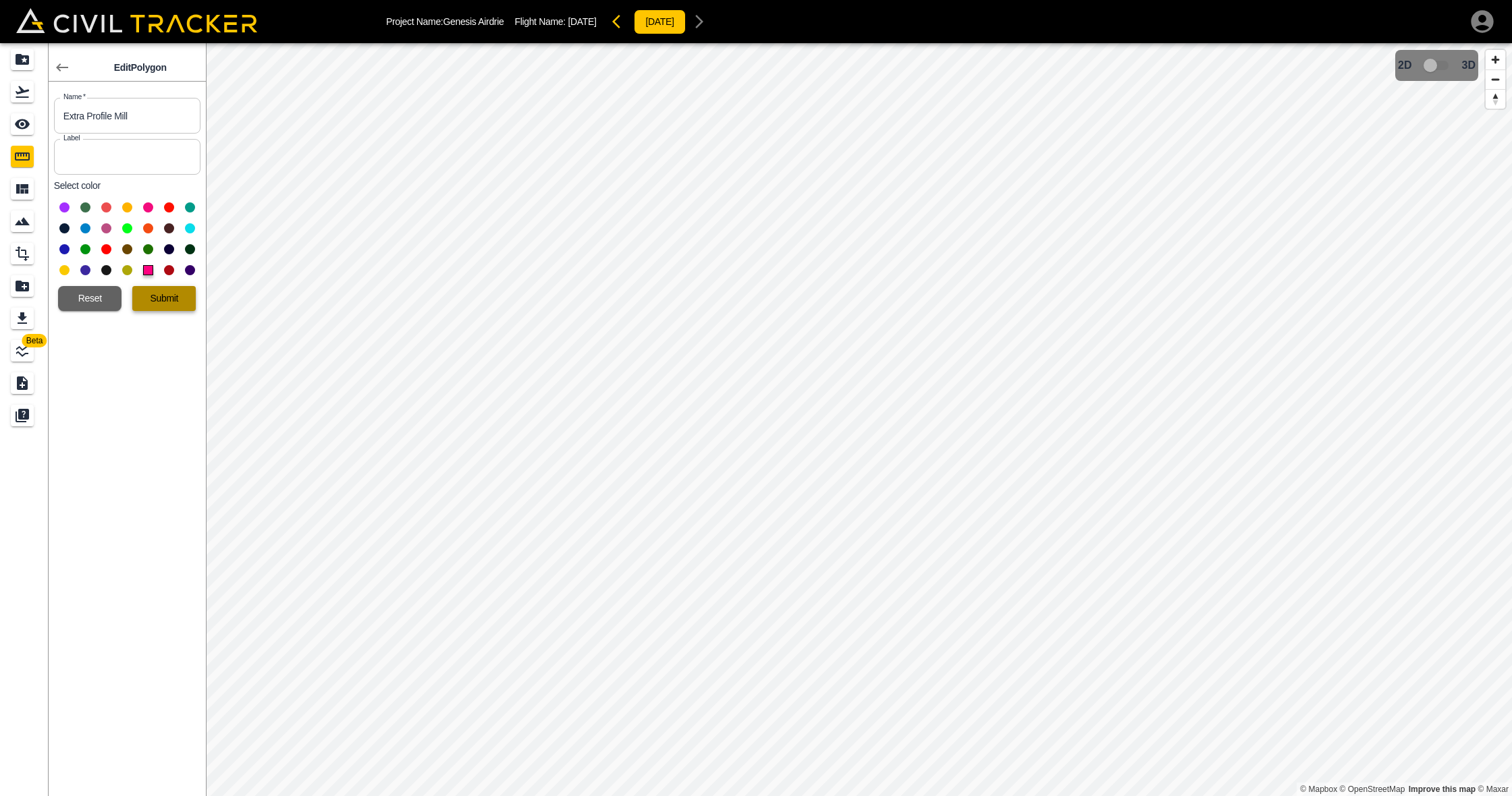
click at [165, 288] on button "Submit" at bounding box center [164, 298] width 63 height 25
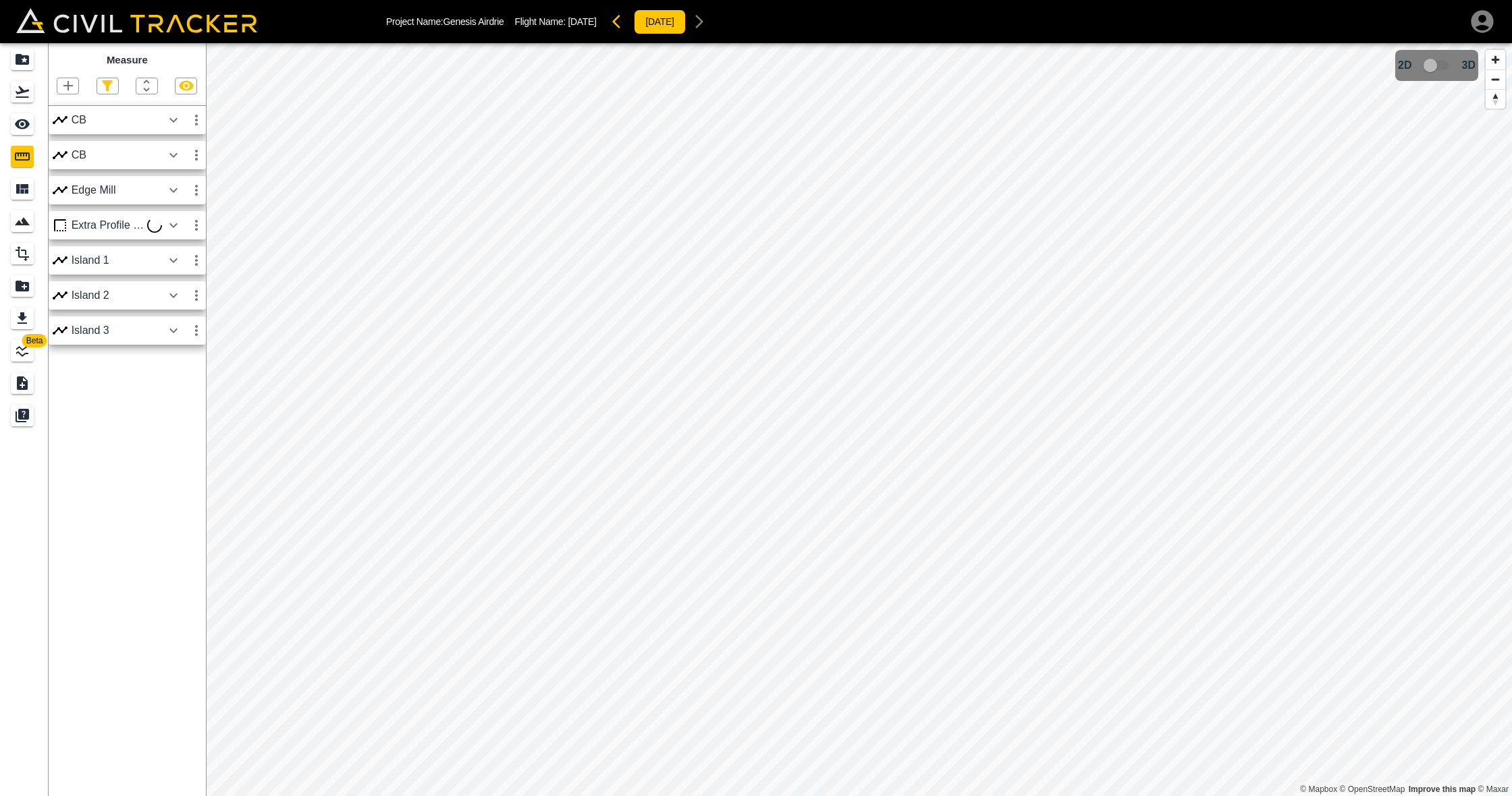
click at [176, 226] on icon "button" at bounding box center [173, 225] width 16 height 16
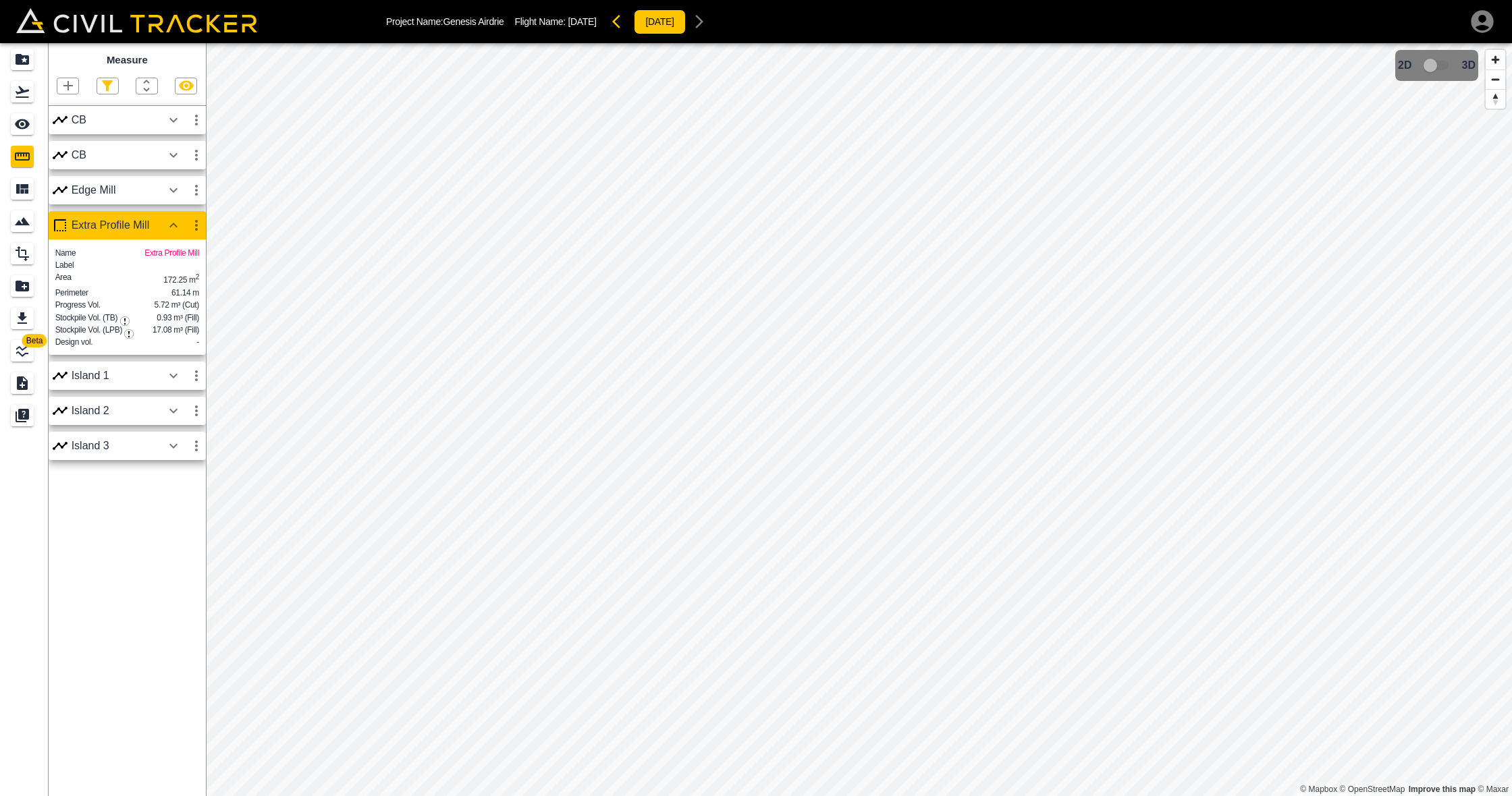
click at [176, 226] on icon "button" at bounding box center [173, 225] width 8 height 5
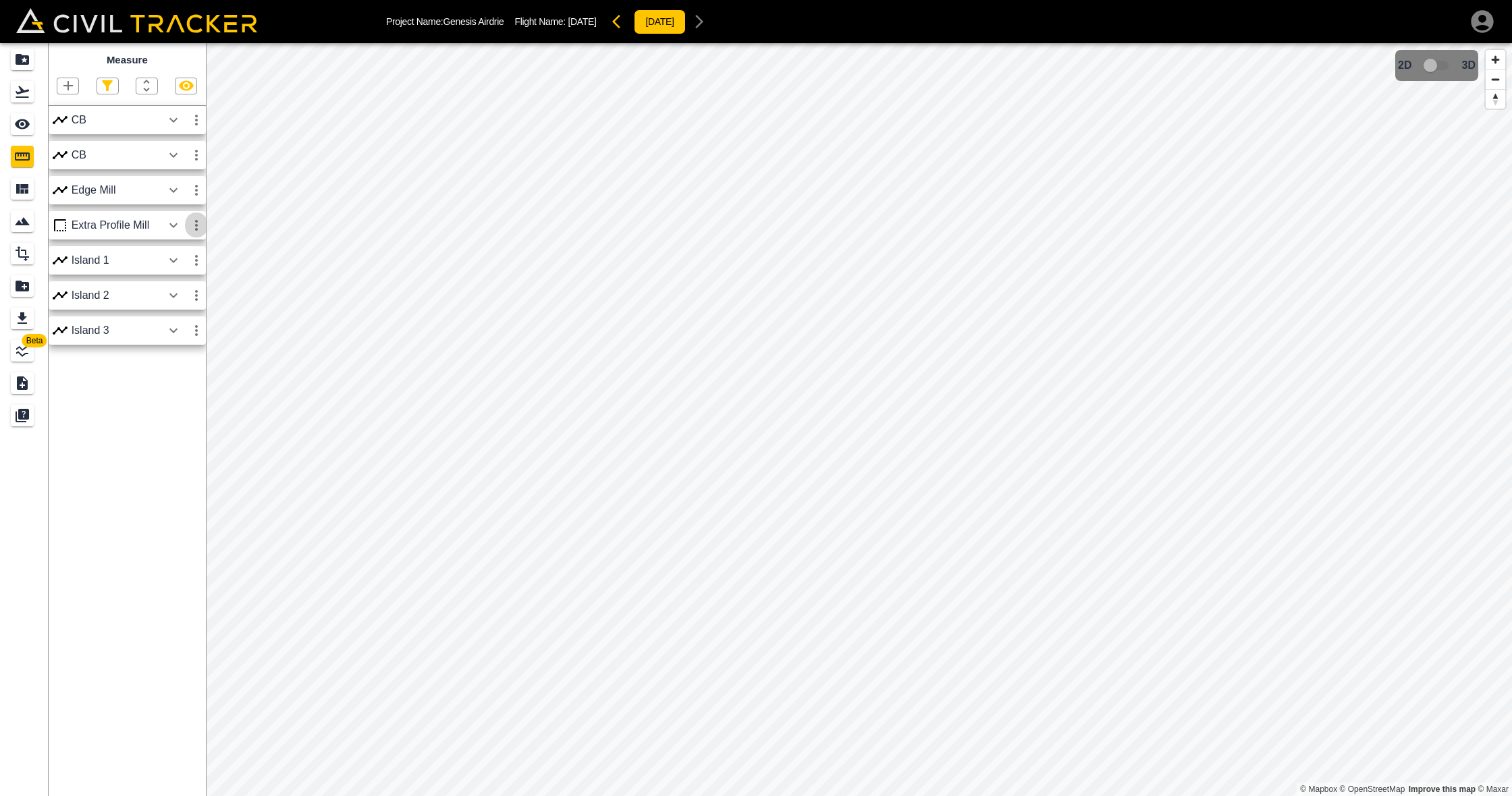
click at [195, 224] on icon "button" at bounding box center [196, 225] width 16 height 16
click at [175, 272] on h6 "Edit" at bounding box center [183, 275] width 27 height 8
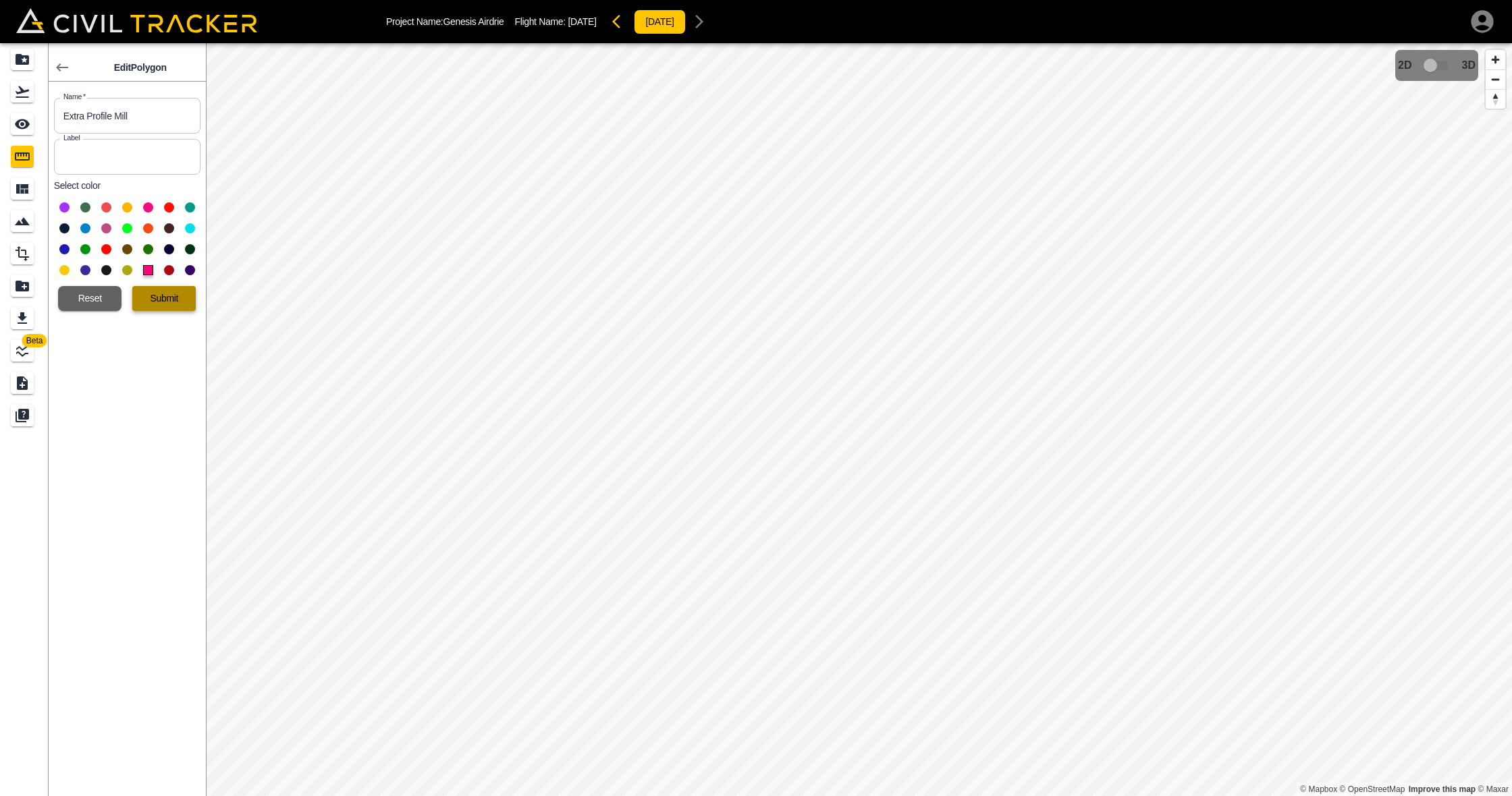
click at [172, 302] on button "Submit" at bounding box center [164, 298] width 63 height 25
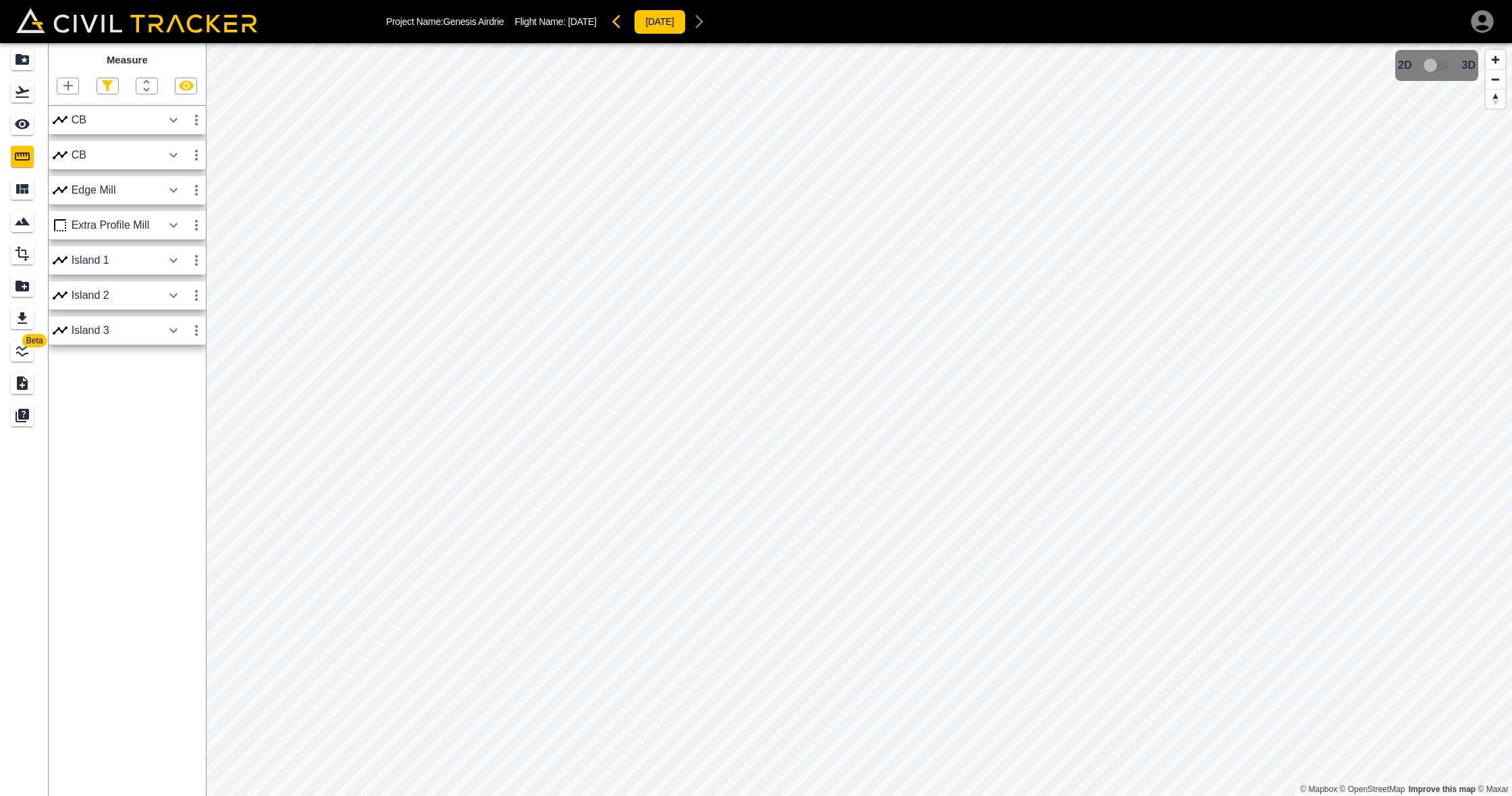
click at [172, 225] on icon "button" at bounding box center [173, 225] width 8 height 5
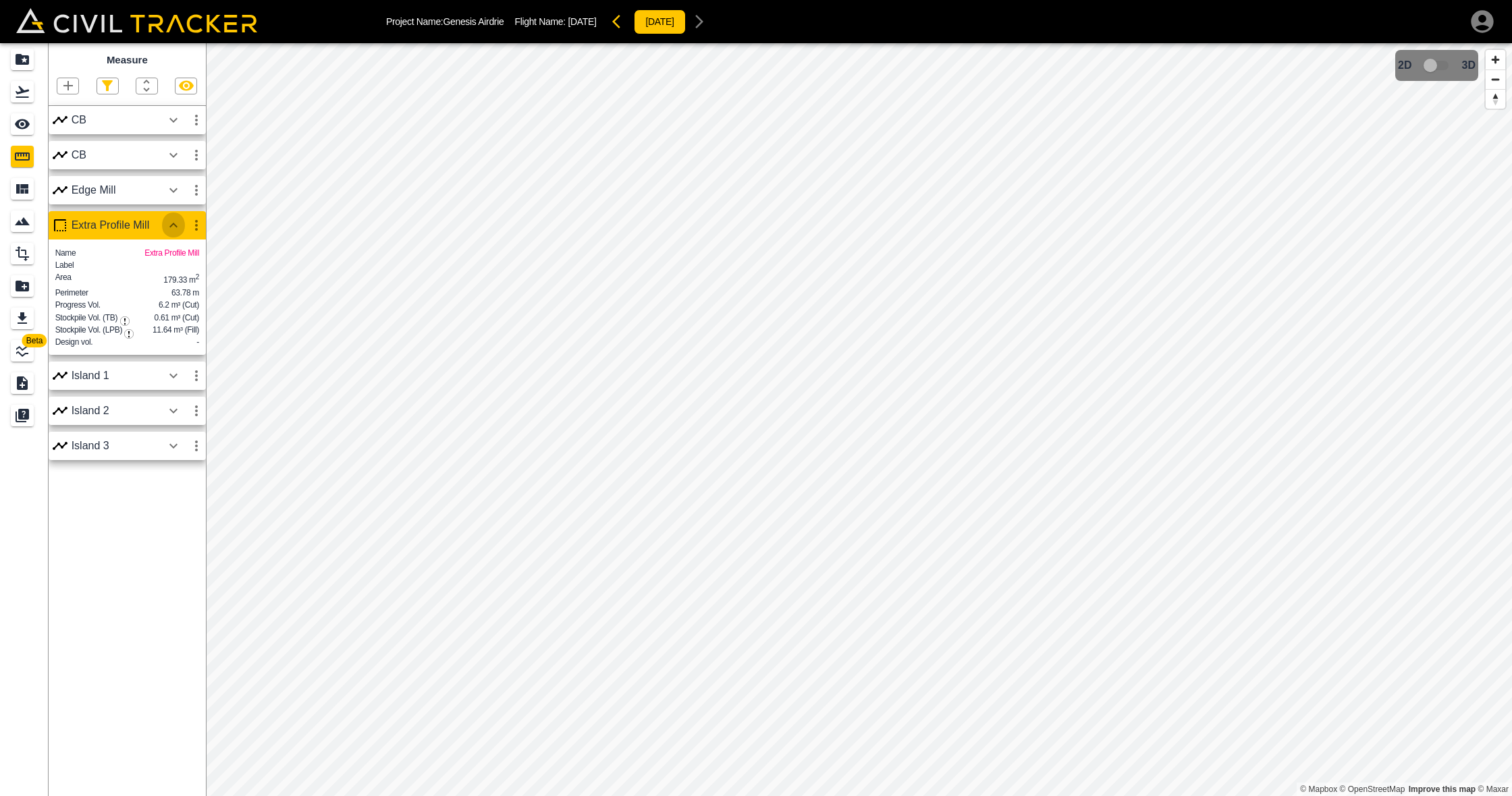
click at [172, 225] on icon "button" at bounding box center [173, 225] width 8 height 5
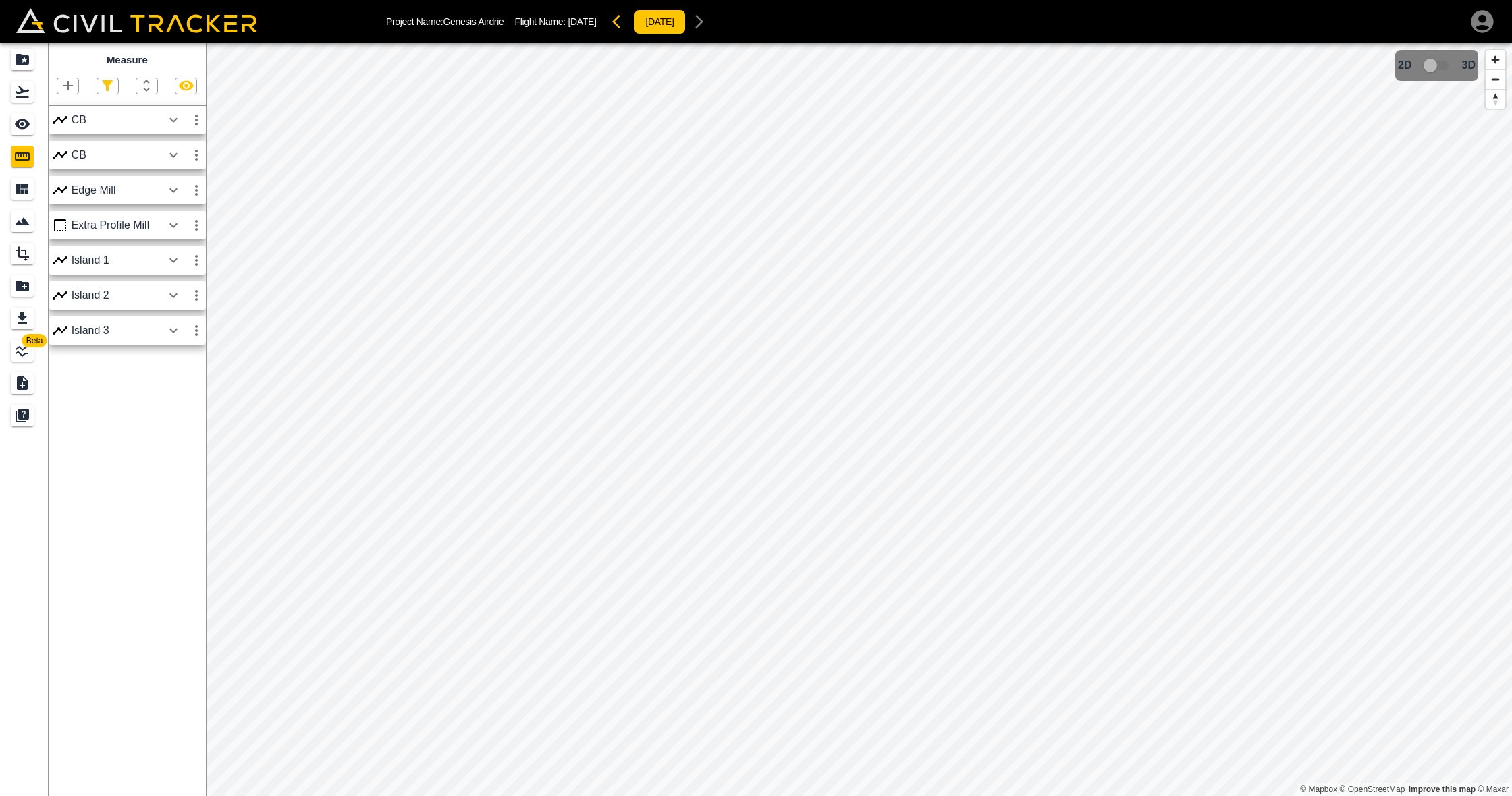
click at [193, 225] on icon "button" at bounding box center [196, 225] width 16 height 16
click at [184, 273] on h6 "Edit" at bounding box center [183, 275] width 27 height 8
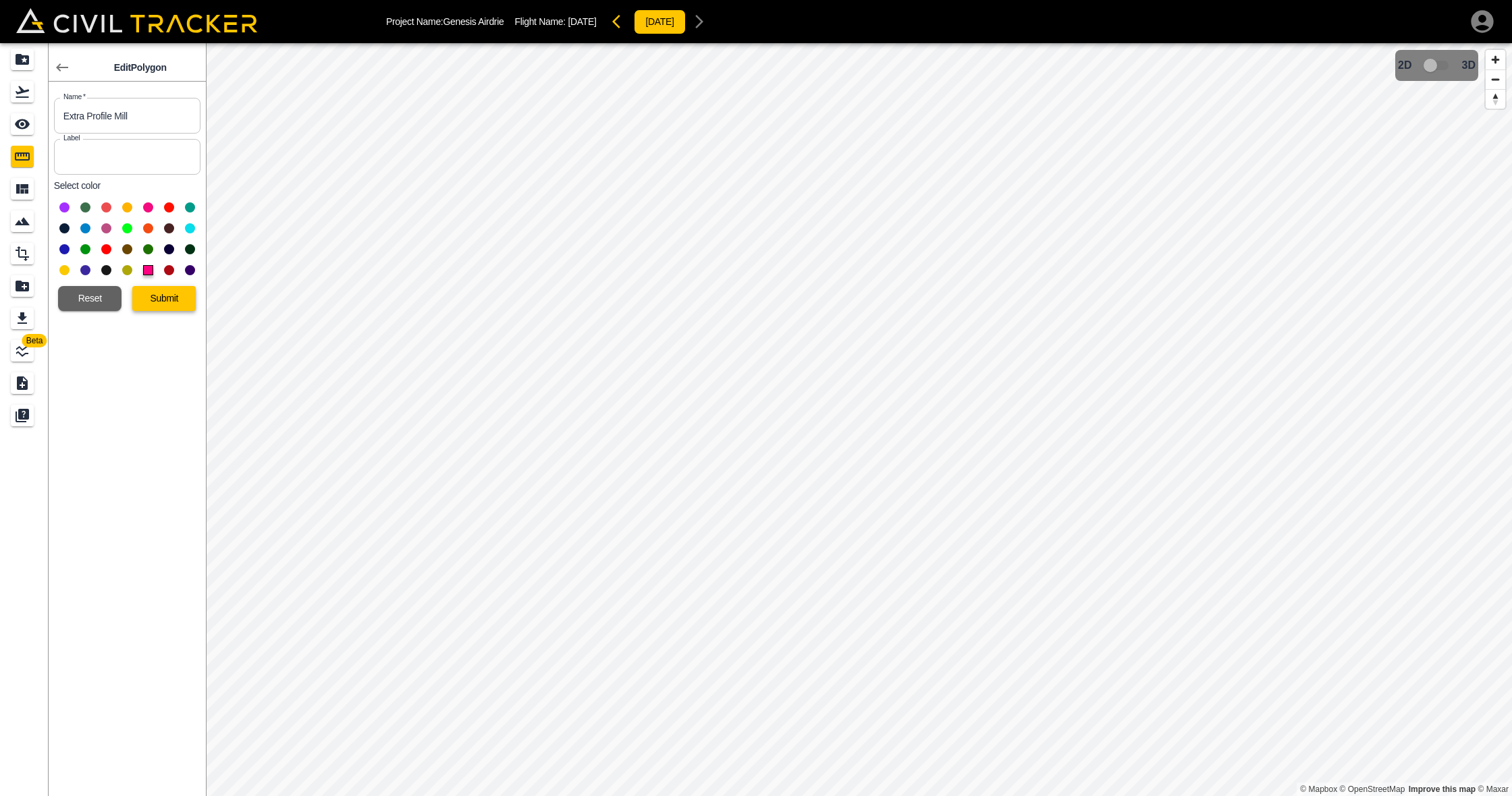
click at [173, 302] on button "Submit" at bounding box center [164, 298] width 63 height 25
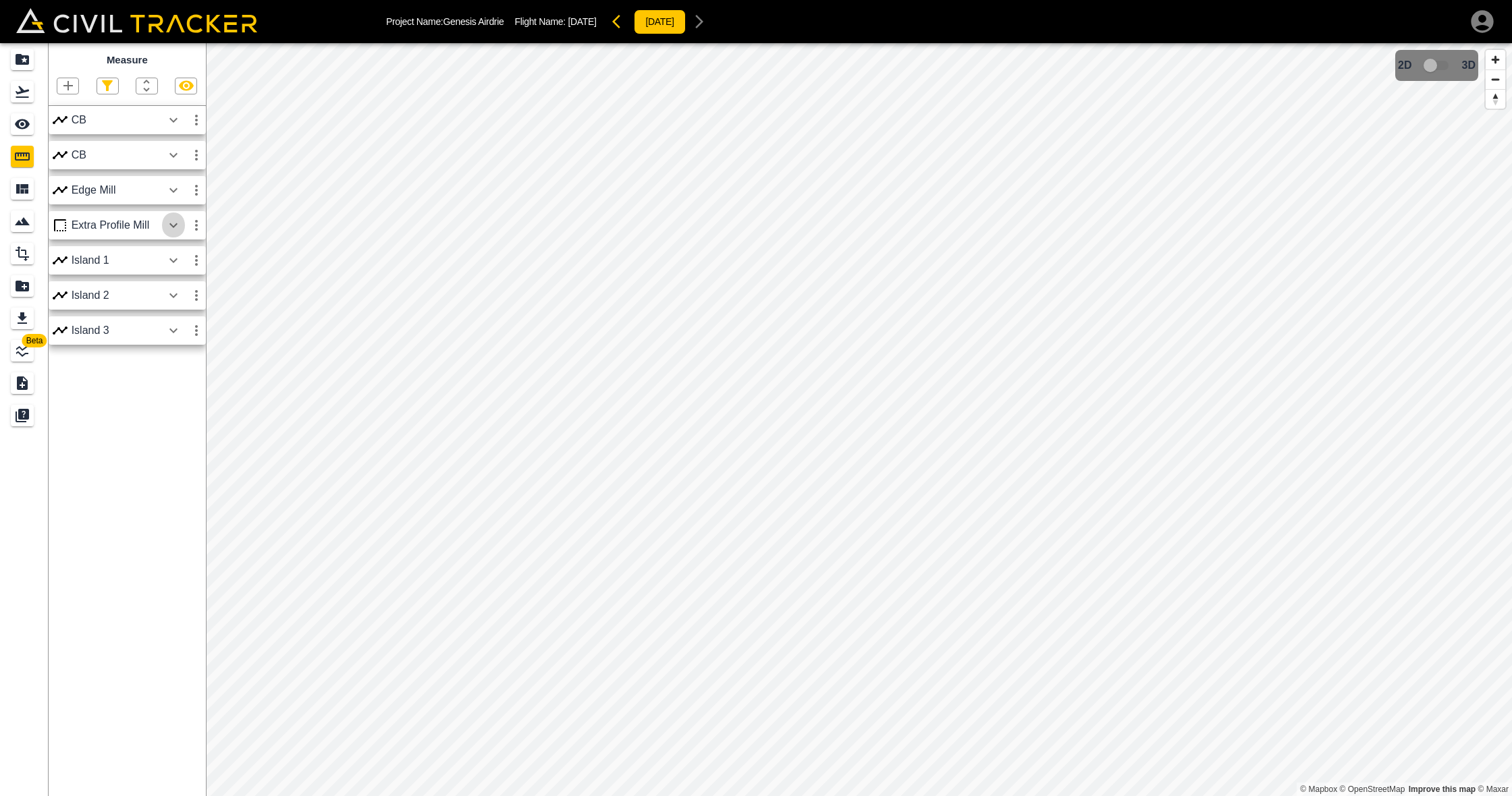
click at [177, 221] on icon "button" at bounding box center [173, 225] width 16 height 16
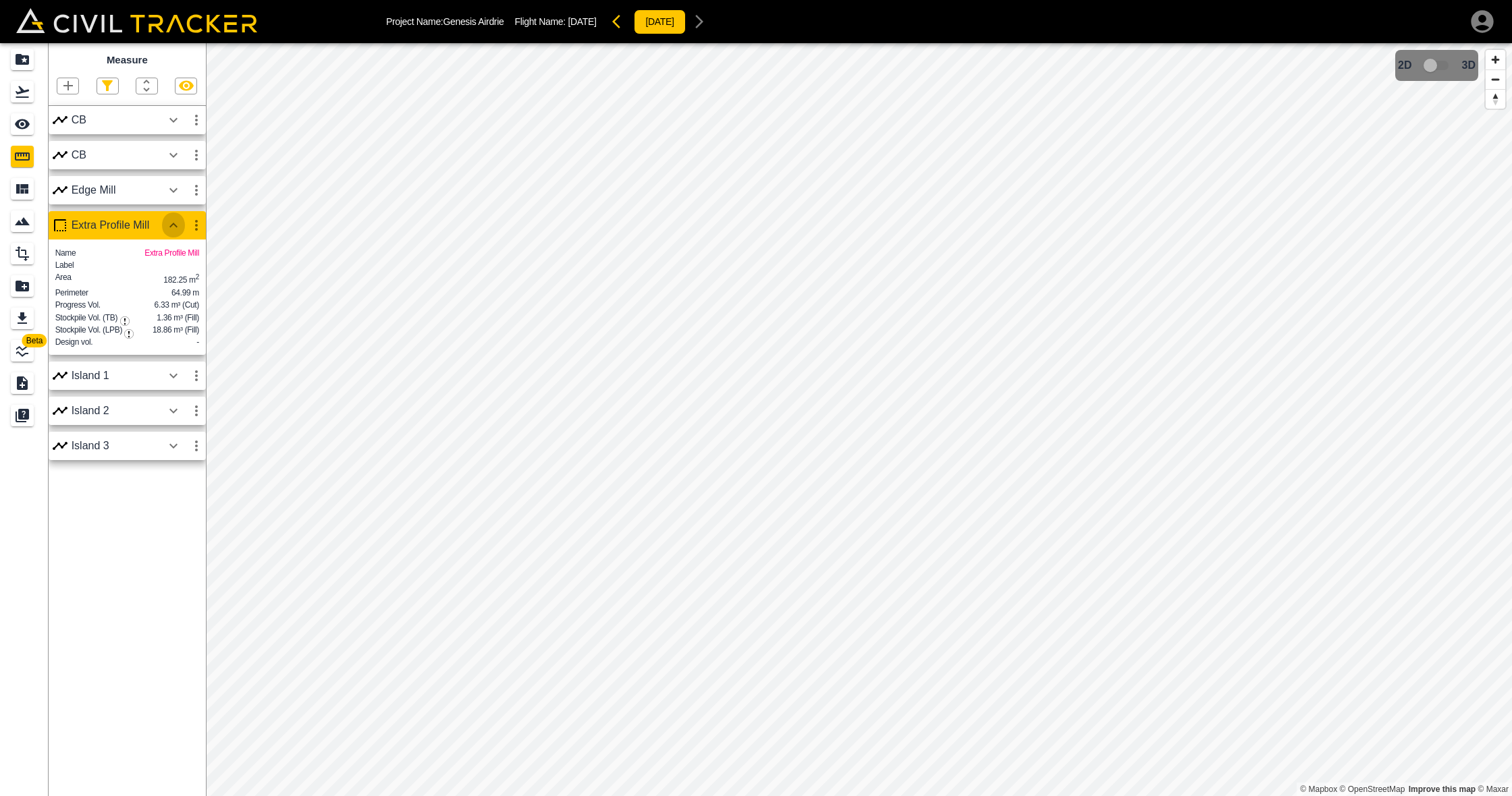
click at [177, 221] on icon "button" at bounding box center [173, 225] width 16 height 16
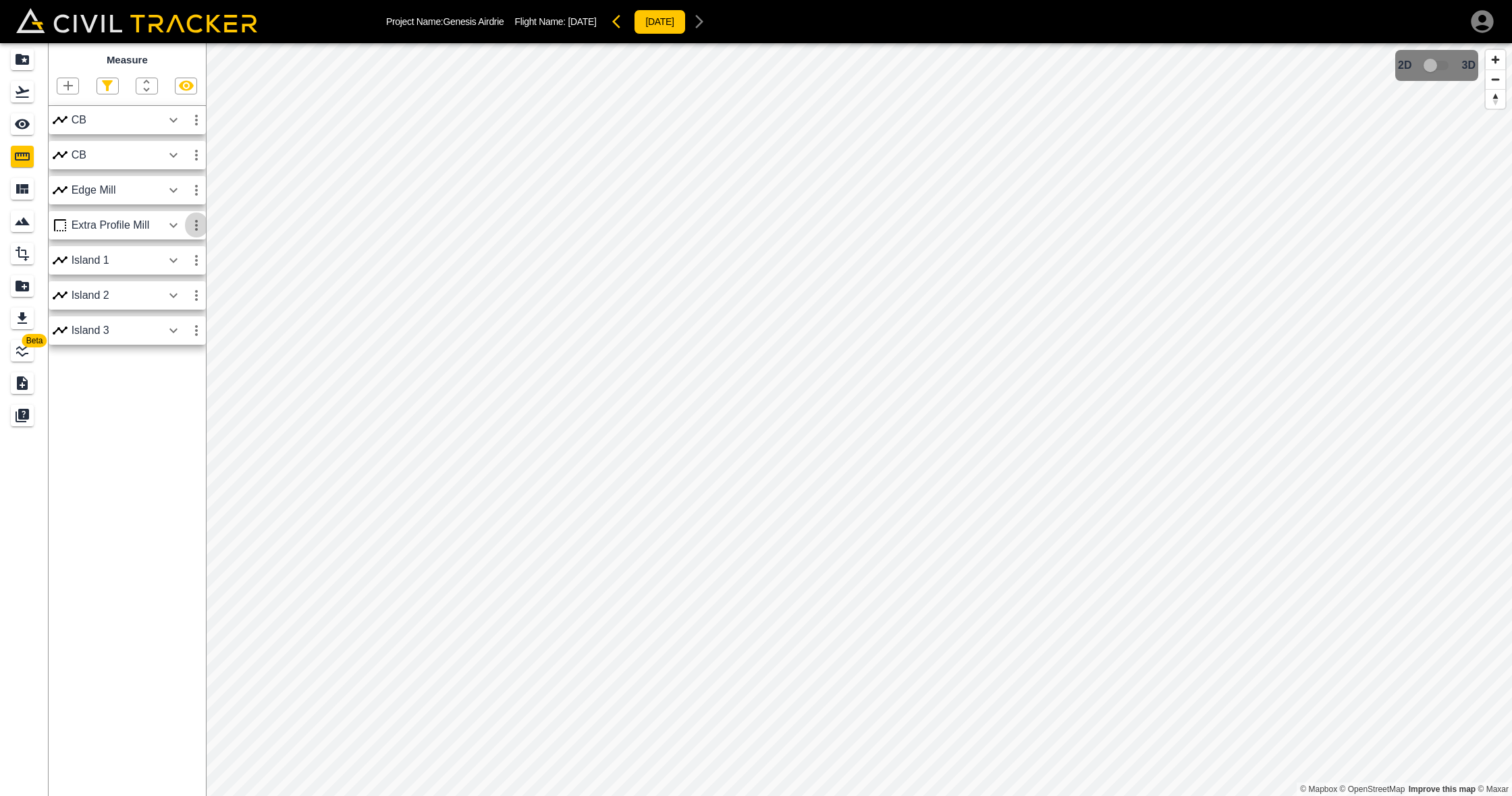
click at [204, 220] on icon "button" at bounding box center [196, 225] width 16 height 16
click at [185, 268] on li "Edit" at bounding box center [164, 276] width 87 height 22
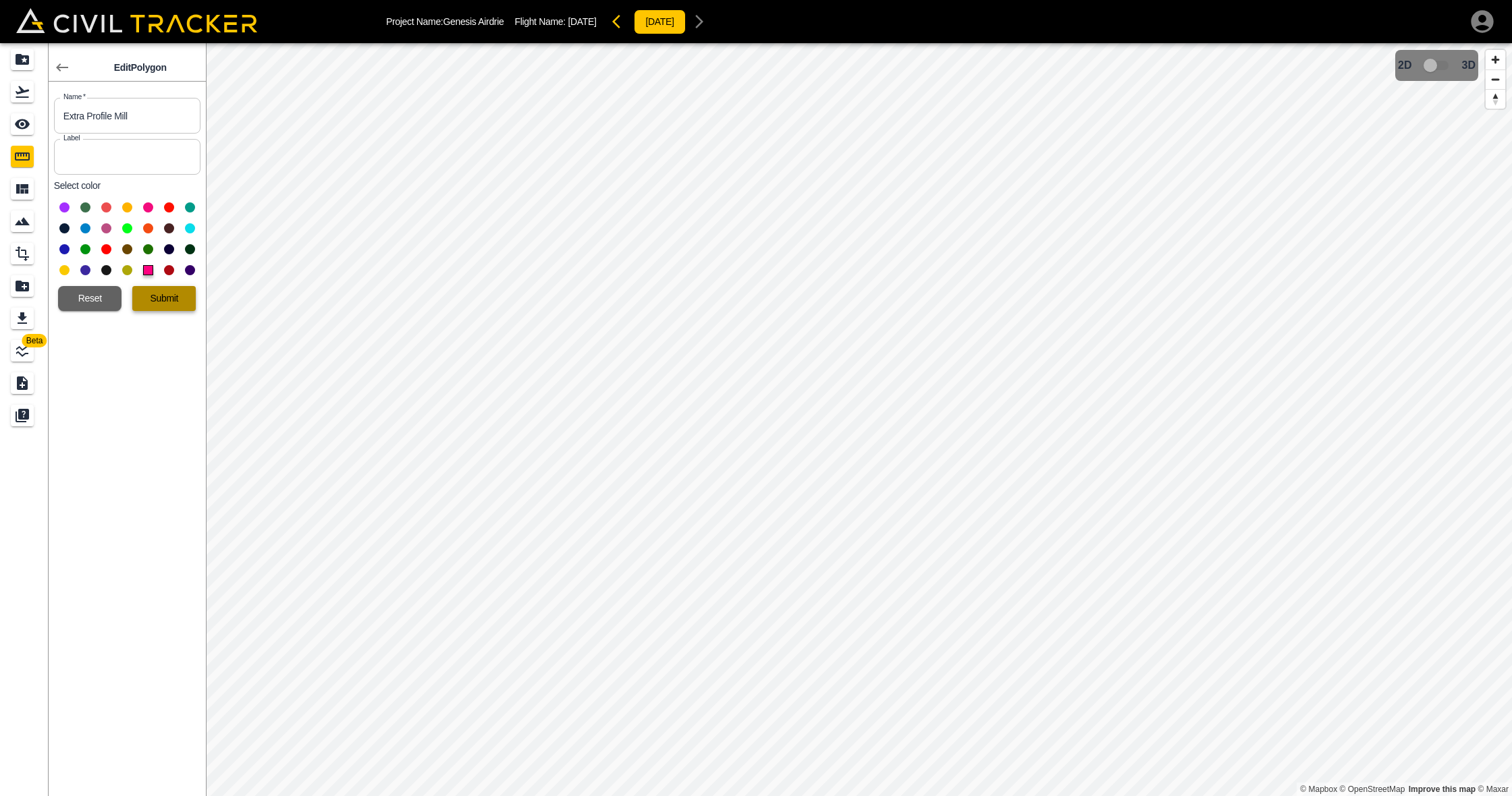
click at [169, 301] on button "Submit" at bounding box center [164, 298] width 63 height 25
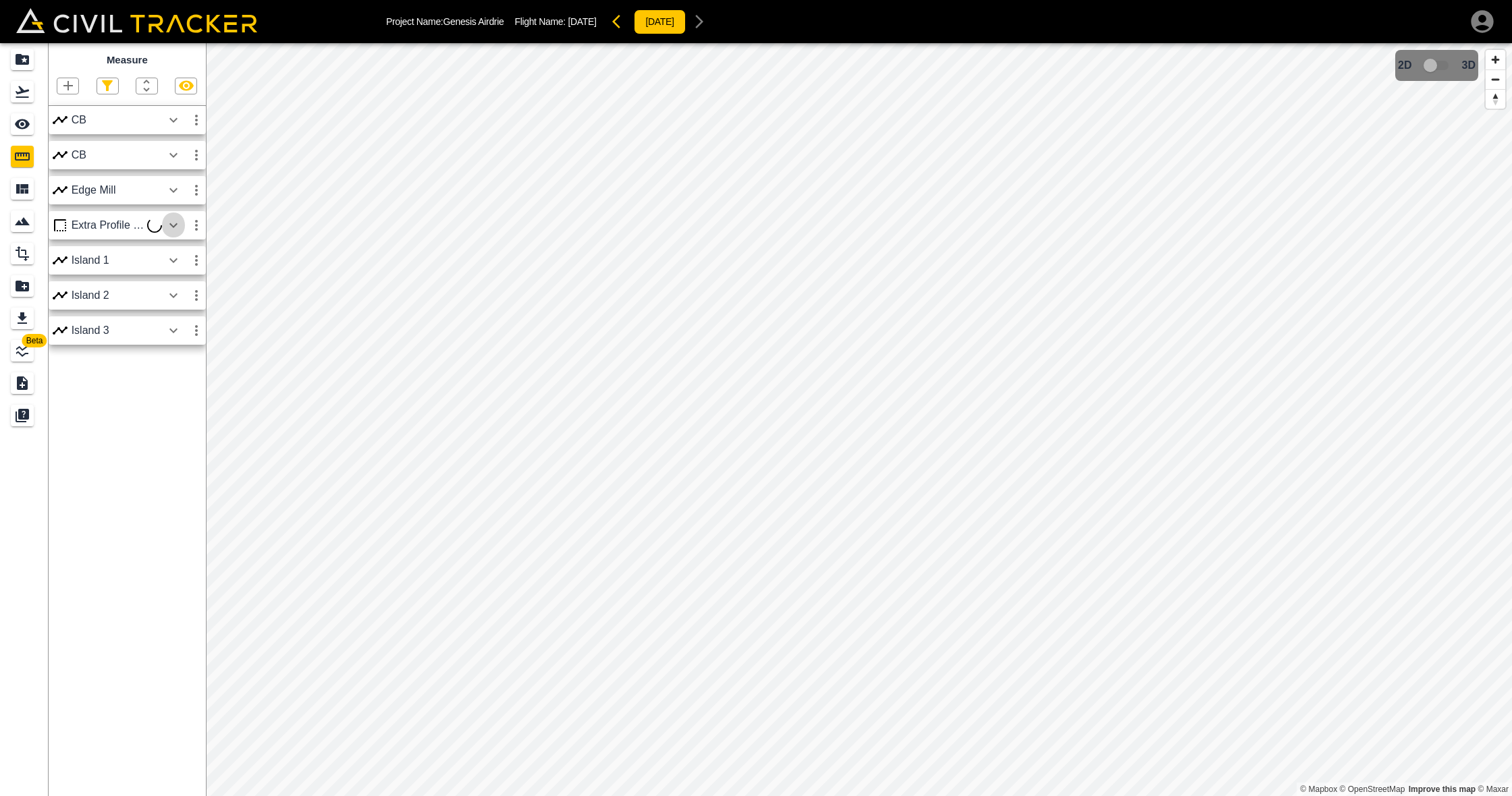
click at [173, 224] on icon "button" at bounding box center [173, 225] width 16 height 16
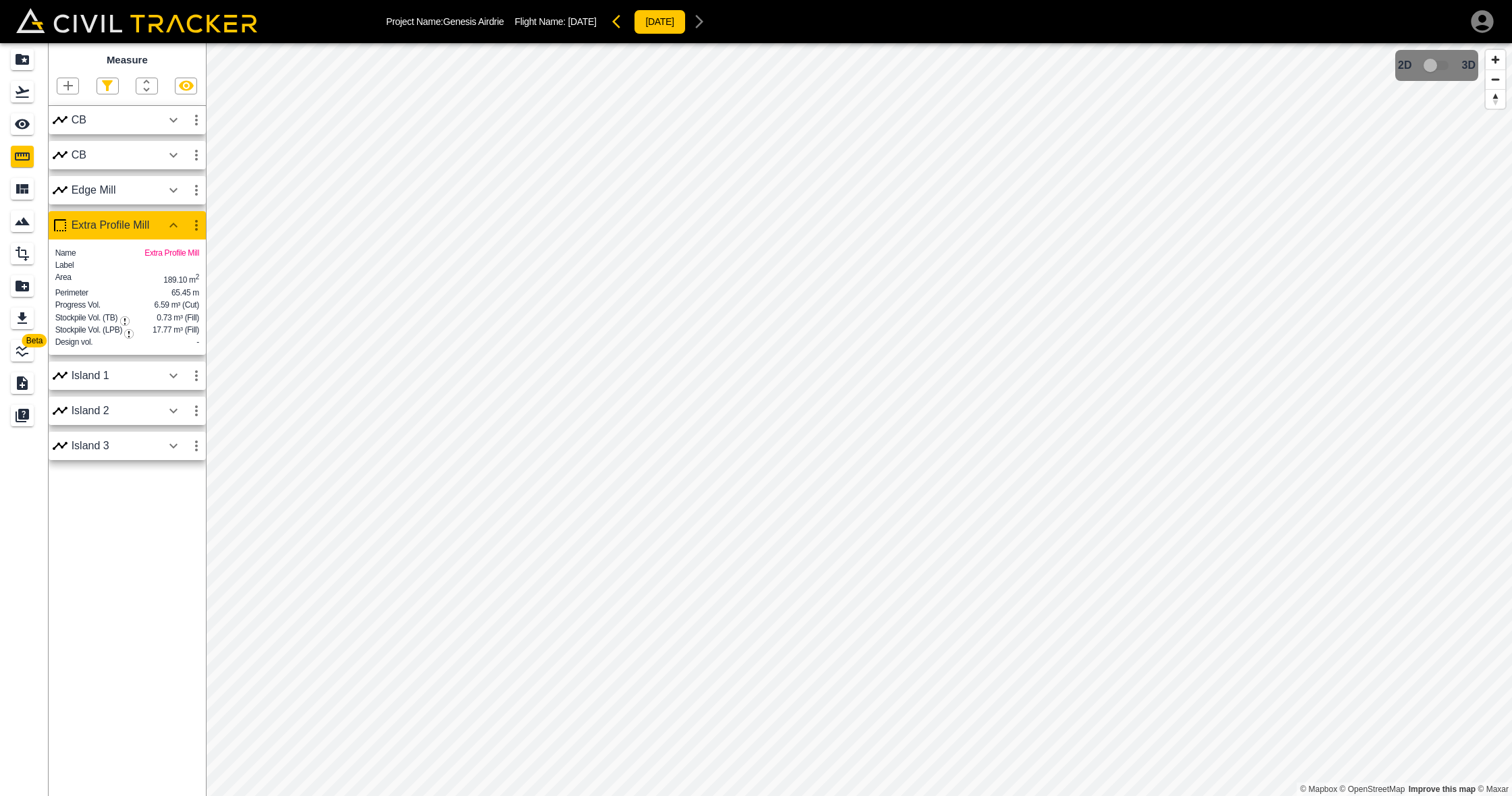
click at [194, 221] on icon "button" at bounding box center [196, 225] width 16 height 16
click at [182, 280] on li "Edit" at bounding box center [164, 276] width 87 height 22
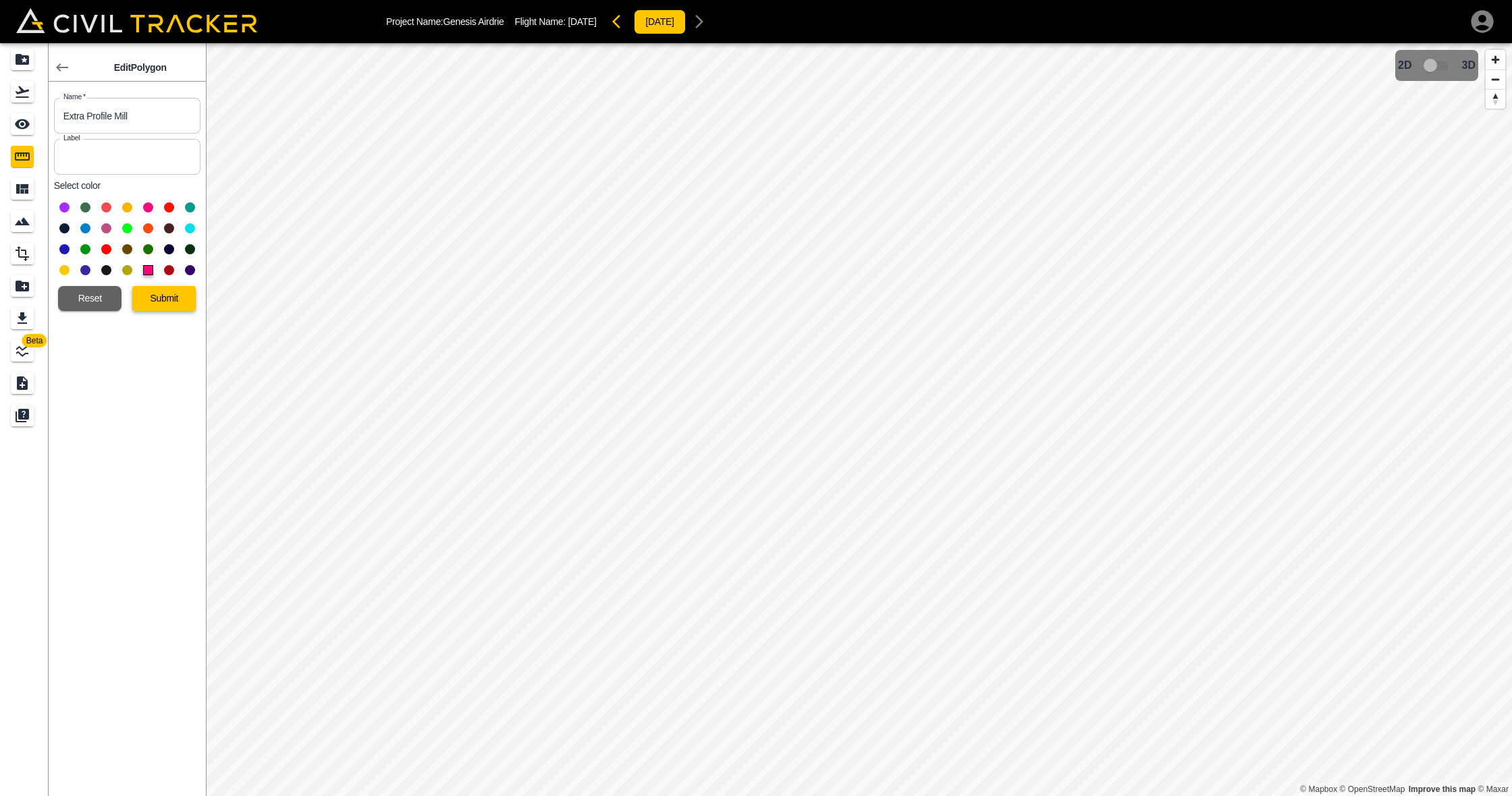
click at [164, 301] on button "Submit" at bounding box center [164, 298] width 63 height 25
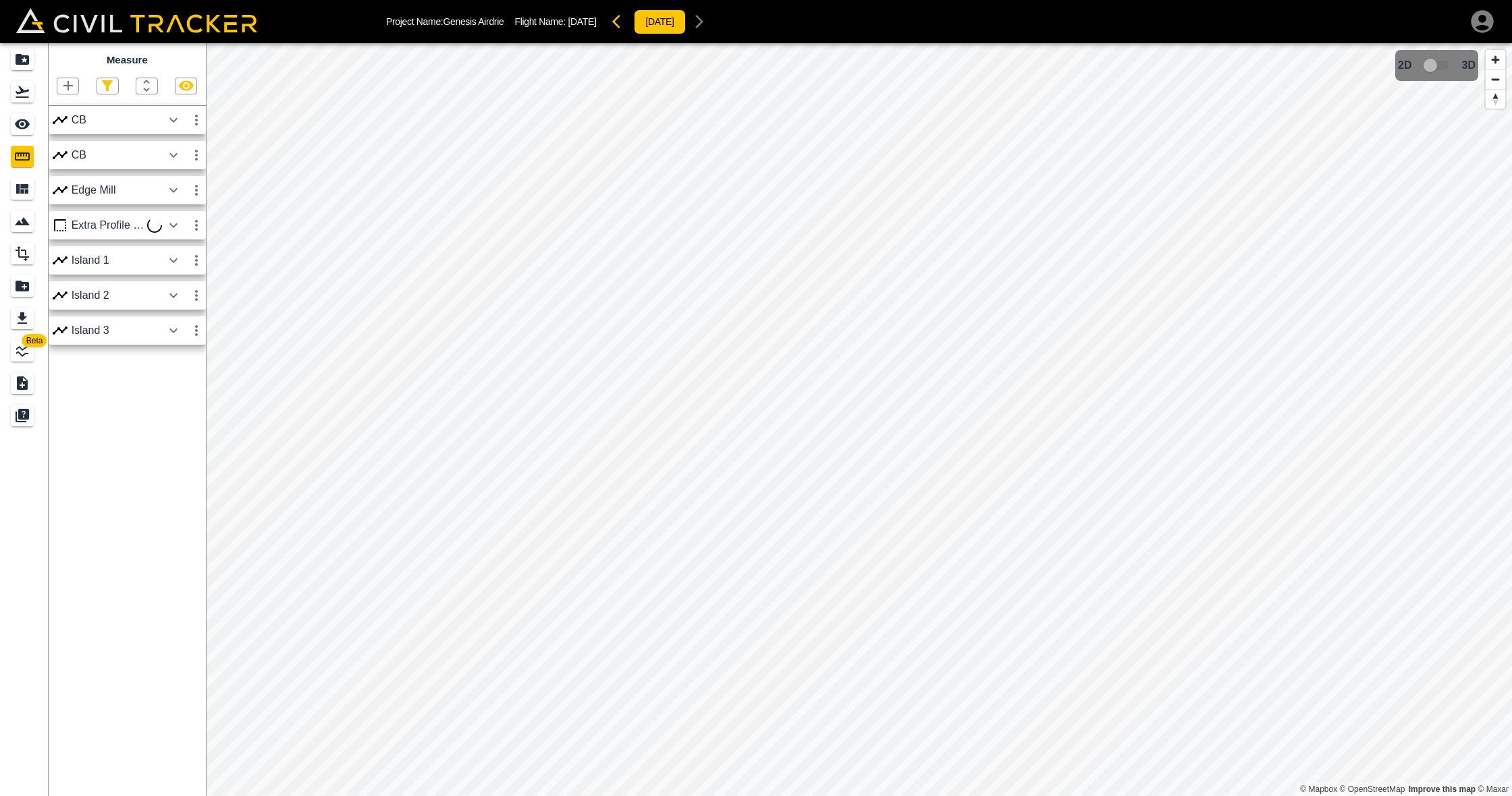
click at [171, 224] on icon "button" at bounding box center [173, 225] width 8 height 5
click at [175, 226] on icon "button" at bounding box center [173, 225] width 16 height 16
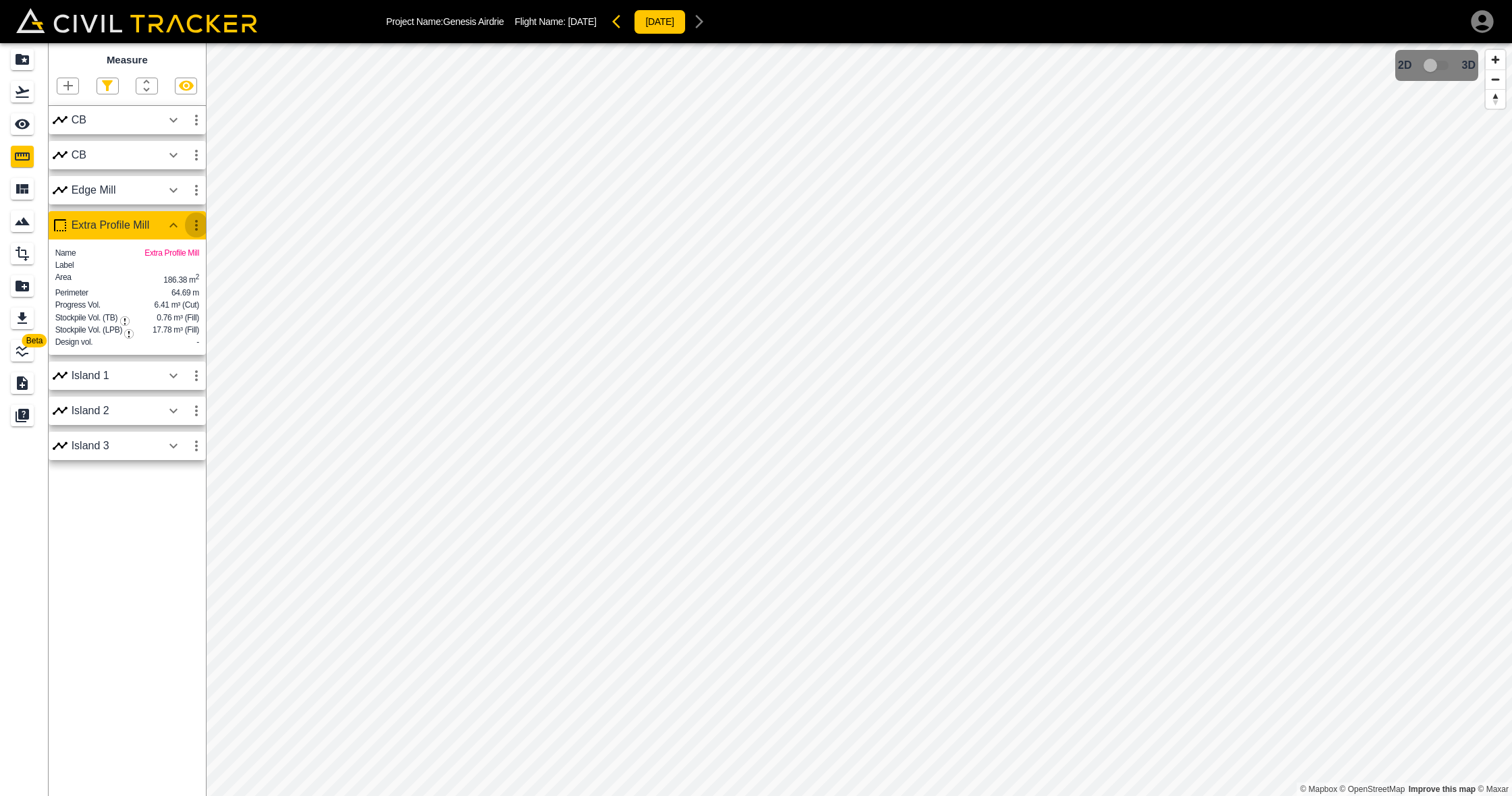
click at [193, 229] on icon "button" at bounding box center [196, 225] width 16 height 16
click at [187, 277] on h6 "Edit" at bounding box center [183, 275] width 27 height 8
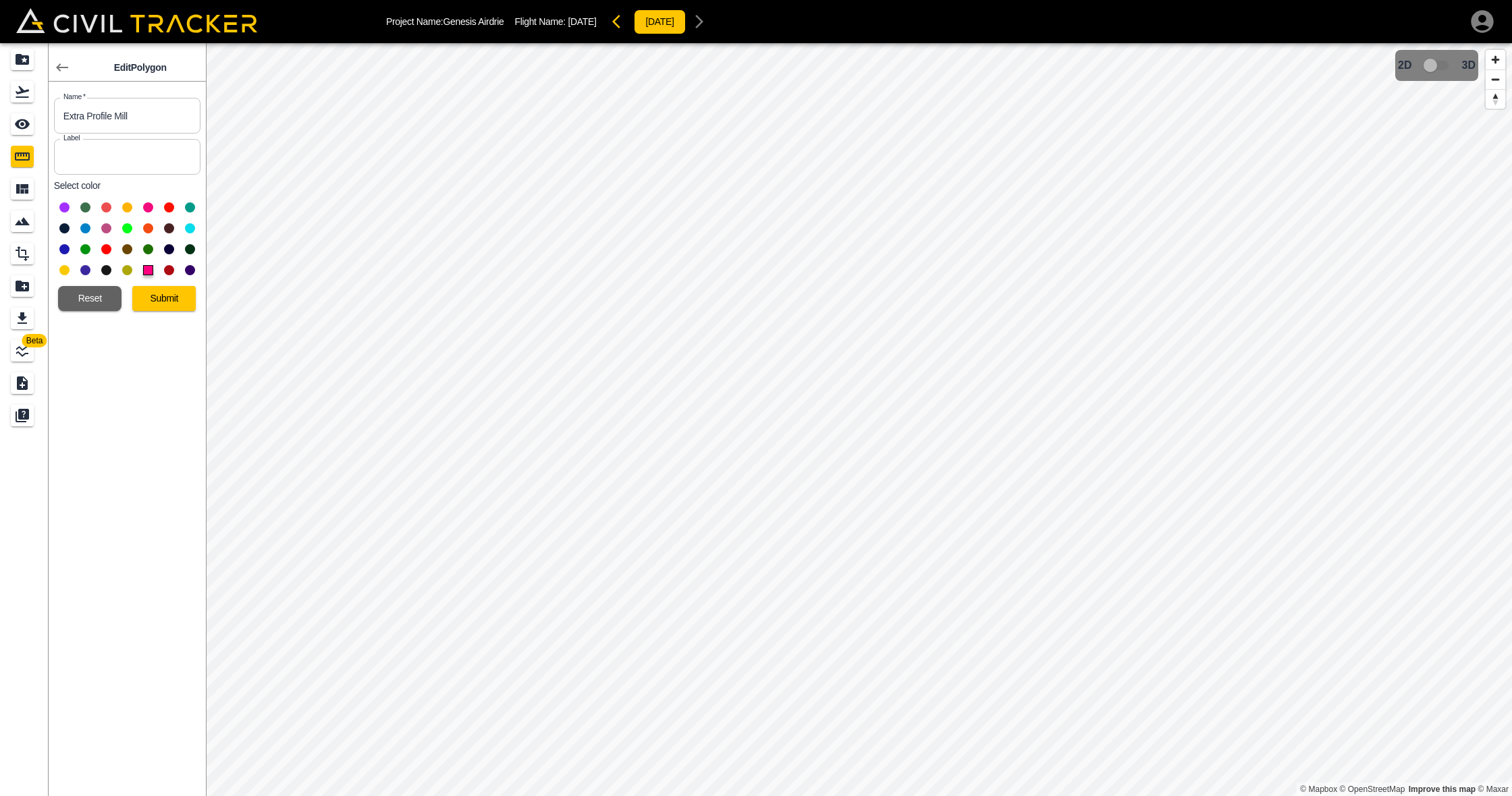
click at [66, 268] on button at bounding box center [64, 270] width 10 height 10
click at [169, 298] on button "Submit" at bounding box center [164, 298] width 63 height 25
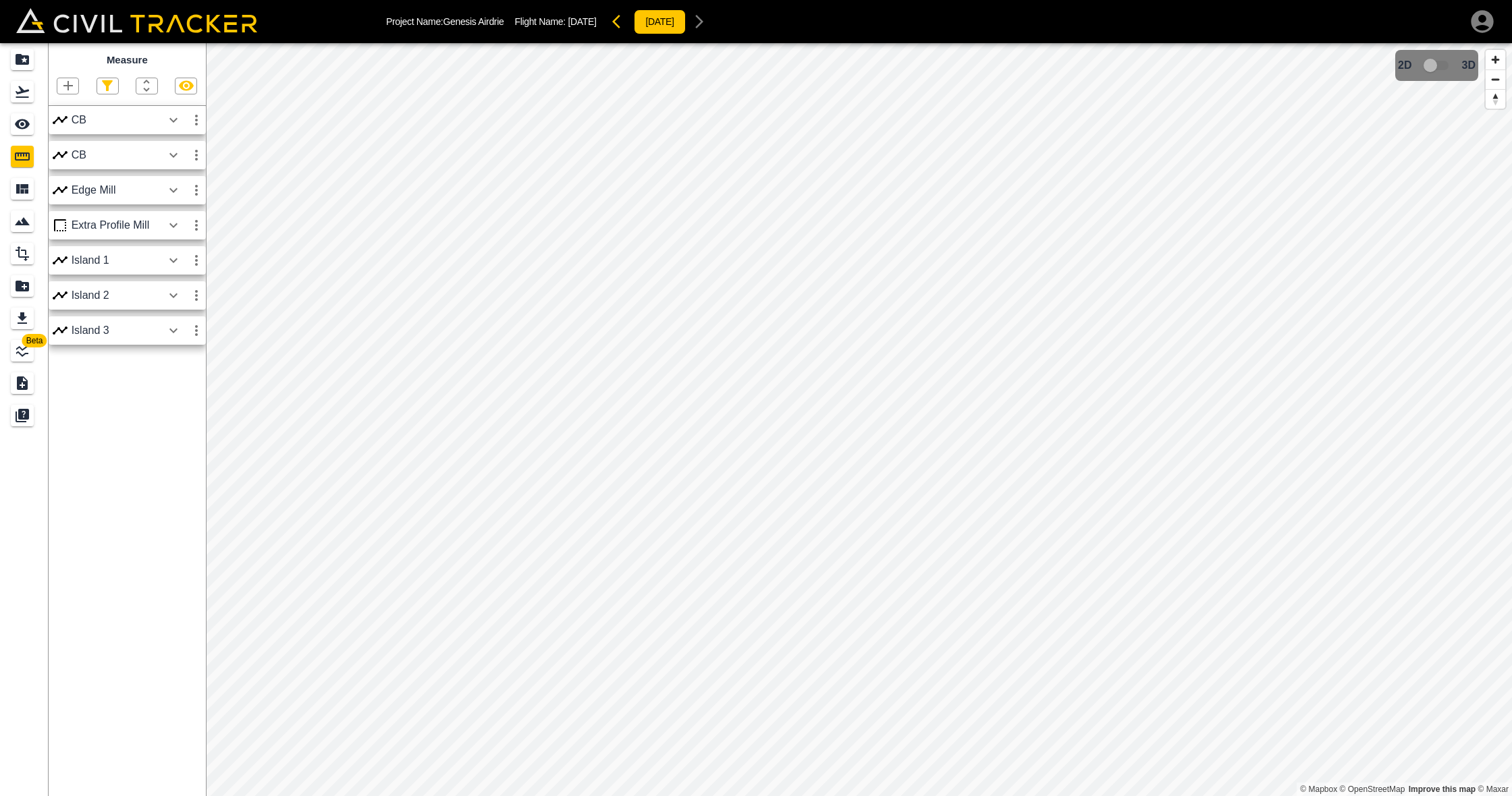
click at [173, 120] on icon "button" at bounding box center [173, 120] width 16 height 16
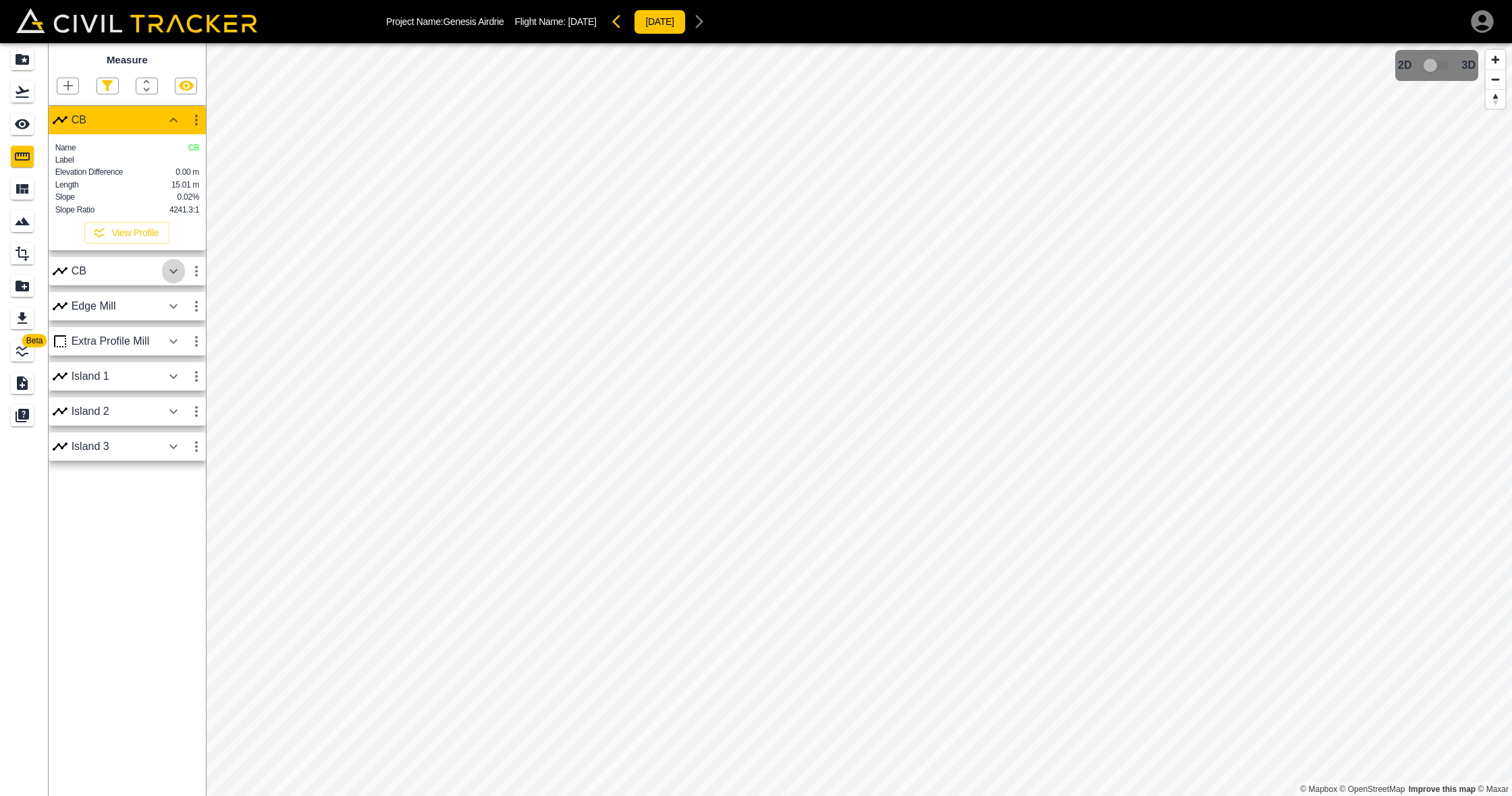
click at [174, 274] on icon "button" at bounding box center [173, 271] width 8 height 5
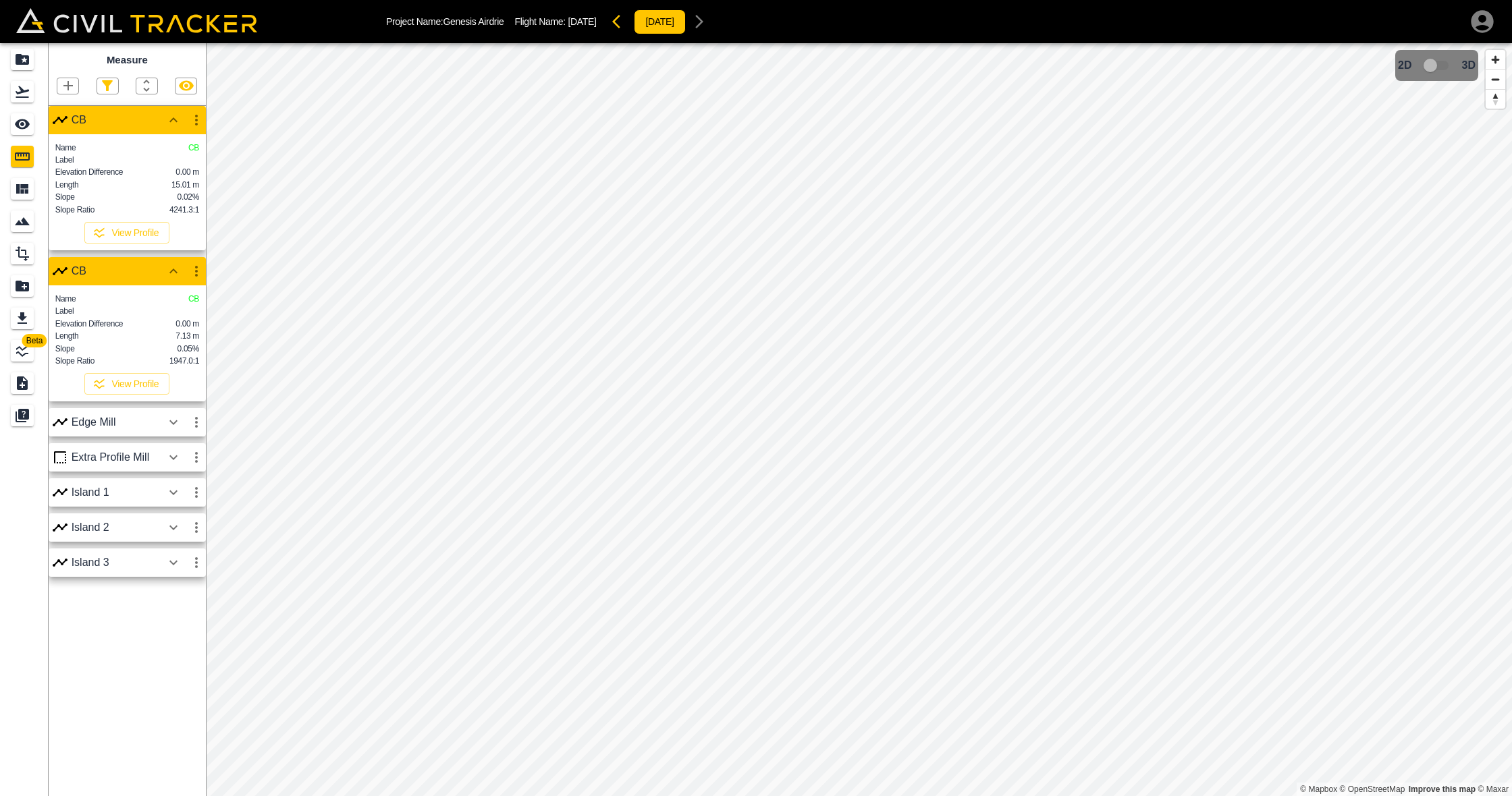
click at [174, 425] on icon "button" at bounding box center [173, 423] width 8 height 5
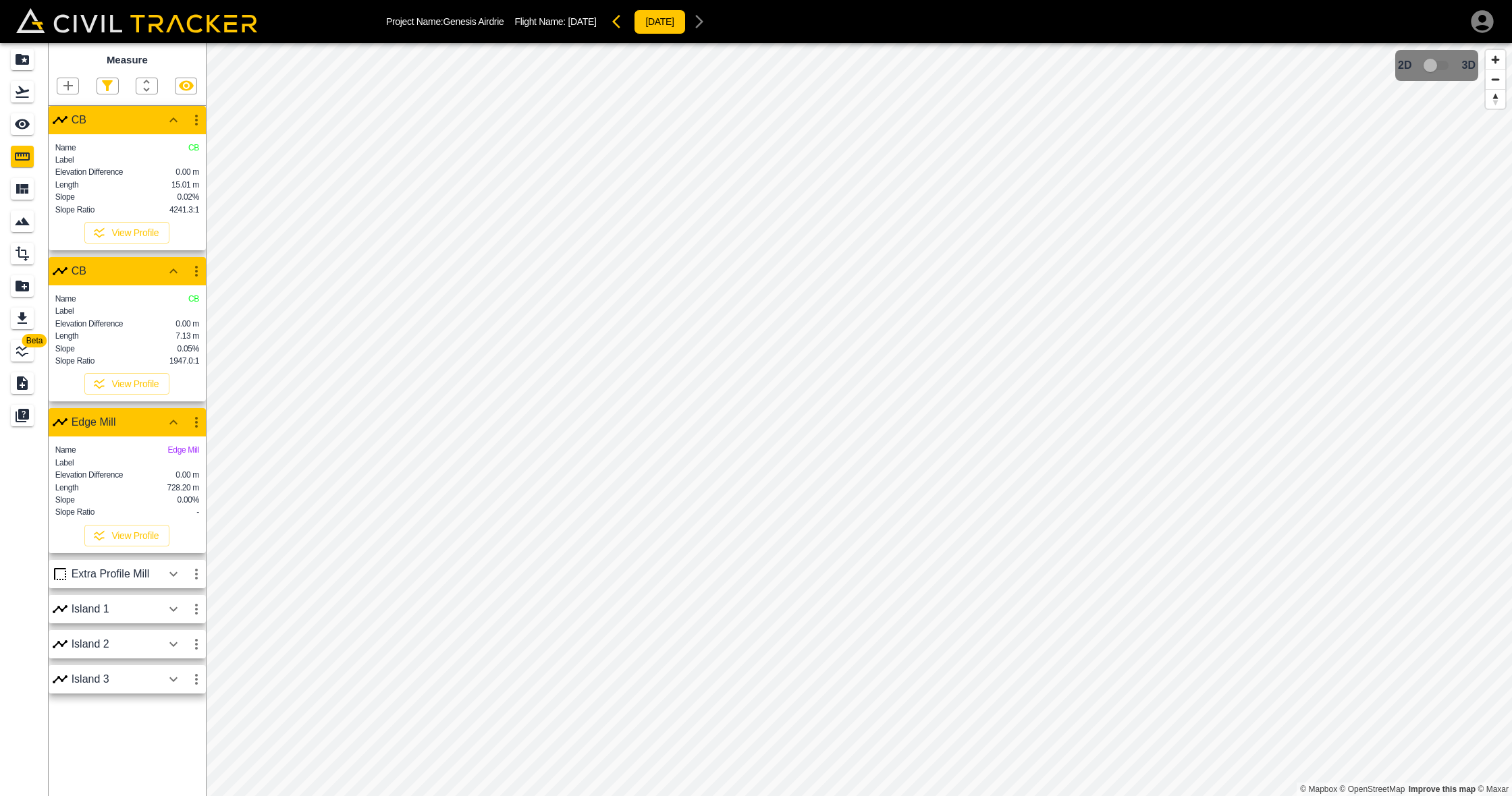
click at [174, 576] on icon "button" at bounding box center [173, 574] width 8 height 5
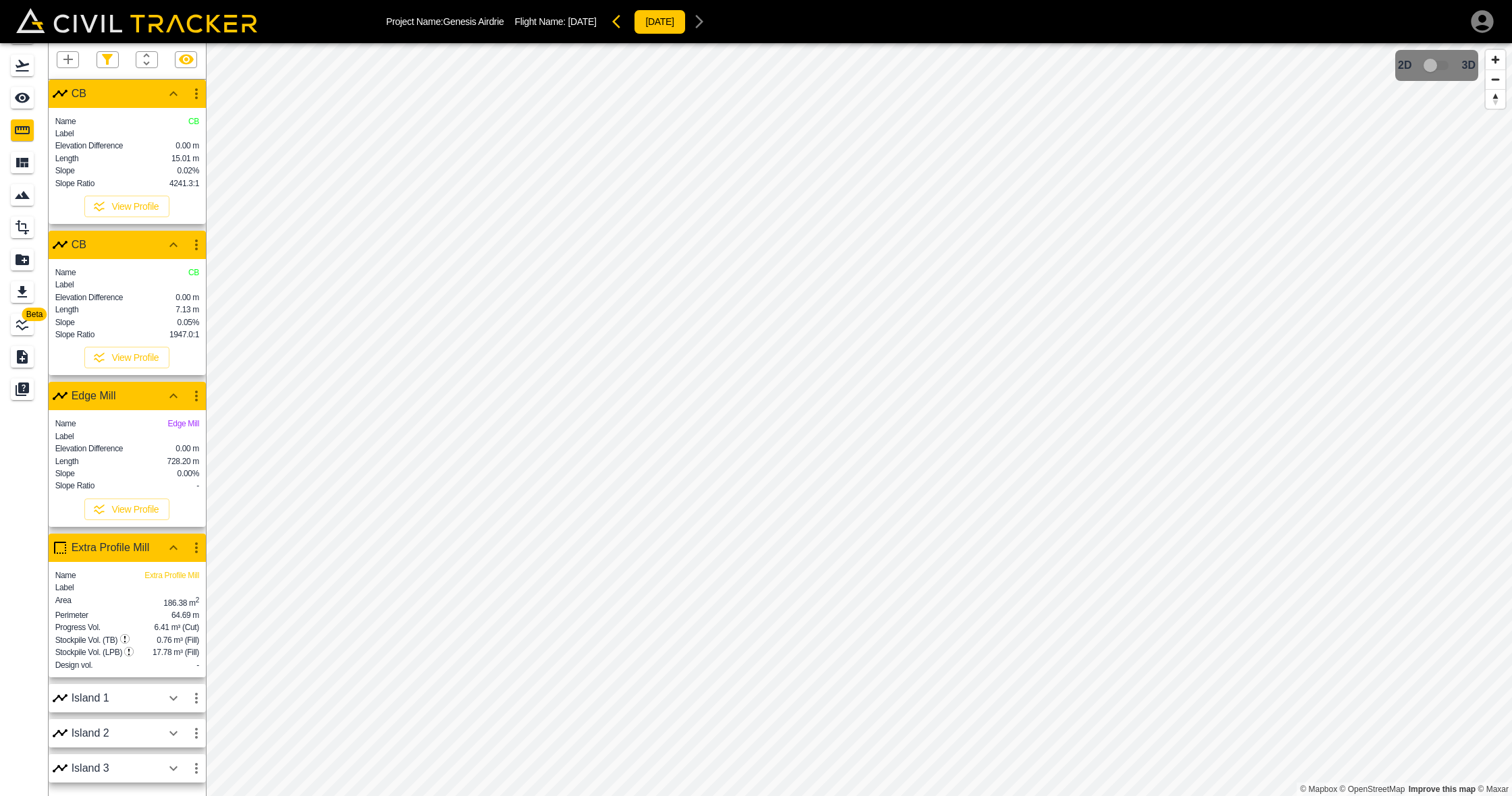
scroll to position [37, 0]
click at [169, 694] on icon "button" at bounding box center [173, 699] width 16 height 16
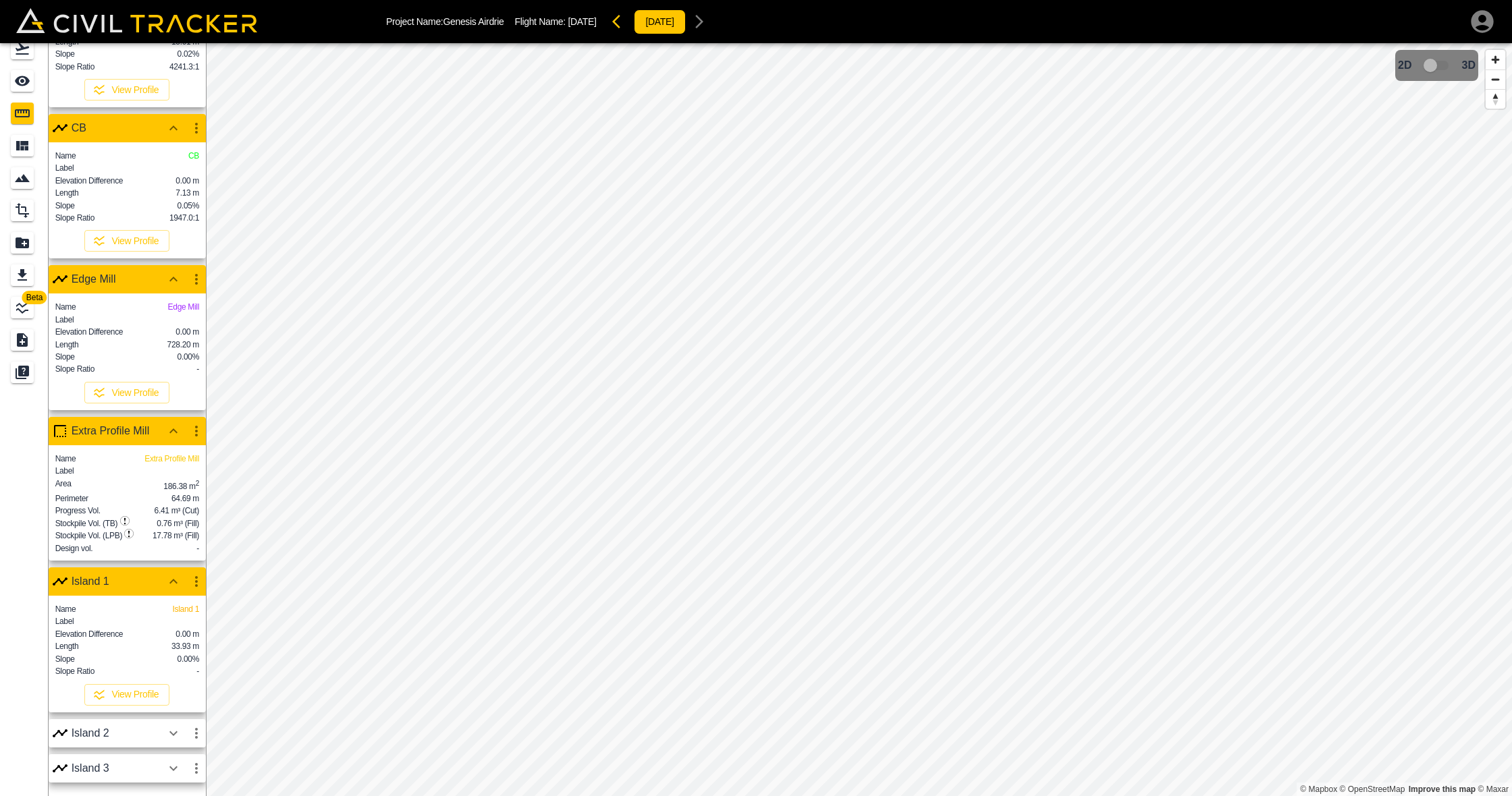
scroll to position [43, 0]
click at [174, 723] on icon "button" at bounding box center [173, 733] width 16 height 16
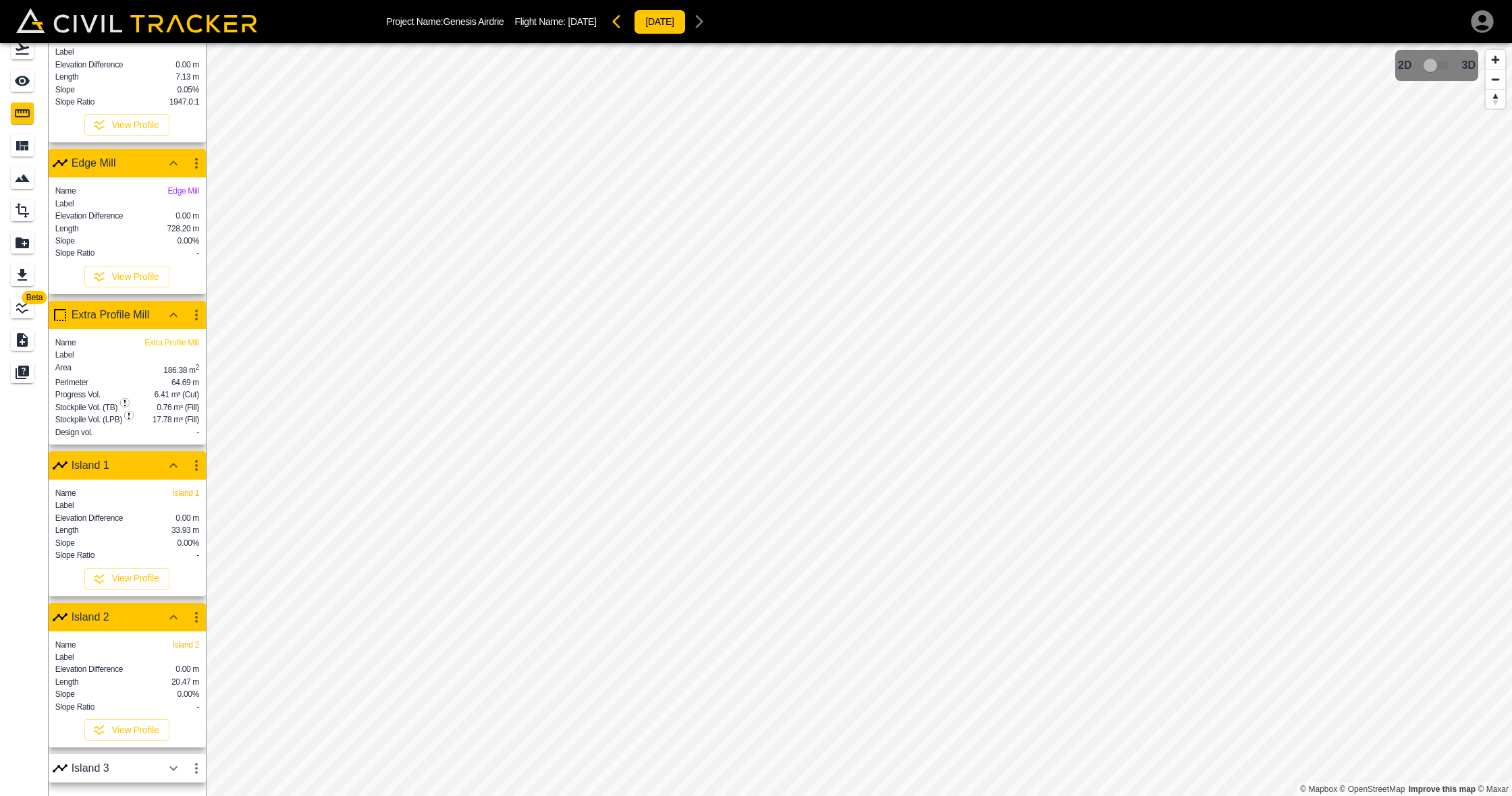
scroll to position [1, 0]
click at [174, 723] on icon "button" at bounding box center [173, 769] width 16 height 16
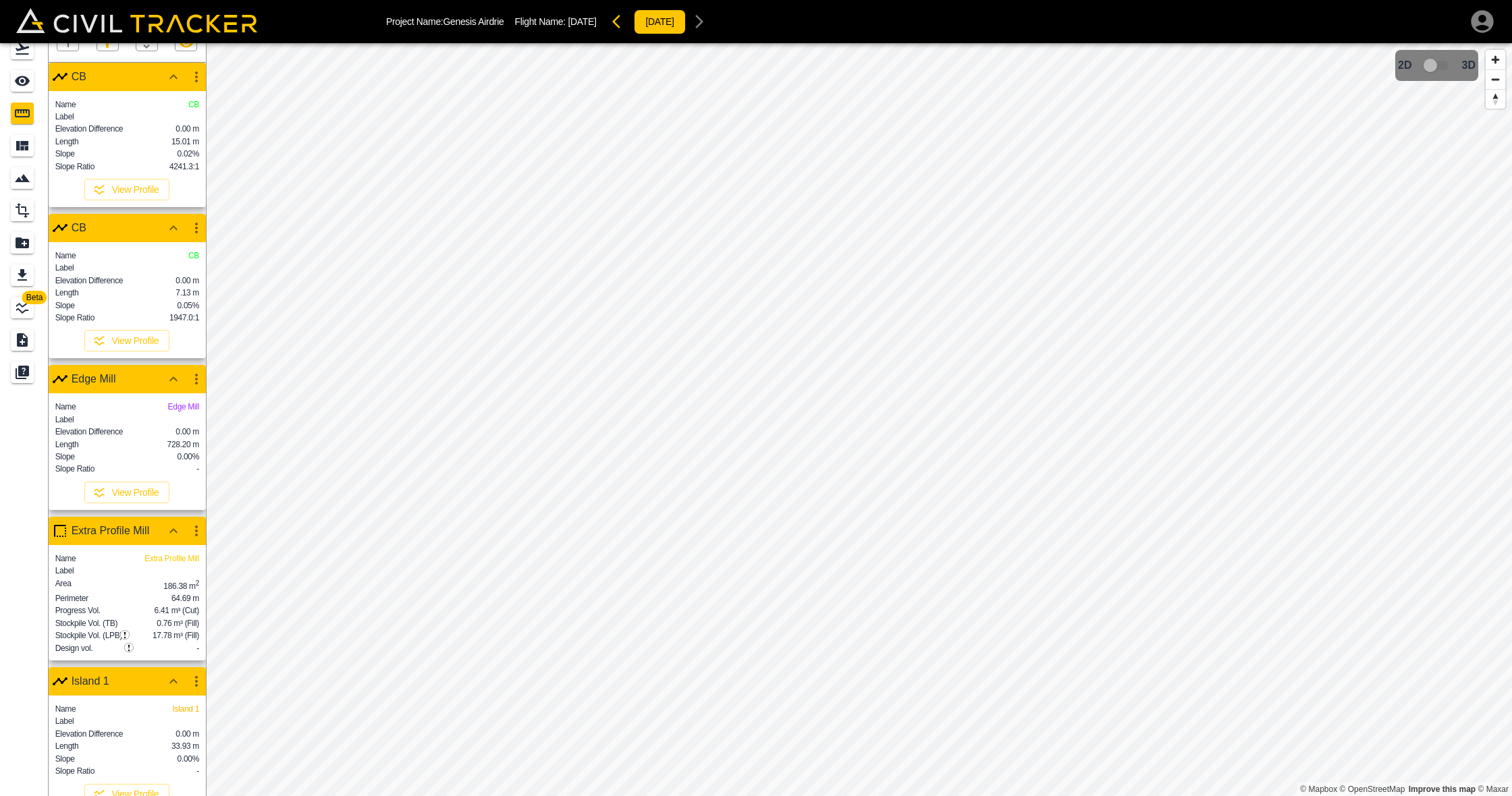
scroll to position [0, 0]
click at [25, 244] on icon "Report" at bounding box center [22, 243] width 16 height 16
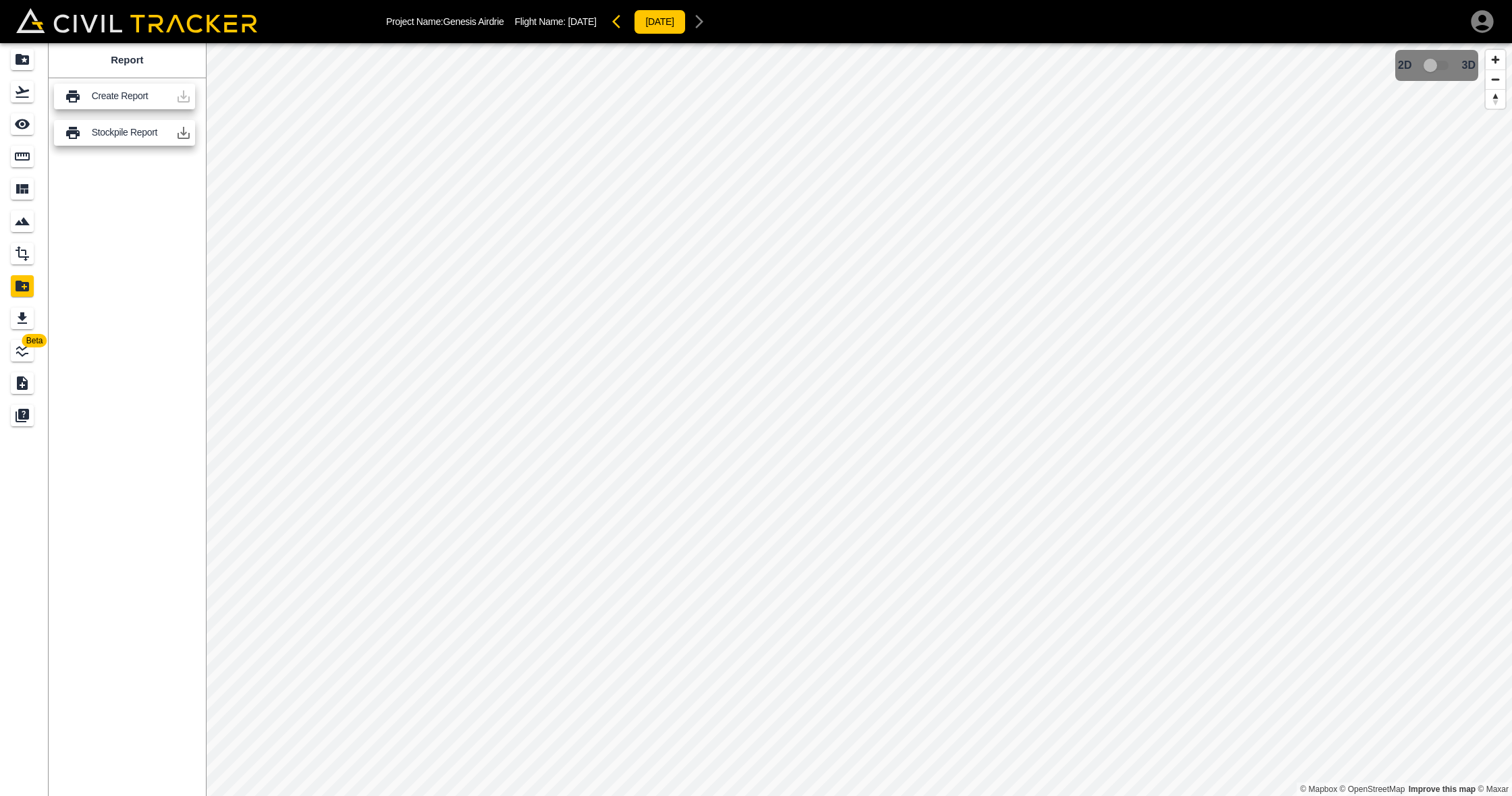
click at [72, 94] on icon at bounding box center [73, 96] width 14 height 12
click at [184, 98] on div at bounding box center [183, 96] width 27 height 27
click at [185, 99] on div at bounding box center [183, 96] width 27 height 27
click at [179, 135] on icon "button" at bounding box center [183, 133] width 12 height 12
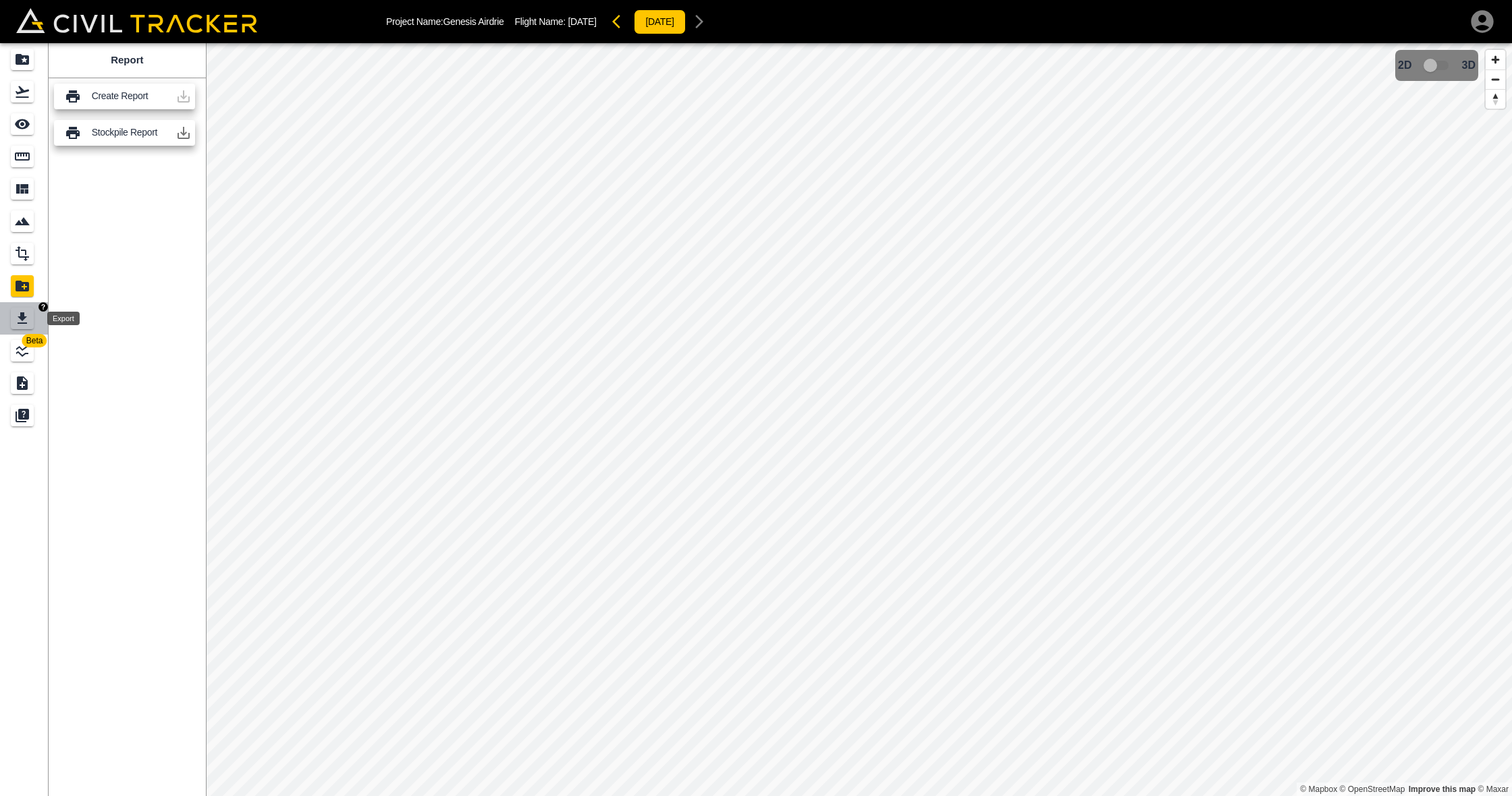
click at [26, 321] on icon "Export" at bounding box center [22, 319] width 16 height 16
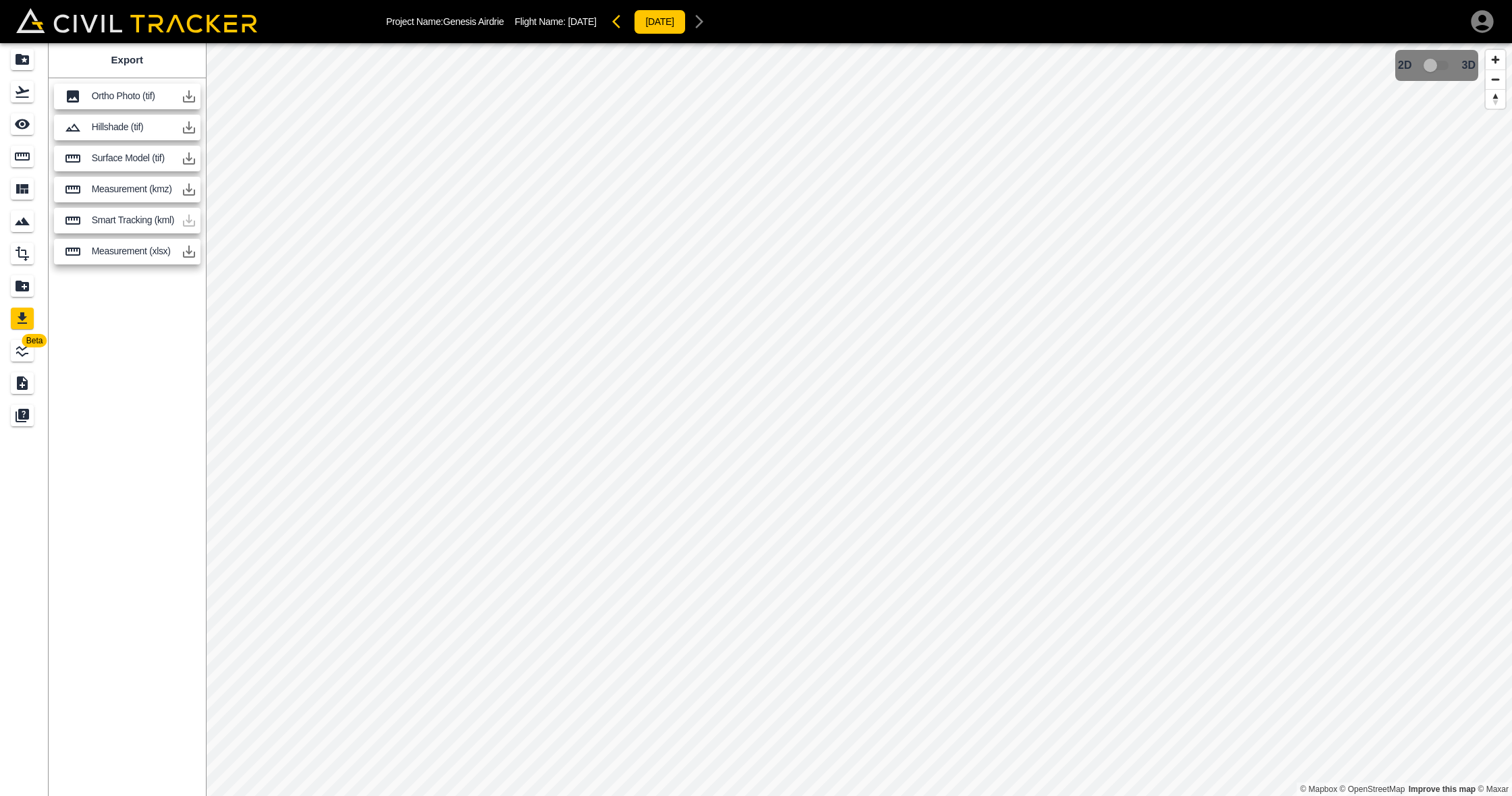
click at [186, 189] on icon "button" at bounding box center [189, 190] width 12 height 12
click at [125, 255] on p "Measurement (xlsx)" at bounding box center [133, 251] width 84 height 11
click at [186, 251] on icon "button" at bounding box center [189, 252] width 12 height 12
click at [25, 61] on icon "Projects" at bounding box center [22, 59] width 16 height 16
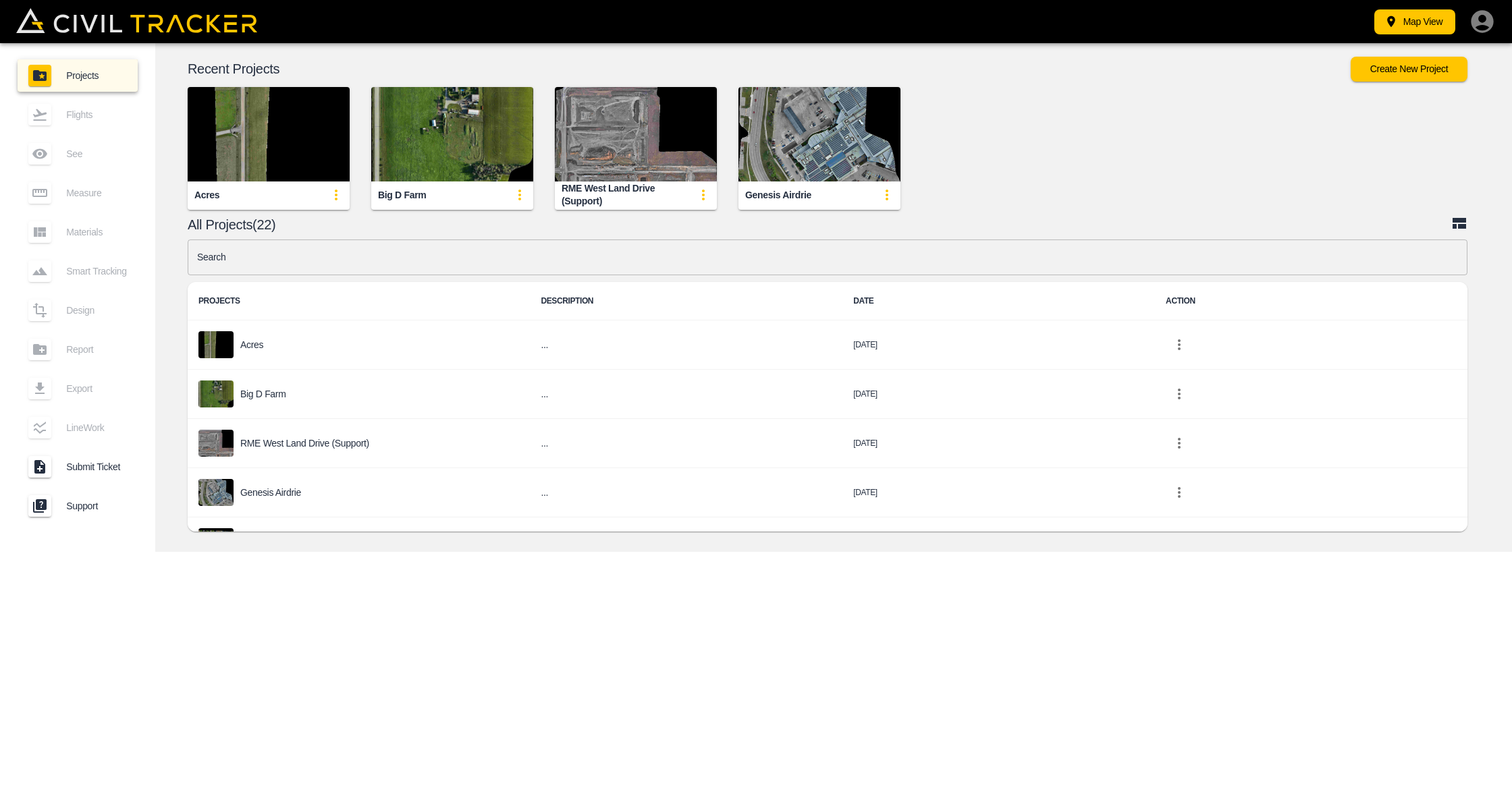
click at [791, 188] on div "Genesis Airdrie" at bounding box center [819, 195] width 162 height 27
click at [809, 141] on img "button" at bounding box center [819, 134] width 162 height 94
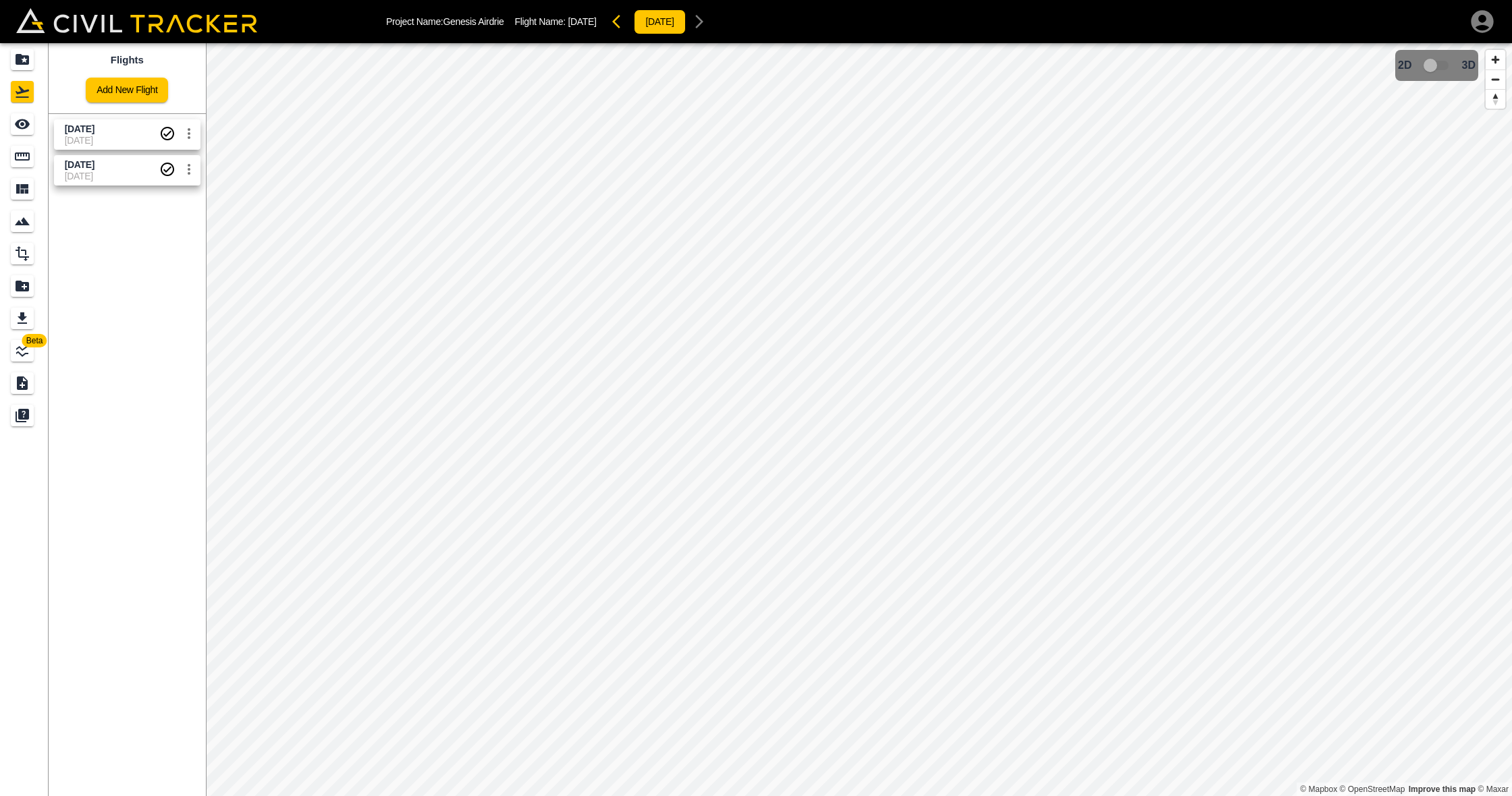
click at [121, 135] on span "2025-09-16" at bounding box center [112, 140] width 94 height 11
click at [193, 133] on icon "settings" at bounding box center [189, 133] width 16 height 16
click at [118, 134] on div at bounding box center [756, 398] width 1512 height 796
click at [189, 136] on icon "settings" at bounding box center [189, 133] width 3 height 11
click at [153, 128] on div at bounding box center [756, 398] width 1512 height 796
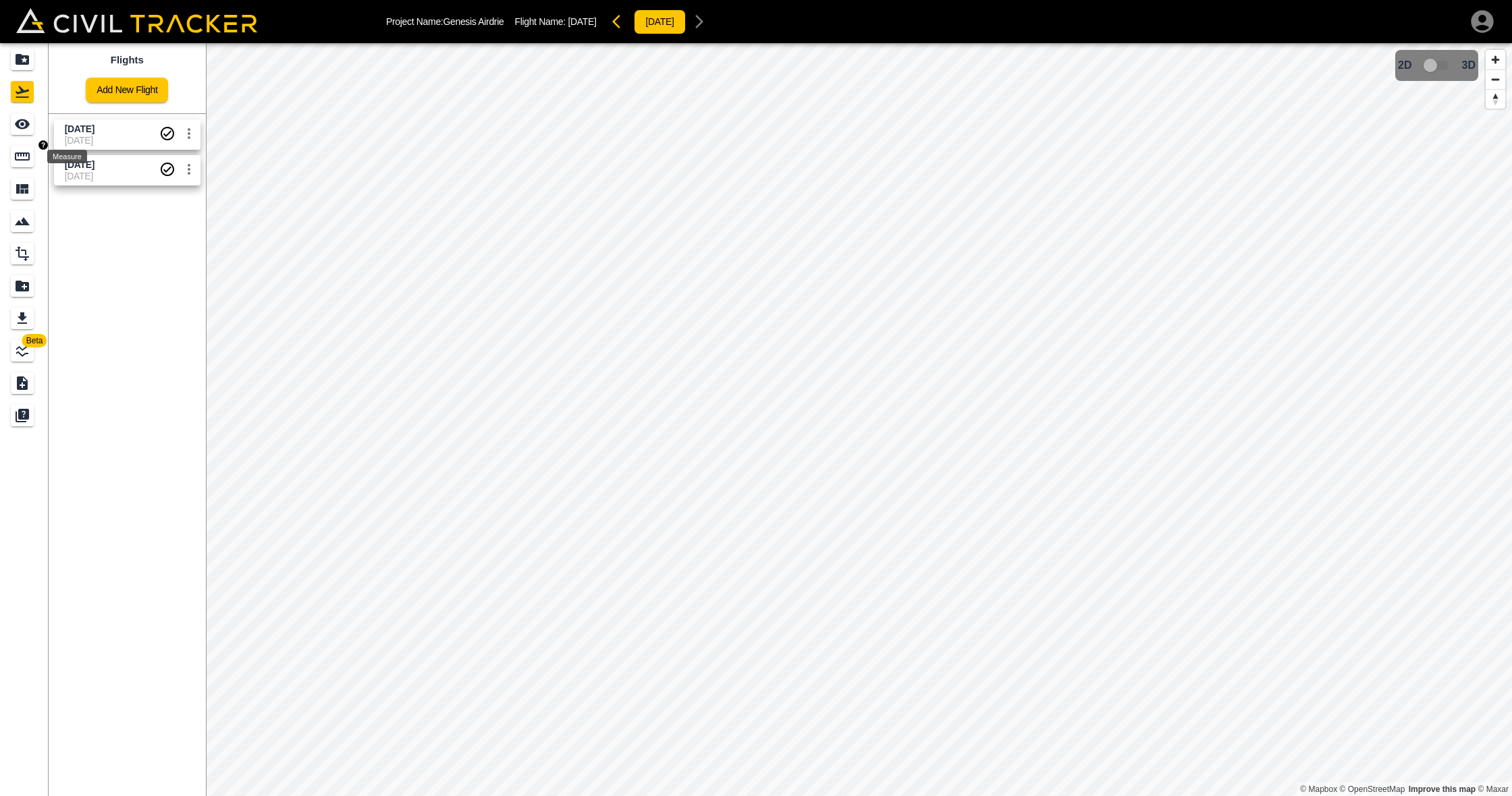
click at [23, 153] on icon "Measure" at bounding box center [22, 156] width 15 height 8
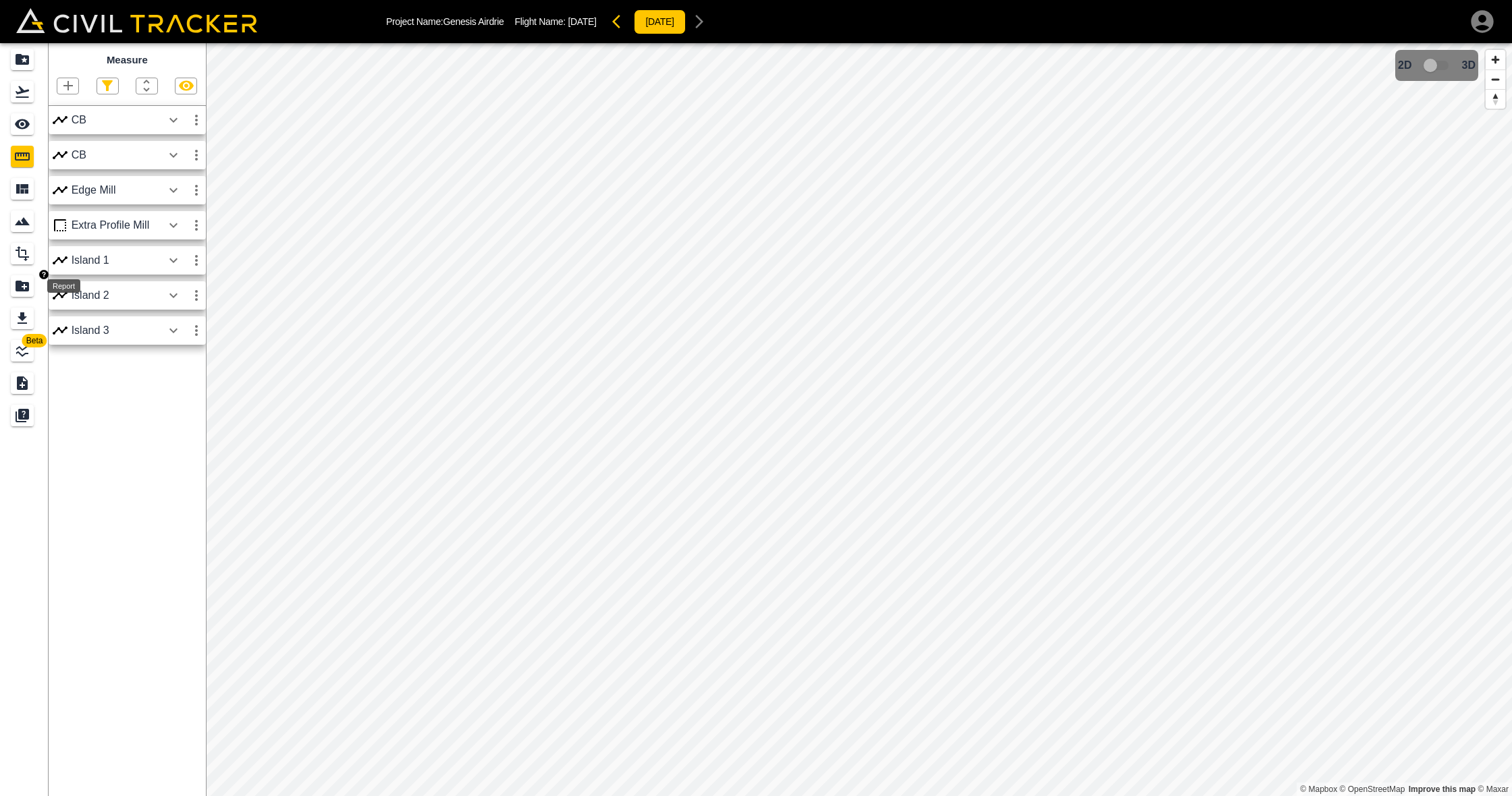
click at [19, 284] on icon "Report" at bounding box center [22, 286] width 14 height 11
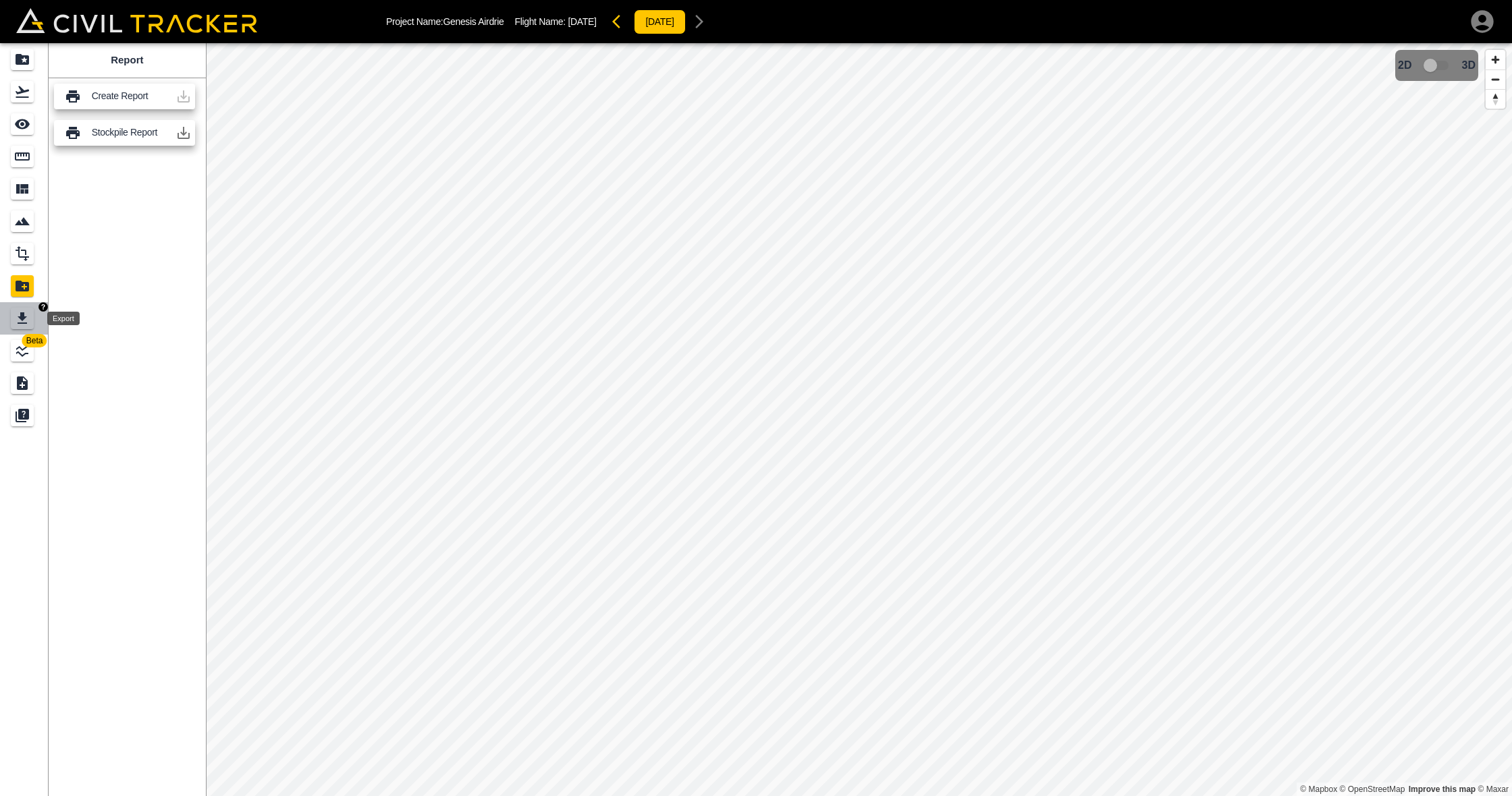
click at [19, 320] on icon "Export" at bounding box center [22, 319] width 16 height 16
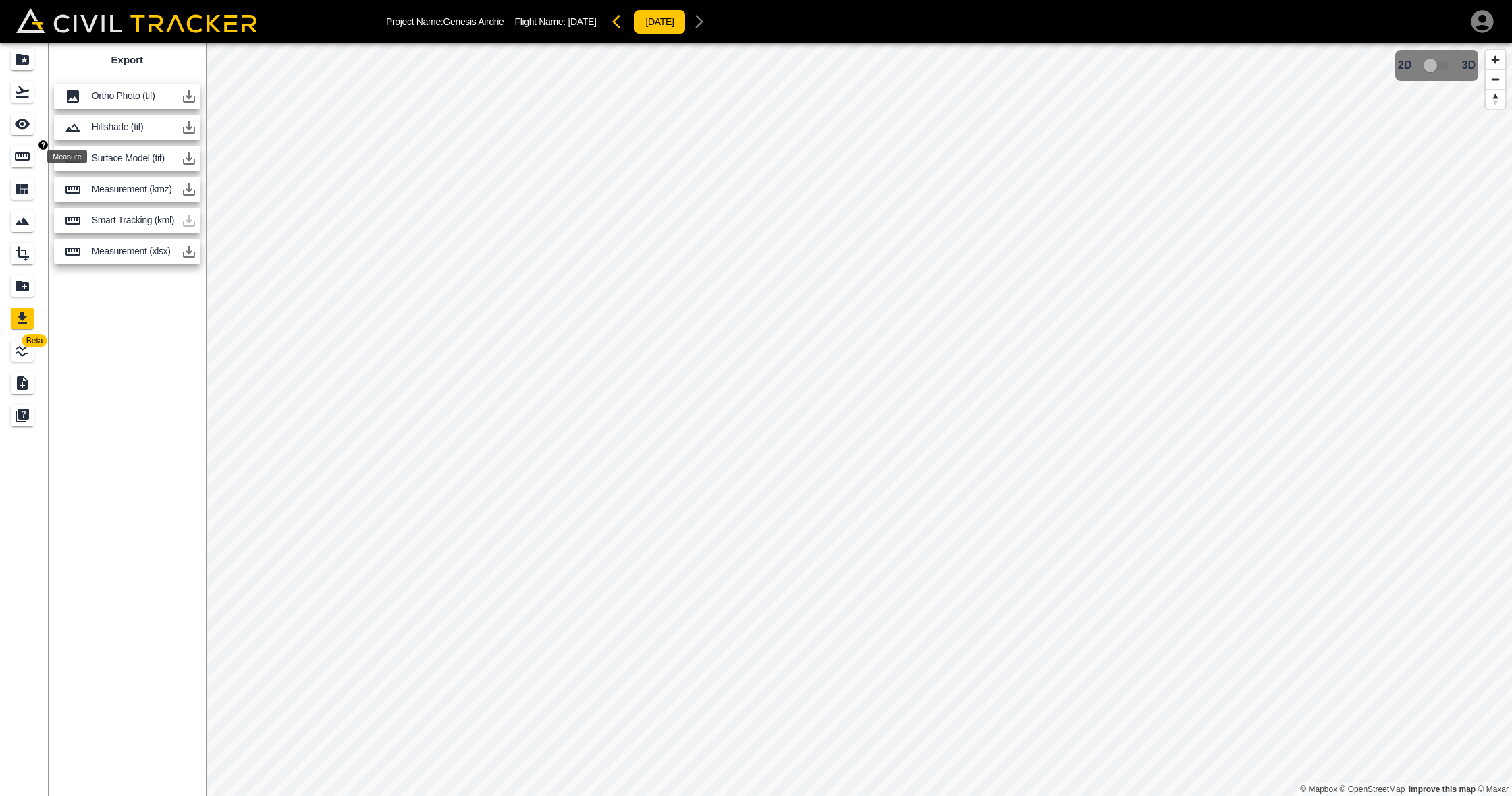
click at [19, 153] on icon "Measure" at bounding box center [22, 156] width 15 height 8
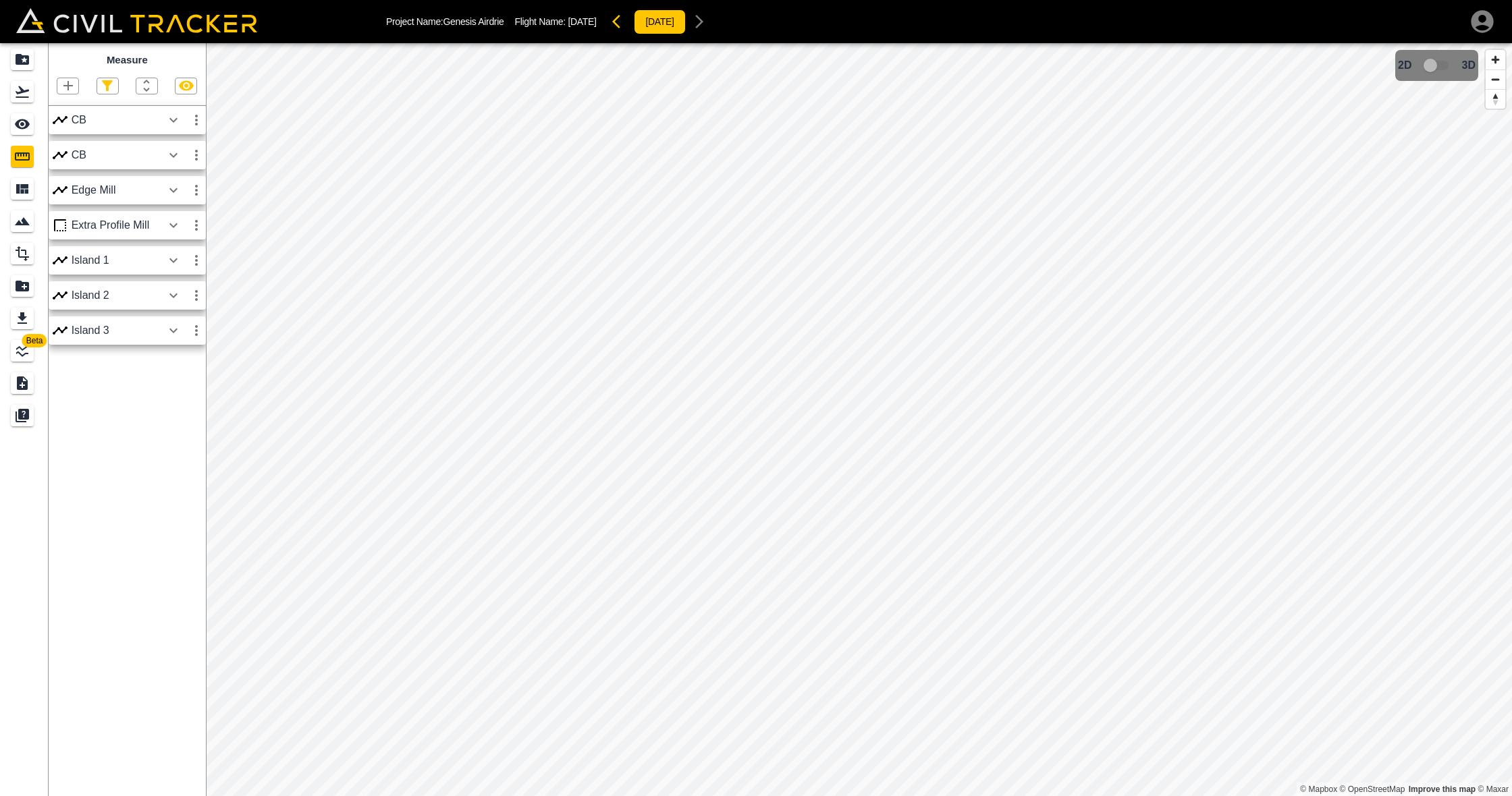
click at [177, 189] on icon "button" at bounding box center [173, 190] width 16 height 16
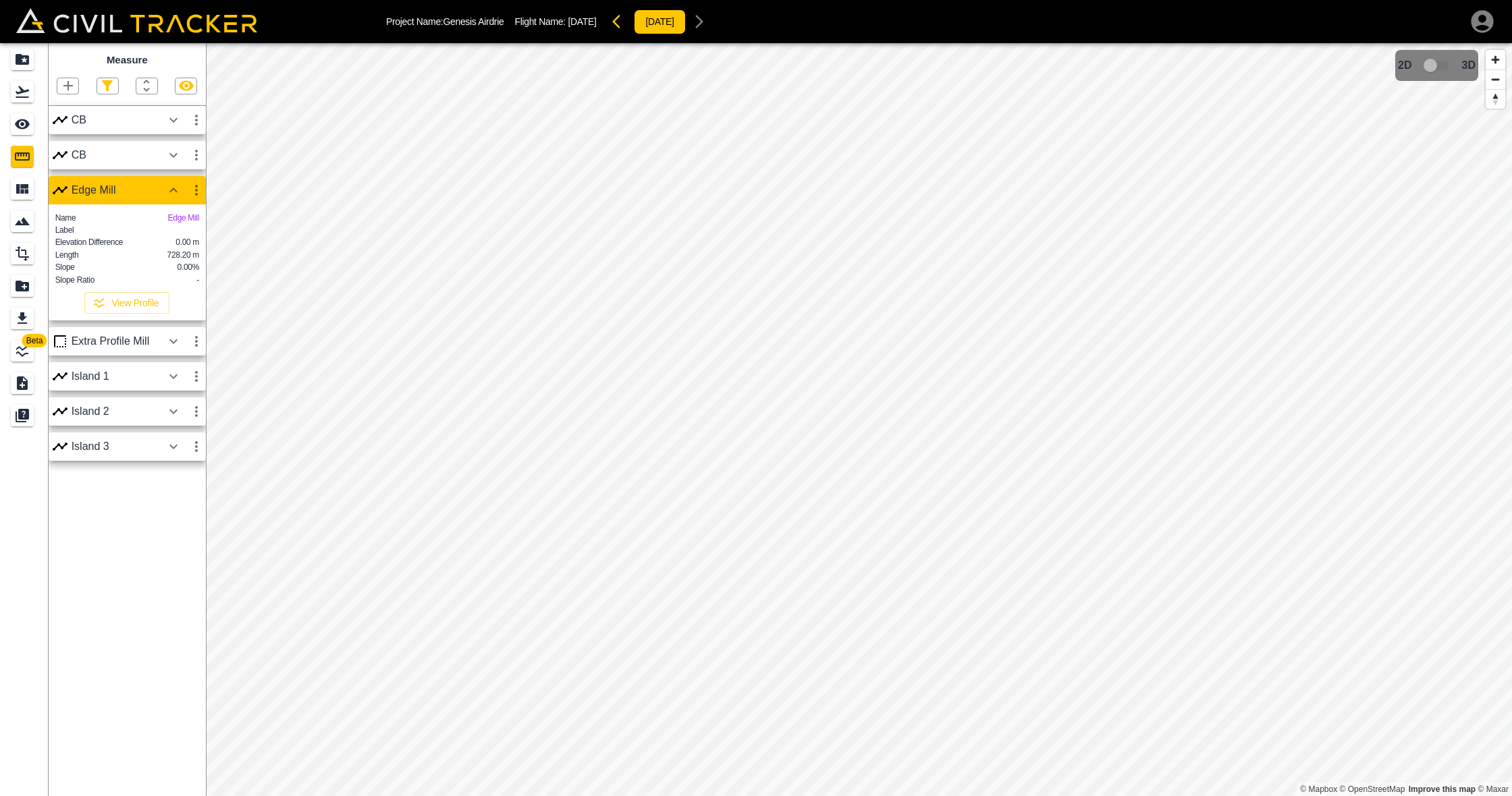
click at [174, 192] on icon "button" at bounding box center [173, 190] width 16 height 16
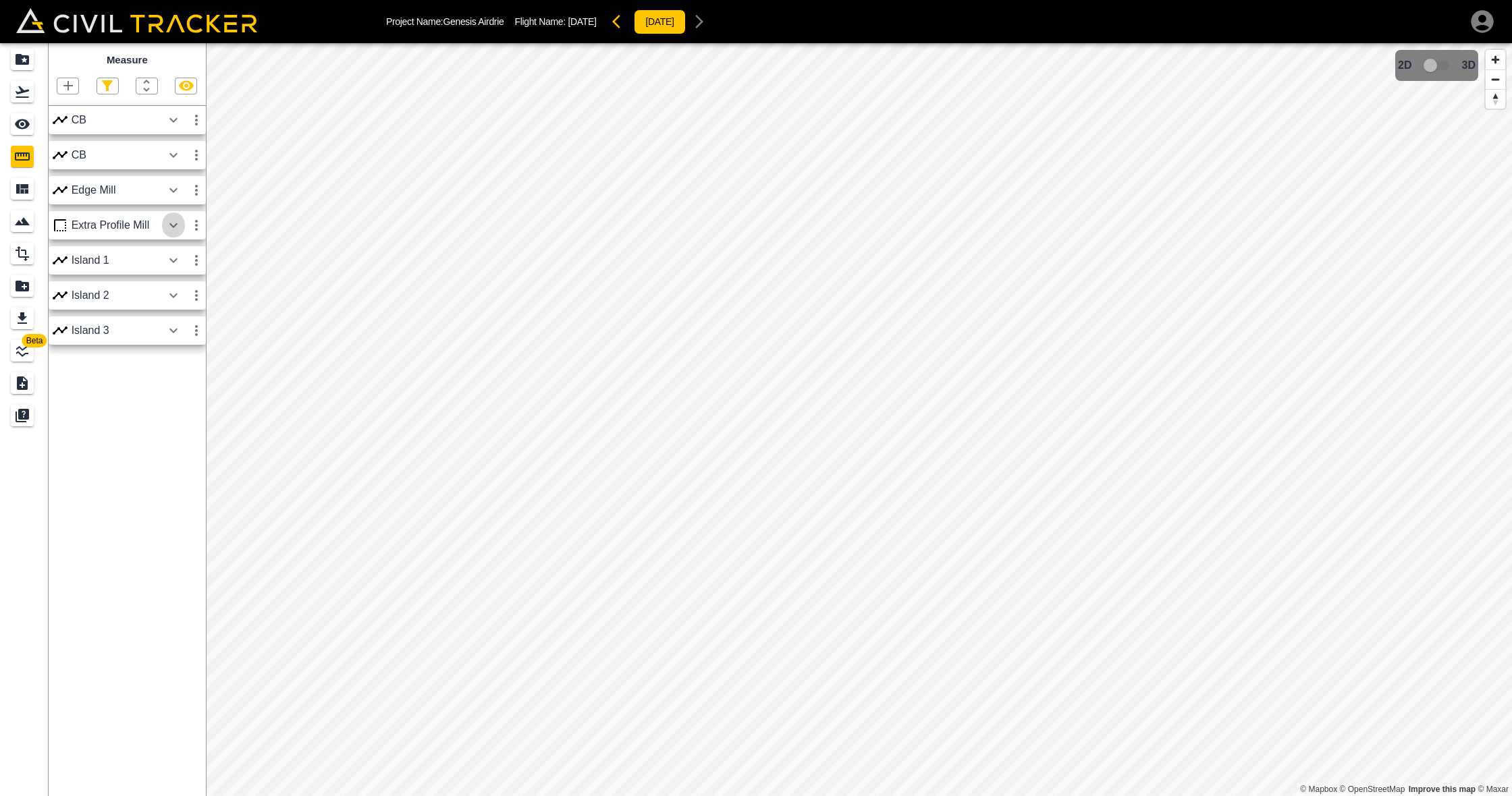
click at [171, 225] on icon "button" at bounding box center [173, 225] width 8 height 5
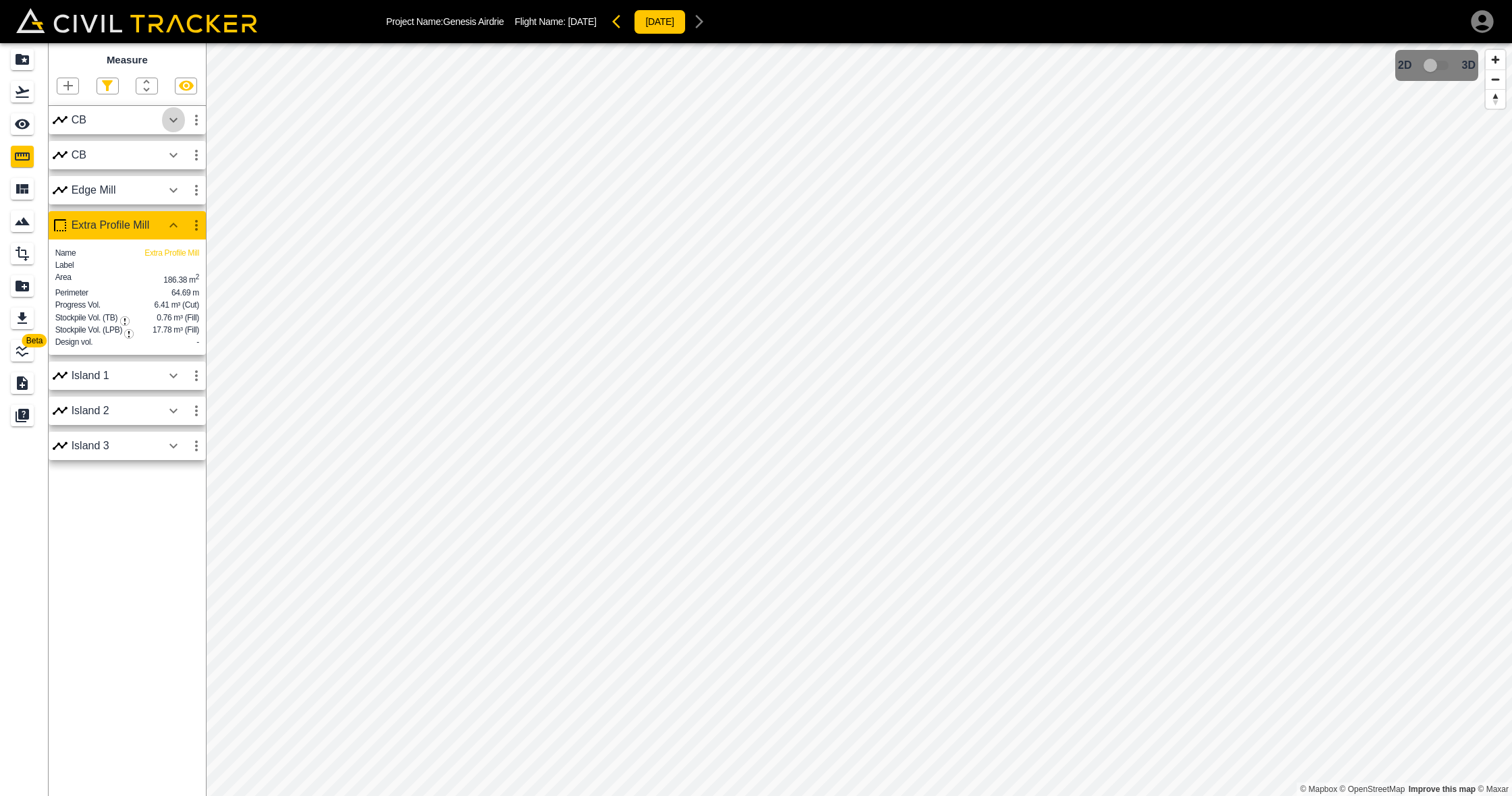
click at [173, 119] on icon "button" at bounding box center [173, 120] width 16 height 16
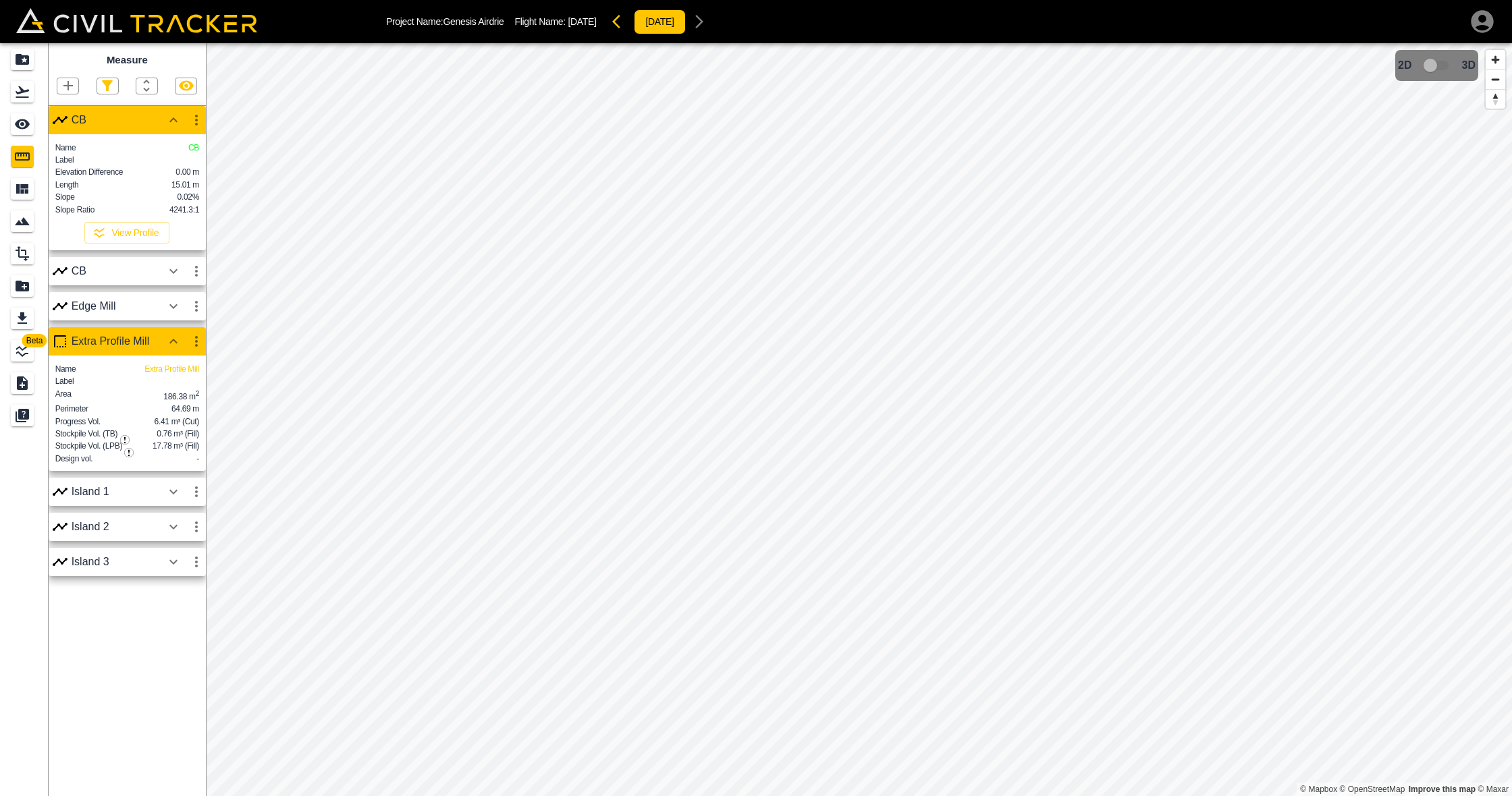
click at [169, 274] on icon "button" at bounding box center [173, 271] width 16 height 16
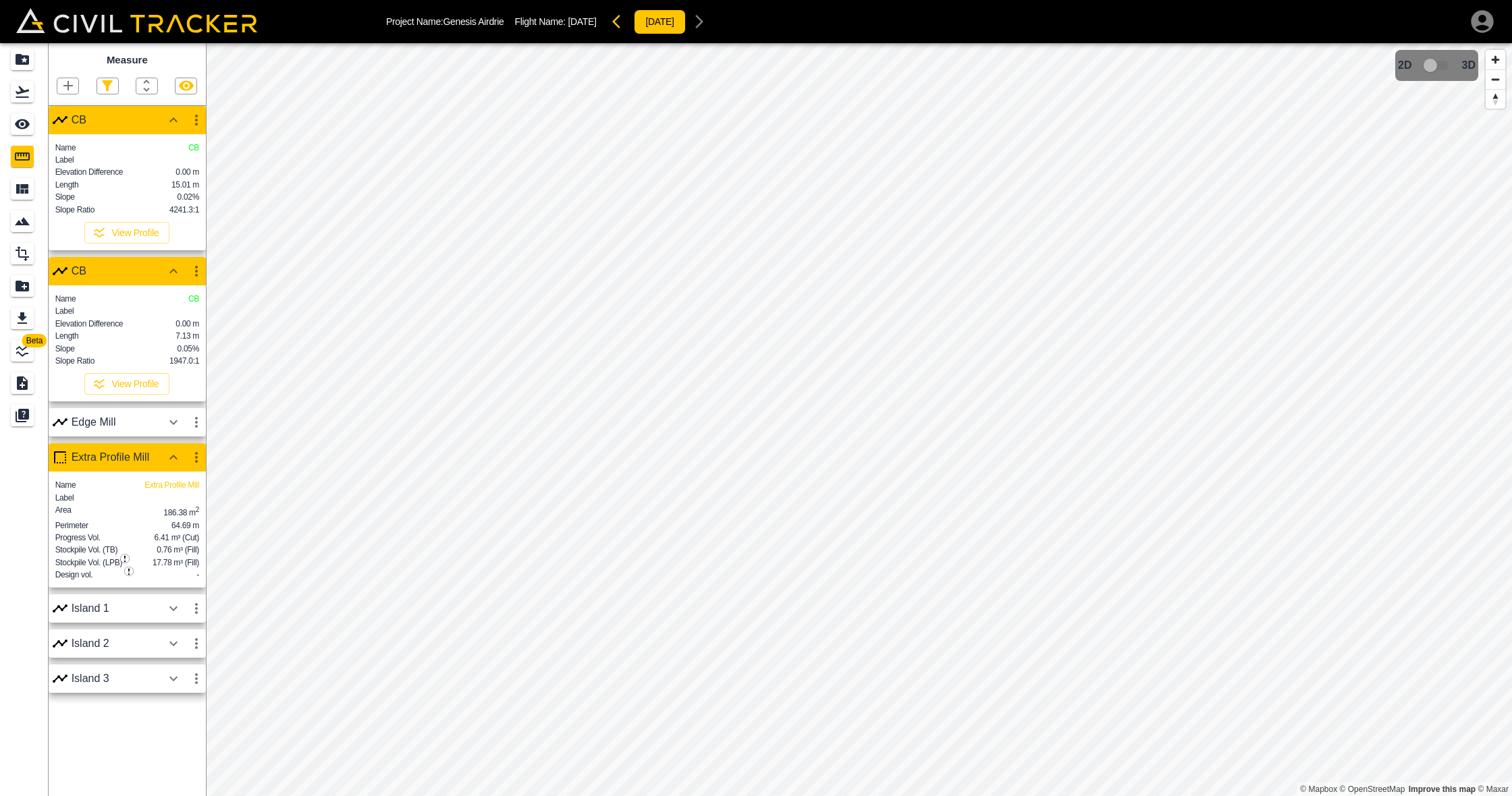
click at [171, 425] on icon "button" at bounding box center [173, 423] width 8 height 5
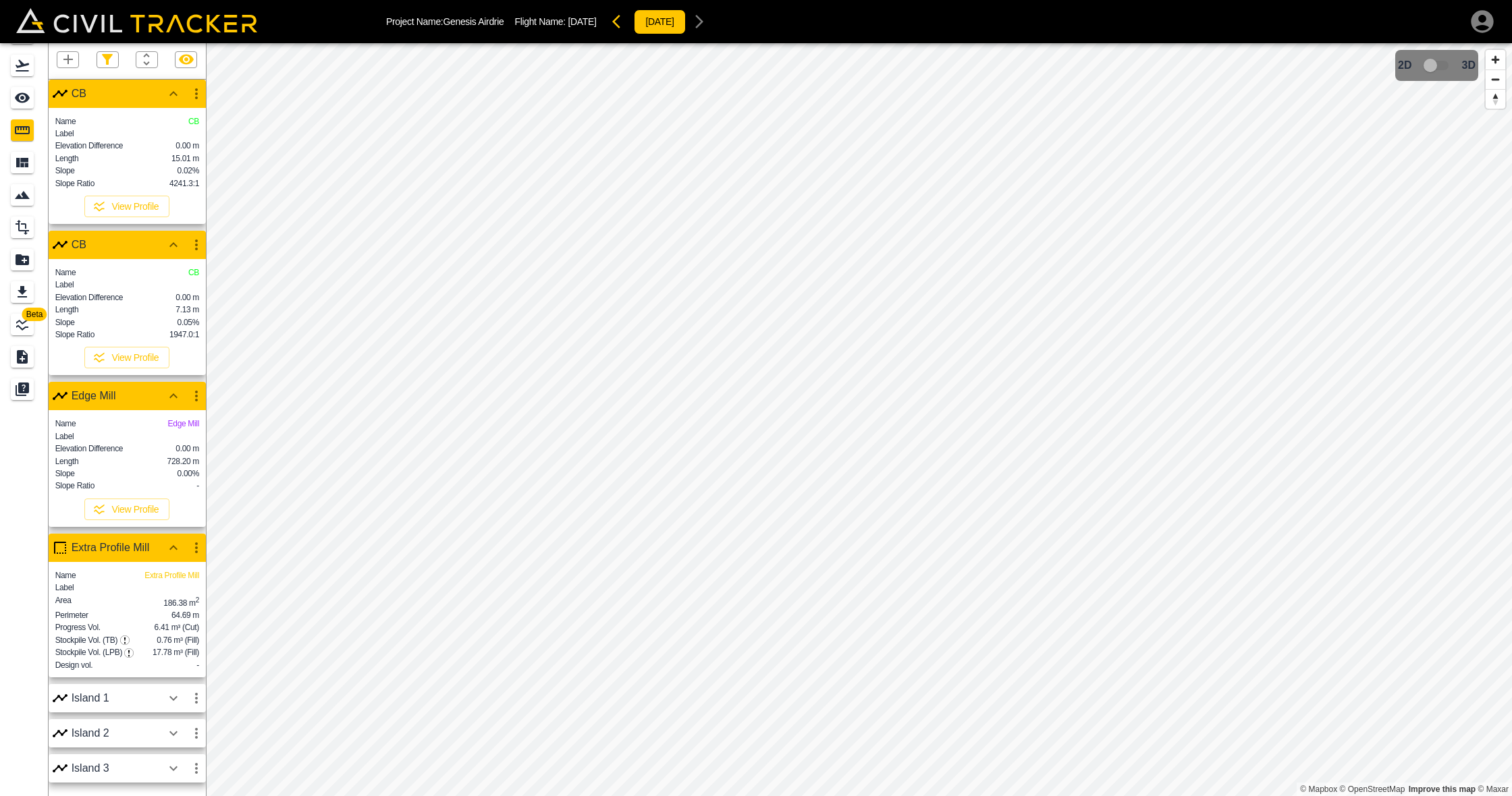
scroll to position [37, 0]
click at [172, 701] on icon "button" at bounding box center [173, 699] width 16 height 16
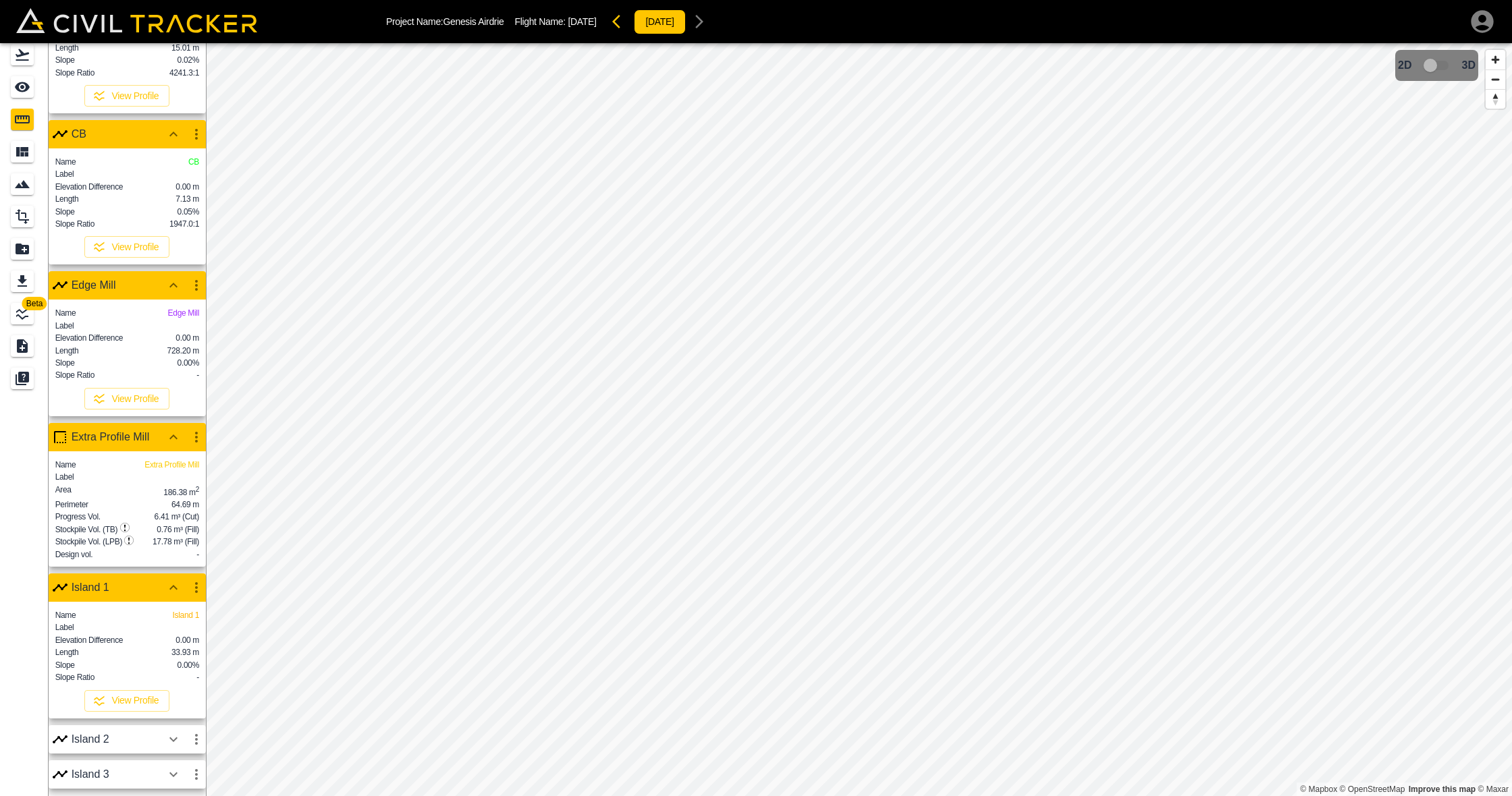
click at [174, 723] on icon "button" at bounding box center [173, 740] width 16 height 16
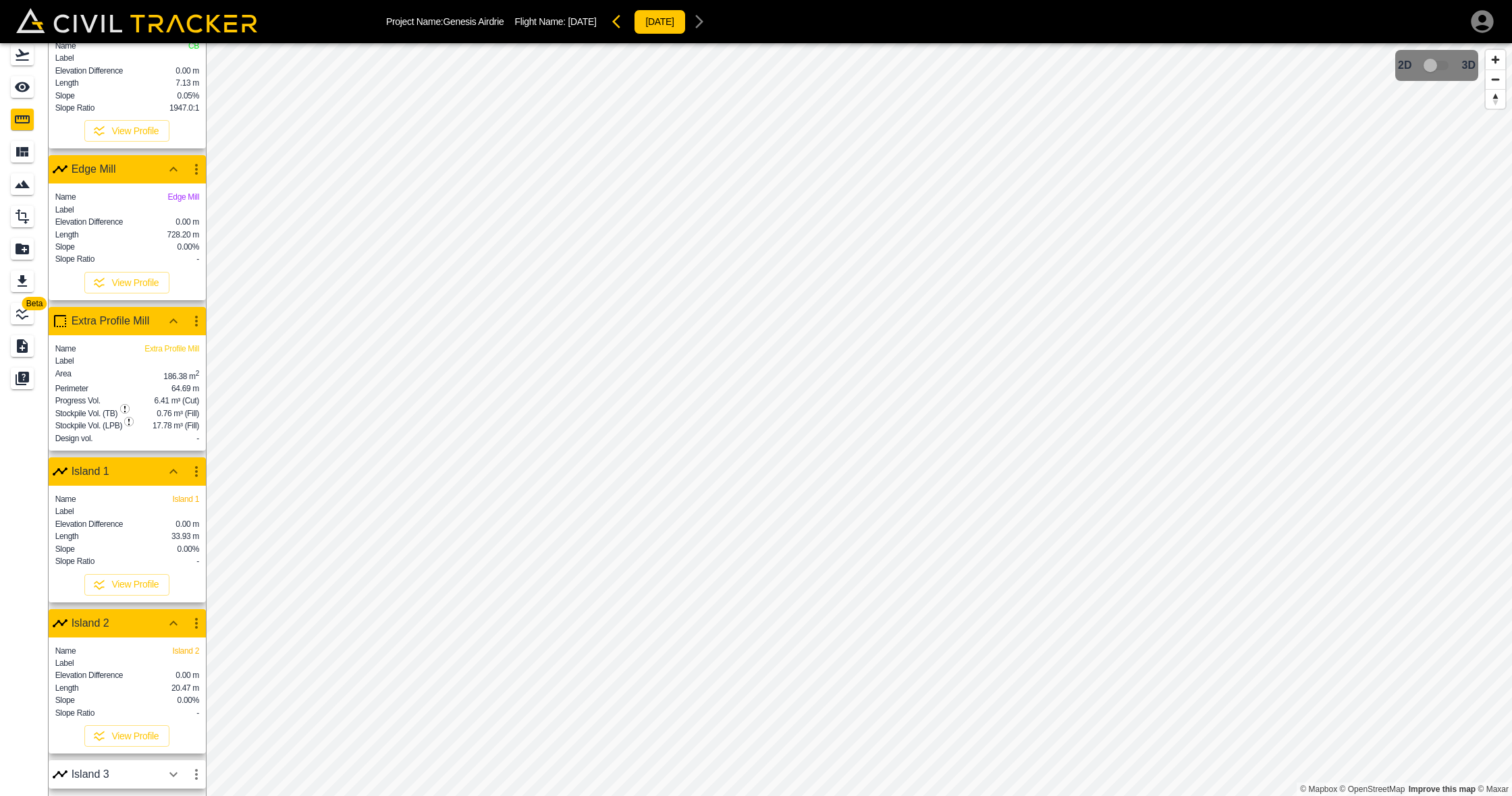
click at [172, 313] on icon "button" at bounding box center [173, 321] width 16 height 16
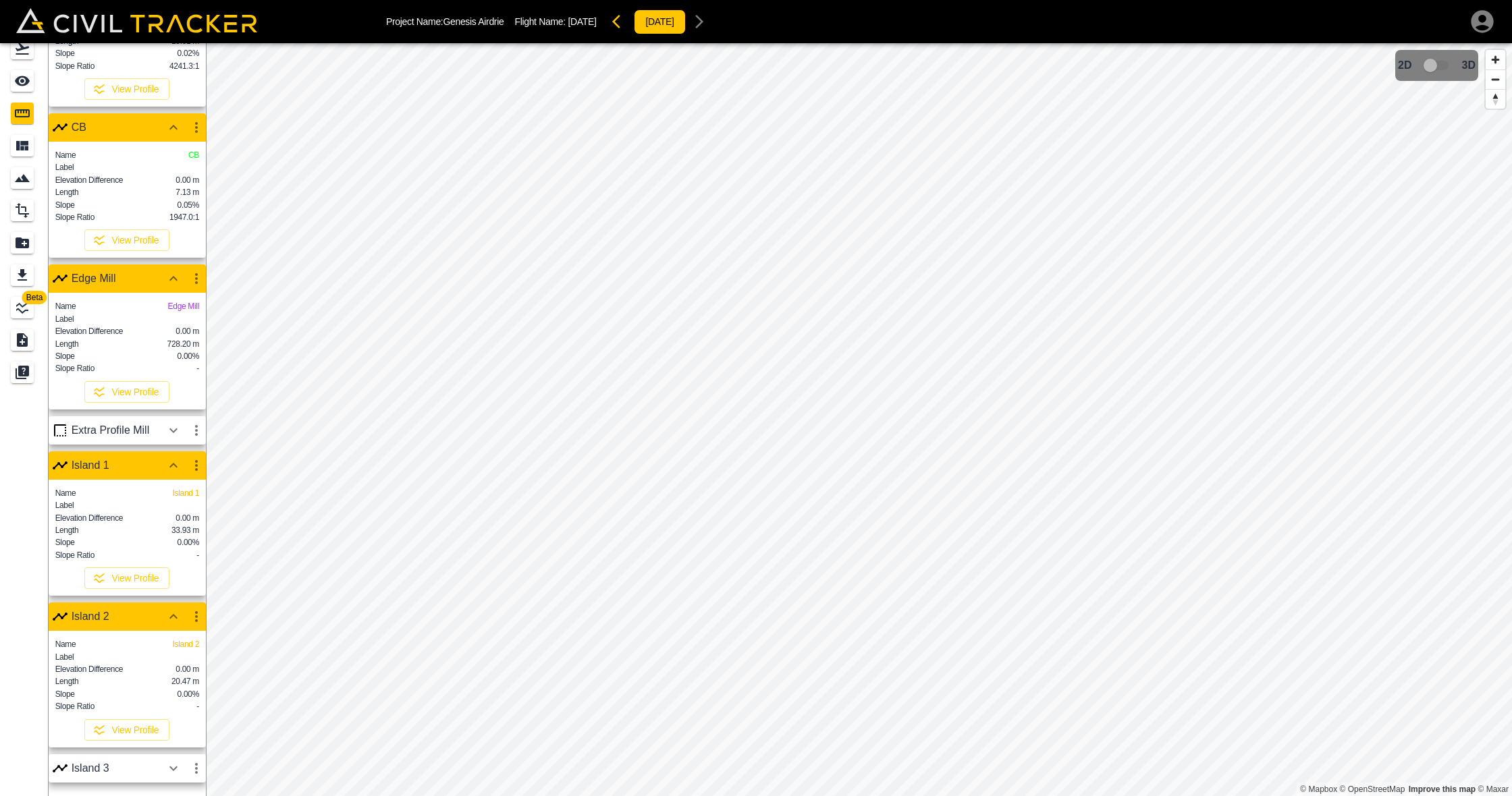
scroll to position [0, 0]
click at [171, 723] on icon "button" at bounding box center [173, 768] width 8 height 5
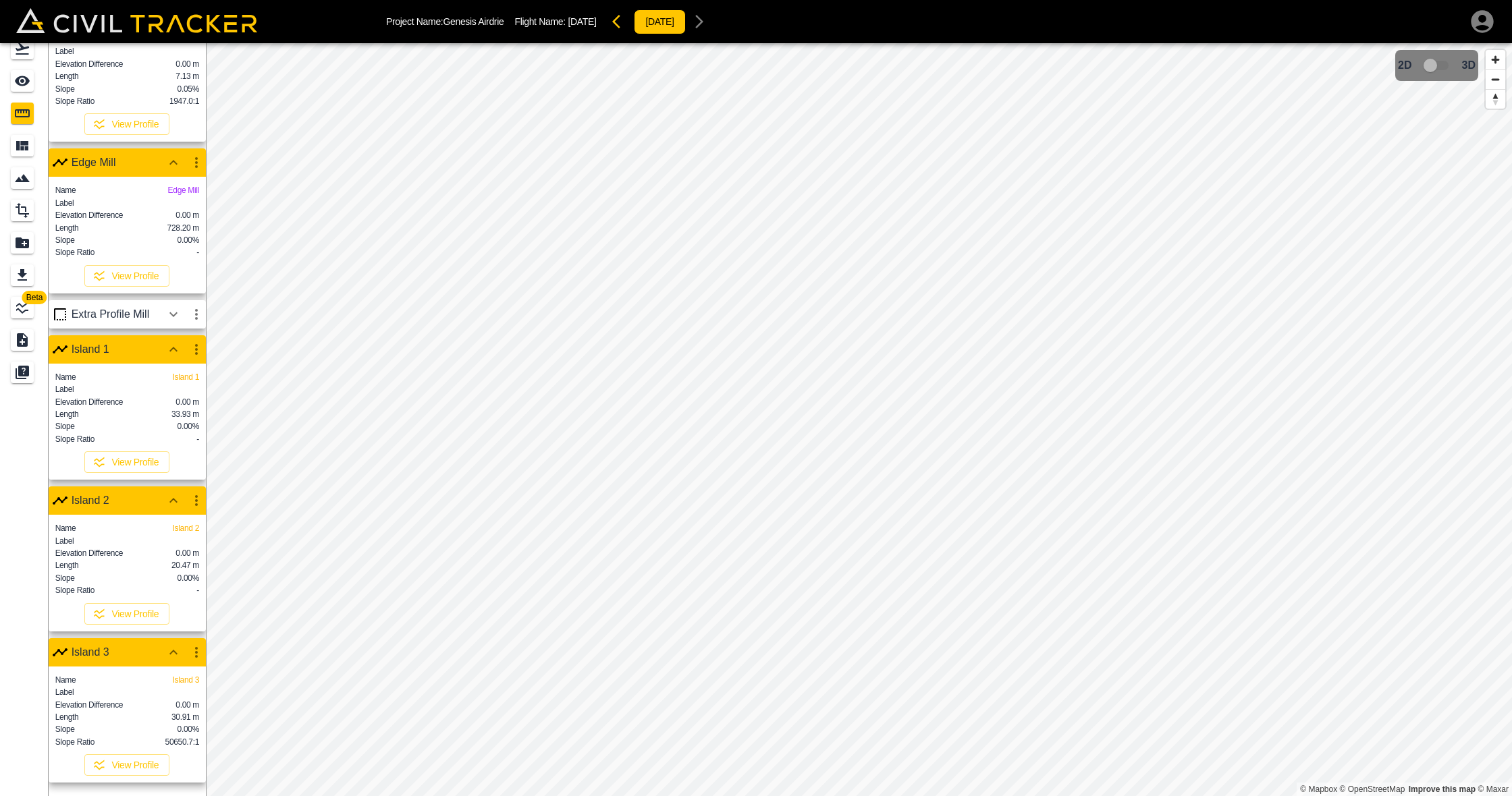
scroll to position [231, 0]
